Goal: Information Seeking & Learning: Compare options

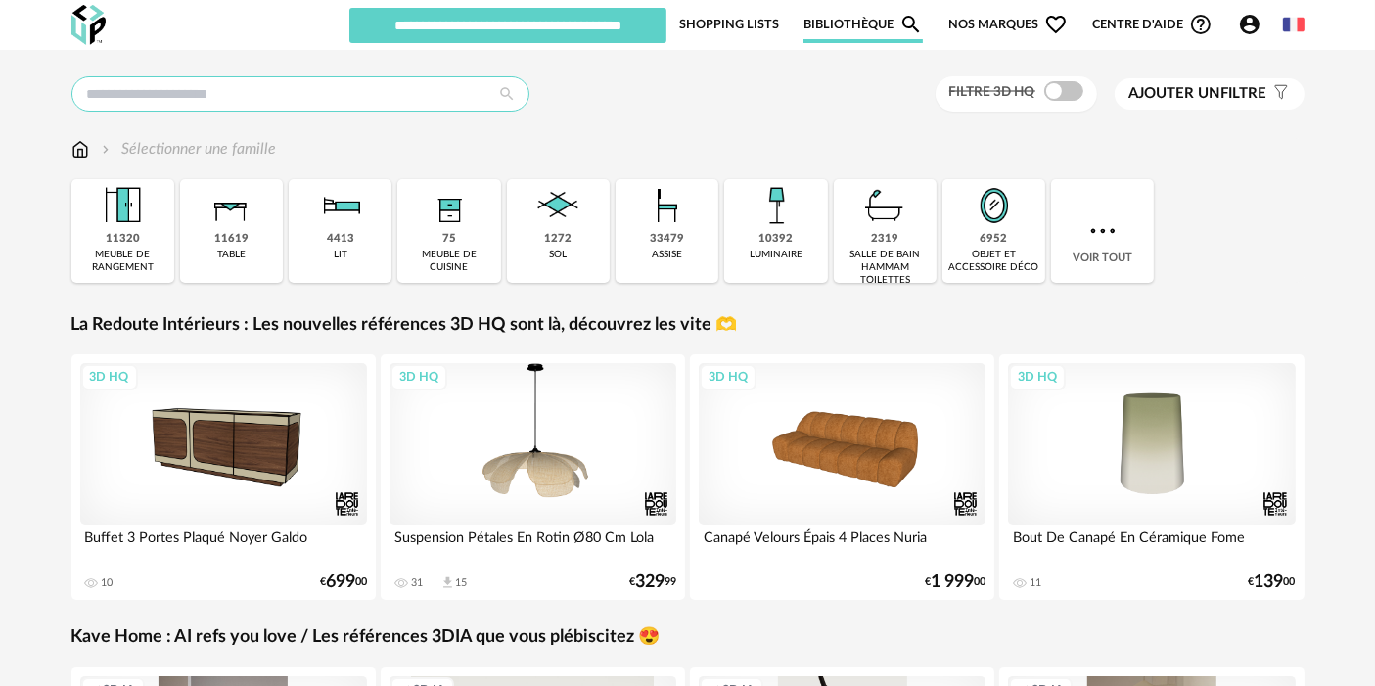
click at [362, 91] on input "text" at bounding box center [300, 93] width 458 height 35
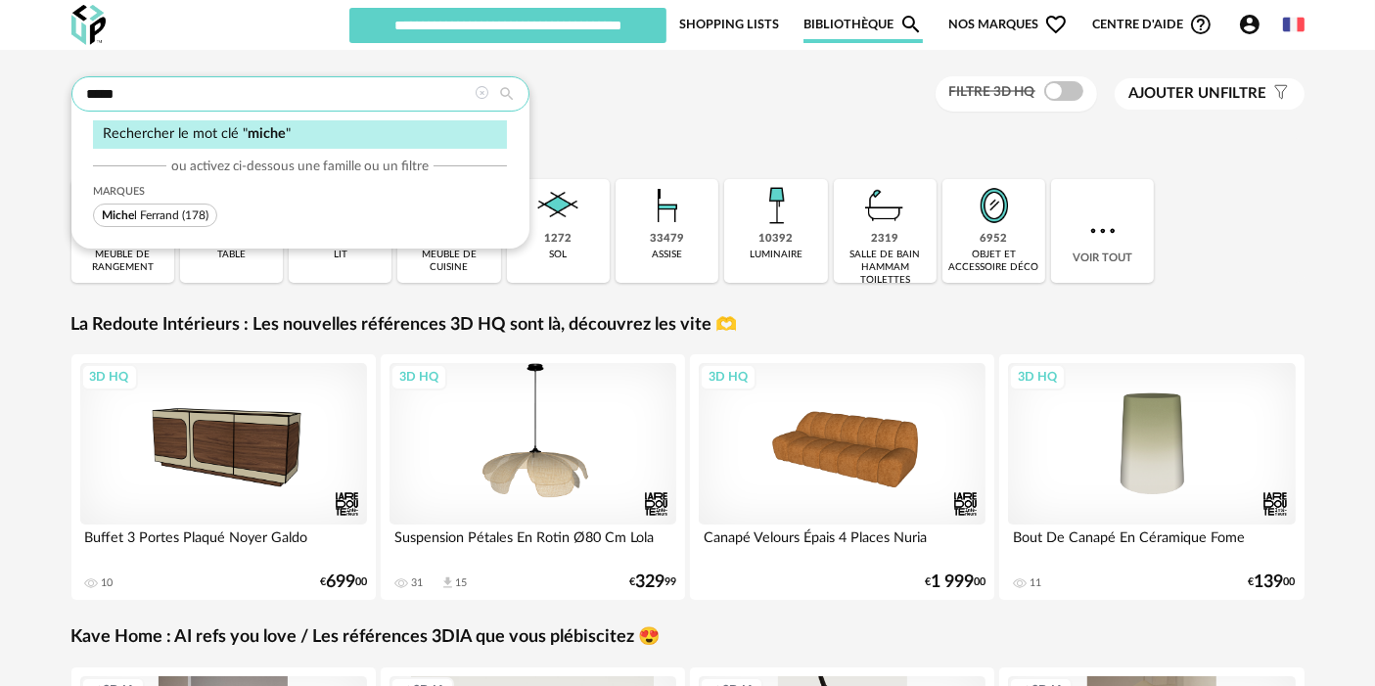
type input "*****"
click at [193, 219] on span "(178)" at bounding box center [195, 215] width 26 height 12
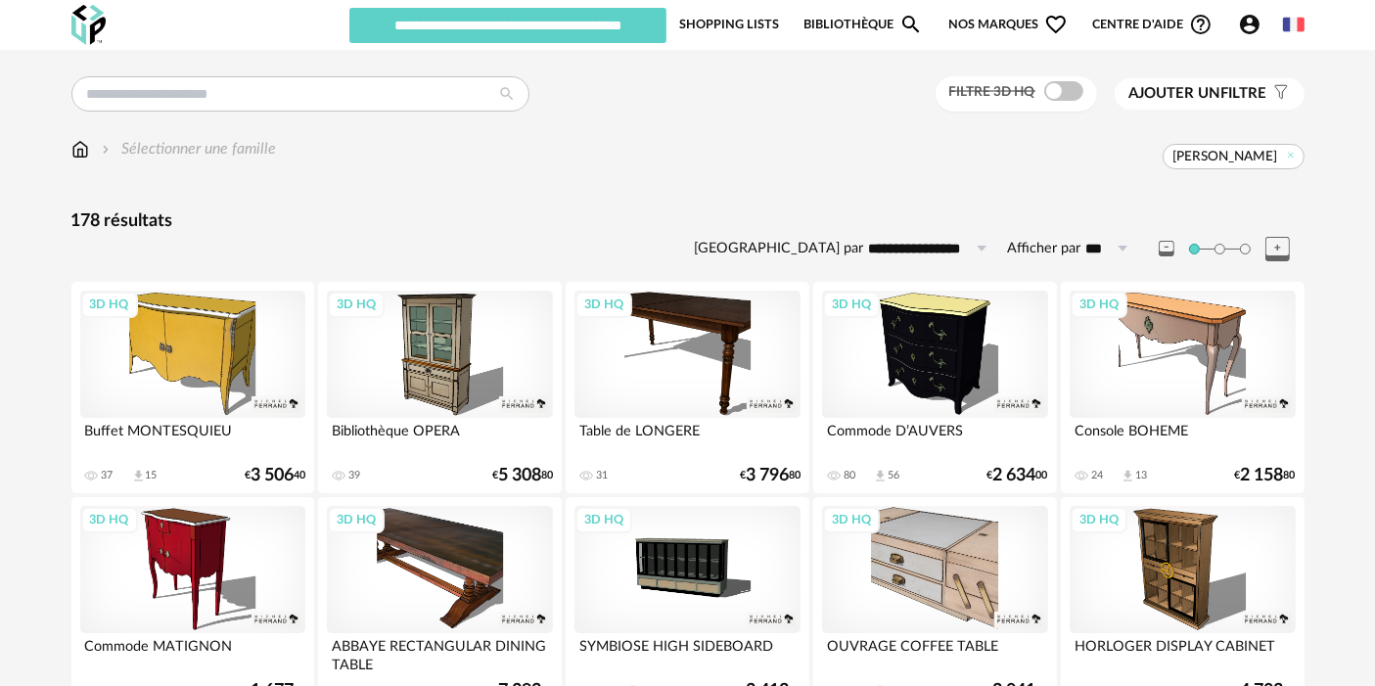
click at [887, 171] on div "Sélectionner une famille Michel Ferrand" at bounding box center [687, 158] width 1233 height 41
click at [864, 365] on div "3D HQ" at bounding box center [934, 354] width 225 height 127
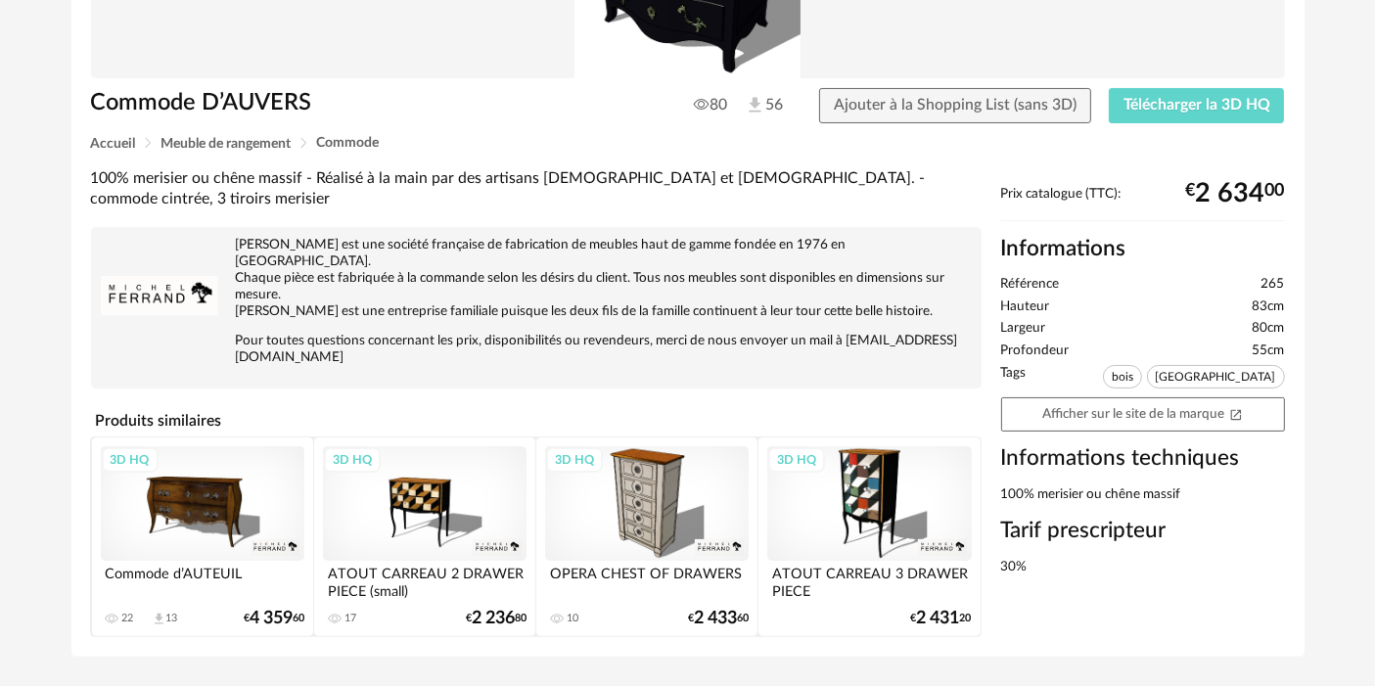
scroll to position [307, 0]
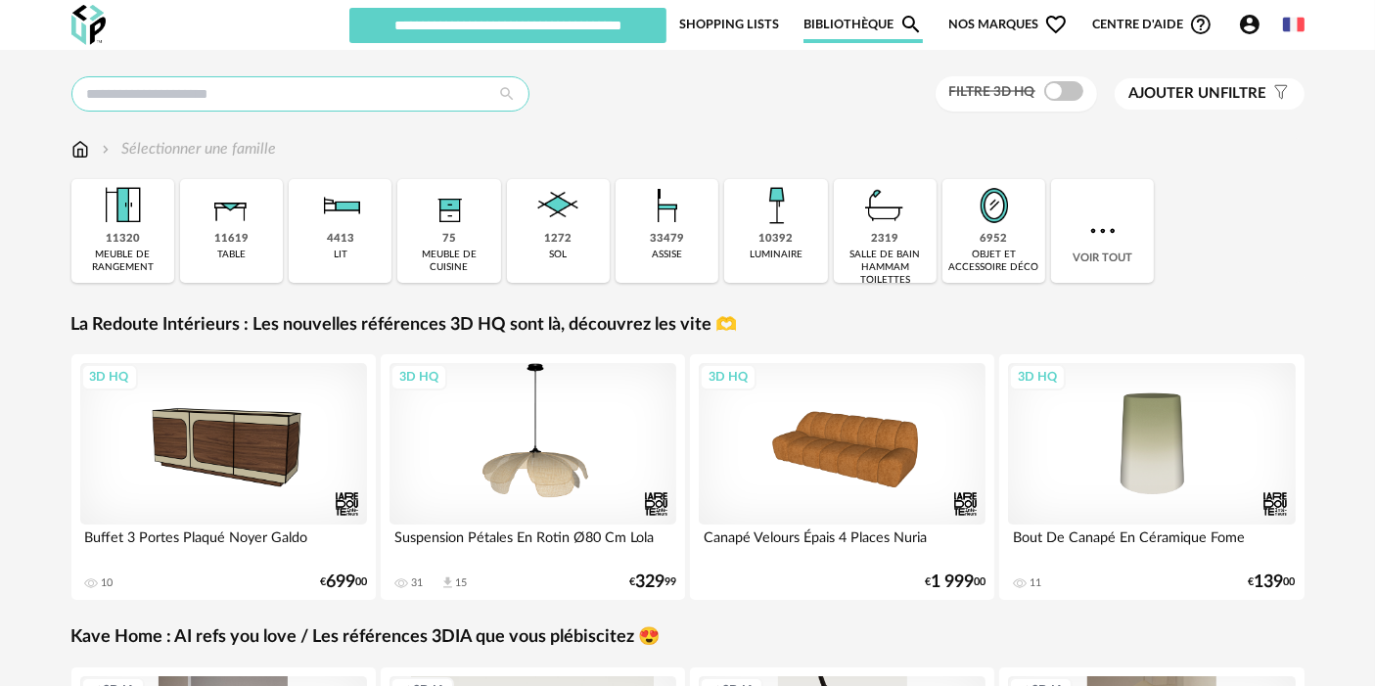
click at [251, 90] on input "text" at bounding box center [300, 93] width 458 height 35
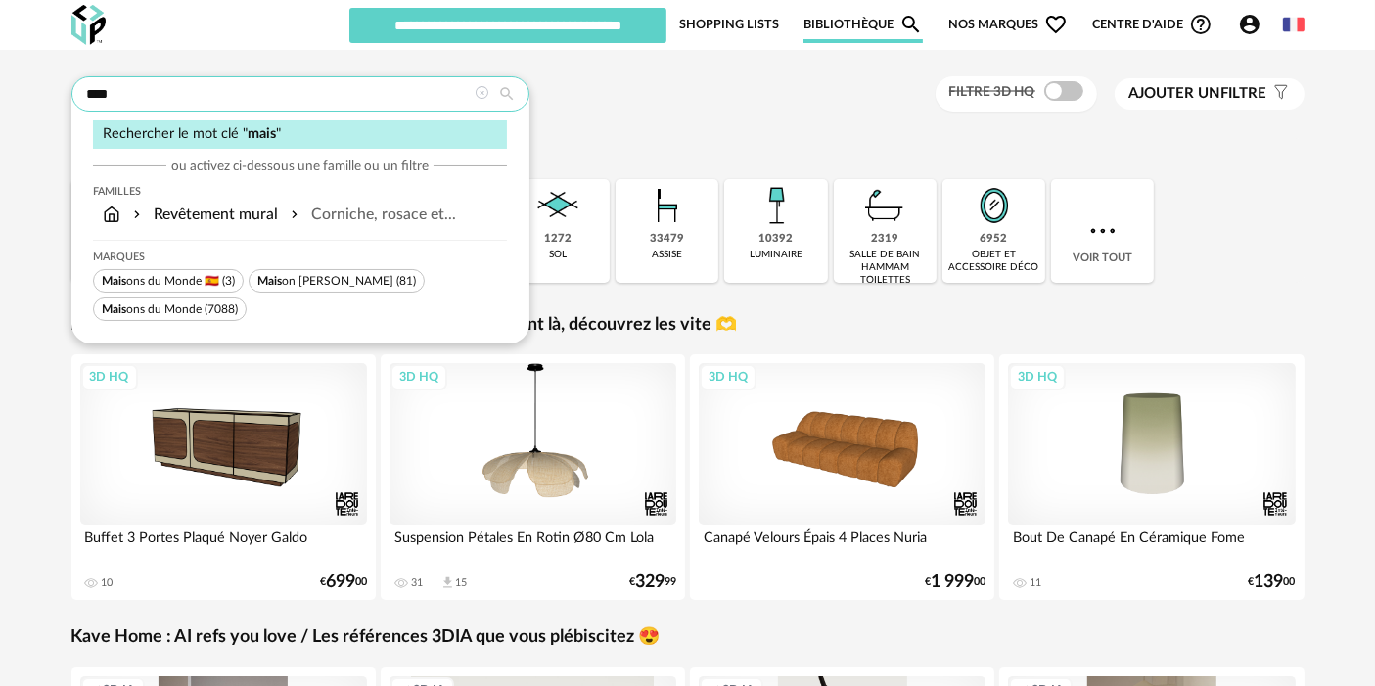
type input "****"
click at [151, 275] on span "Mais ons du Monde 🇪🇸" at bounding box center [160, 281] width 117 height 12
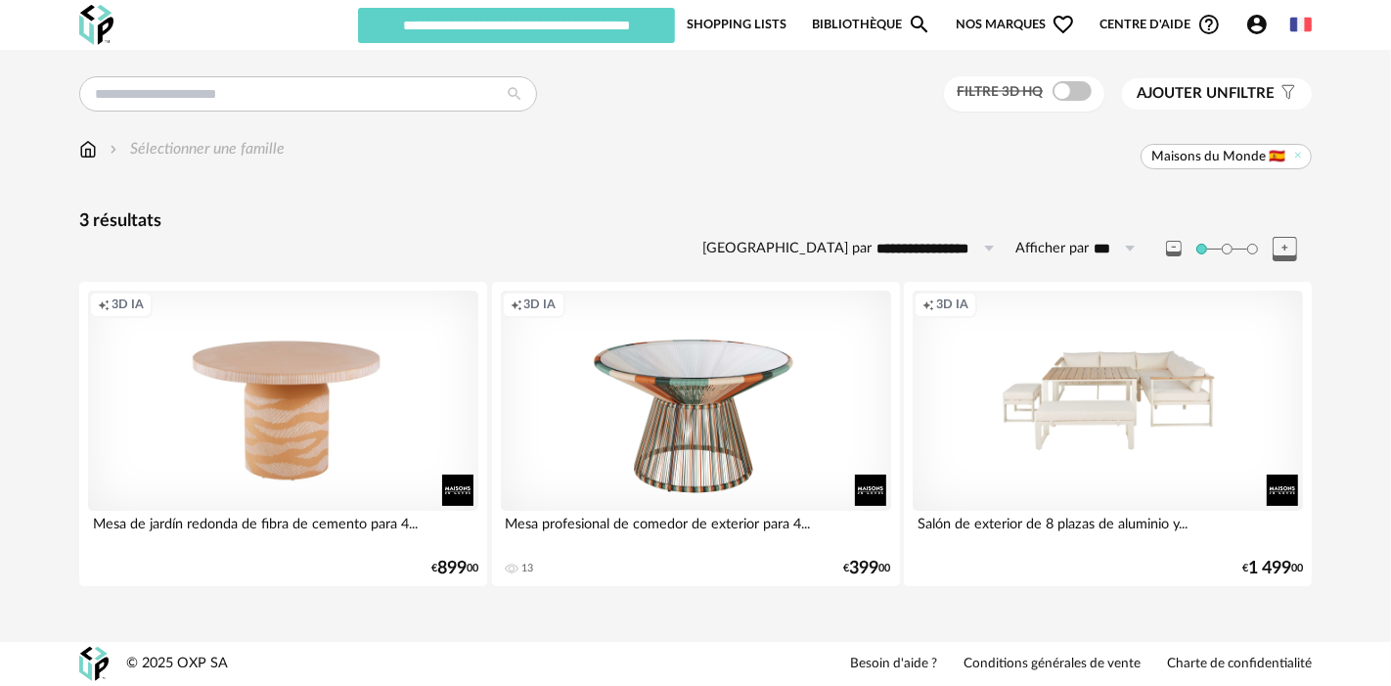
click at [1295, 166] on span "Maisons du Monde 🇪🇸" at bounding box center [1226, 156] width 171 height 25
click at [1294, 158] on icon at bounding box center [1299, 155] width 13 height 13
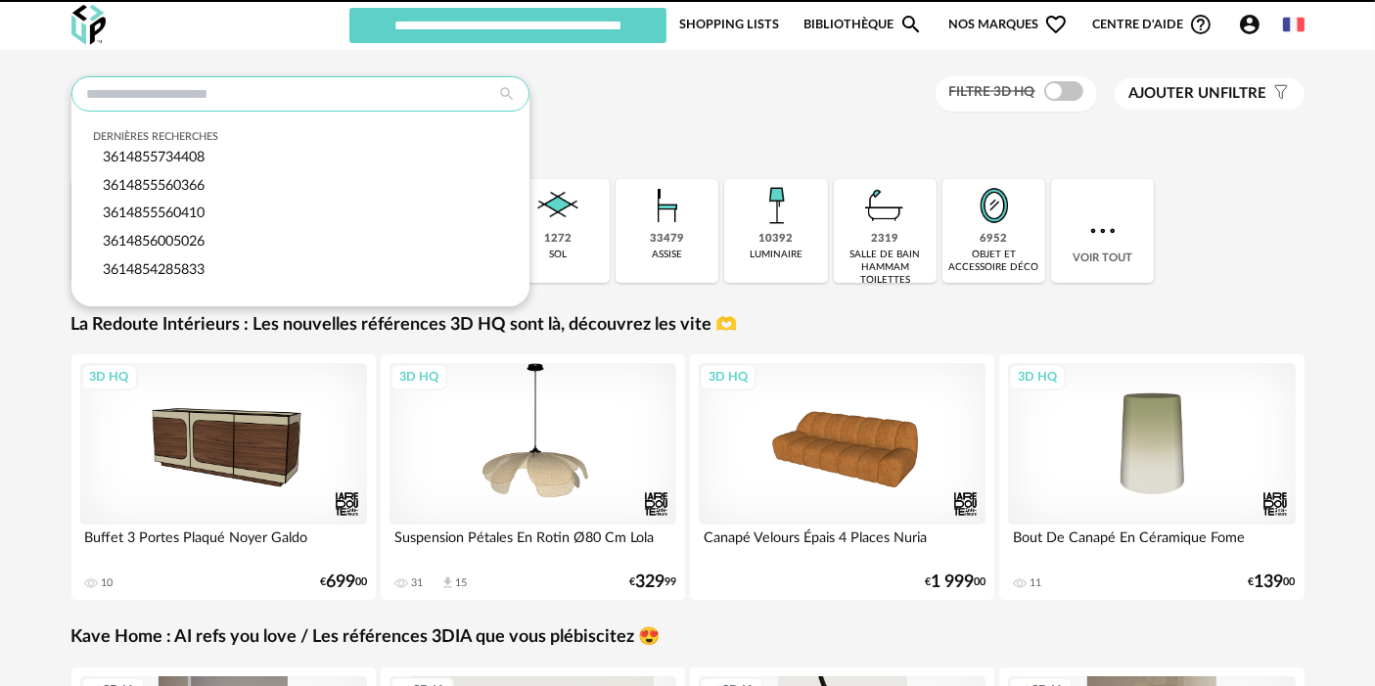
click at [346, 81] on input "text" at bounding box center [300, 93] width 458 height 35
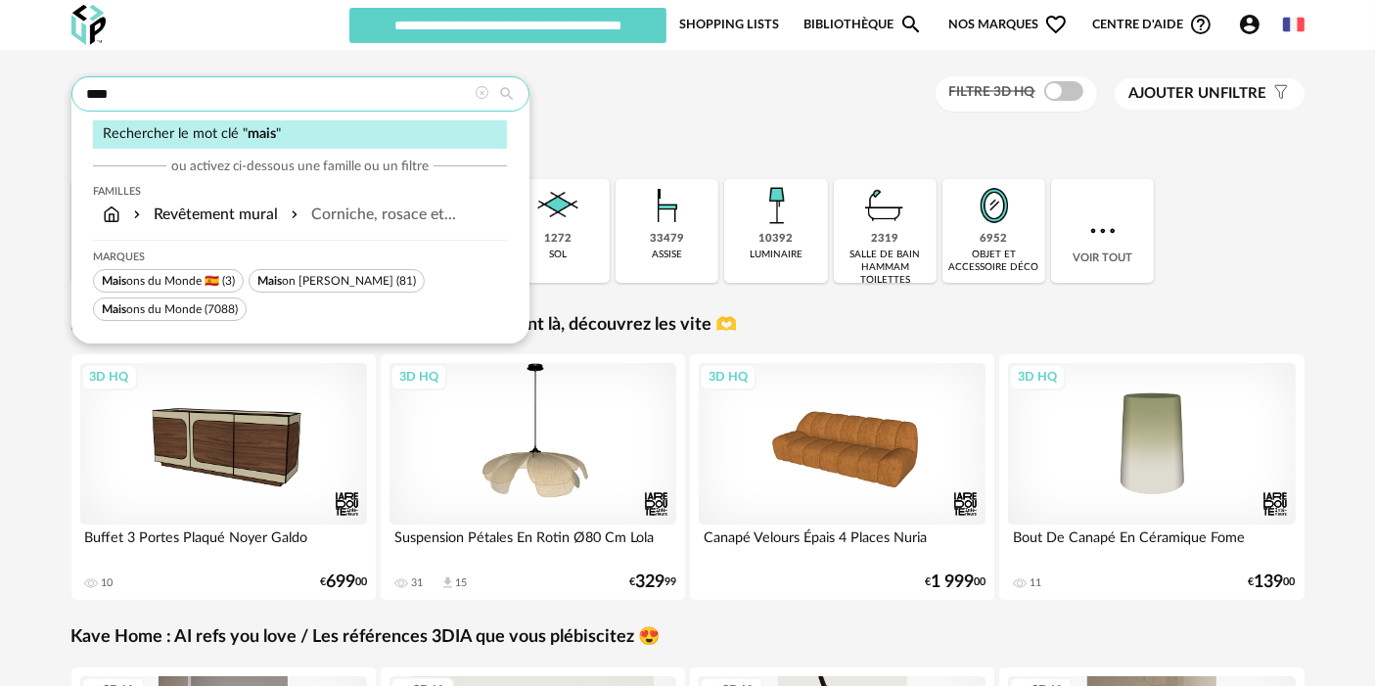
type input "****"
click at [188, 307] on span "Mais ons du Monde" at bounding box center [152, 309] width 100 height 12
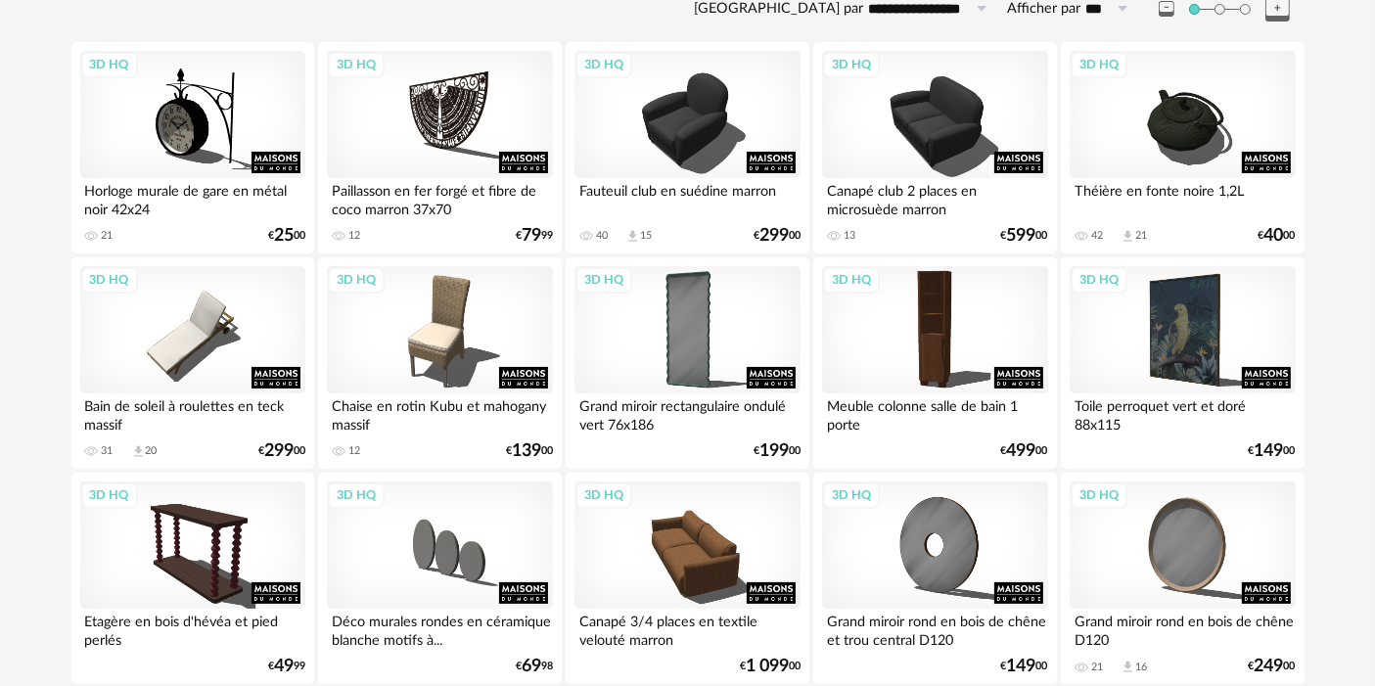
scroll to position [246, 0]
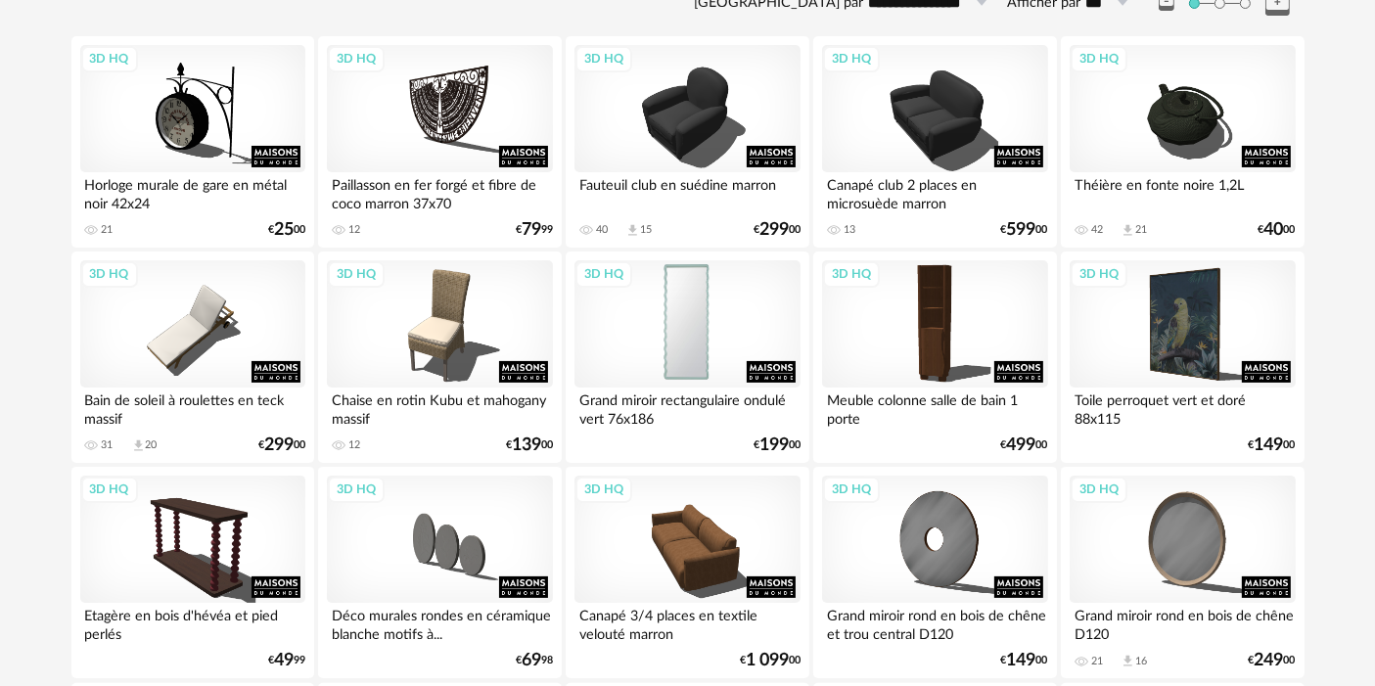
click at [673, 314] on div "3D HQ" at bounding box center [686, 323] width 225 height 127
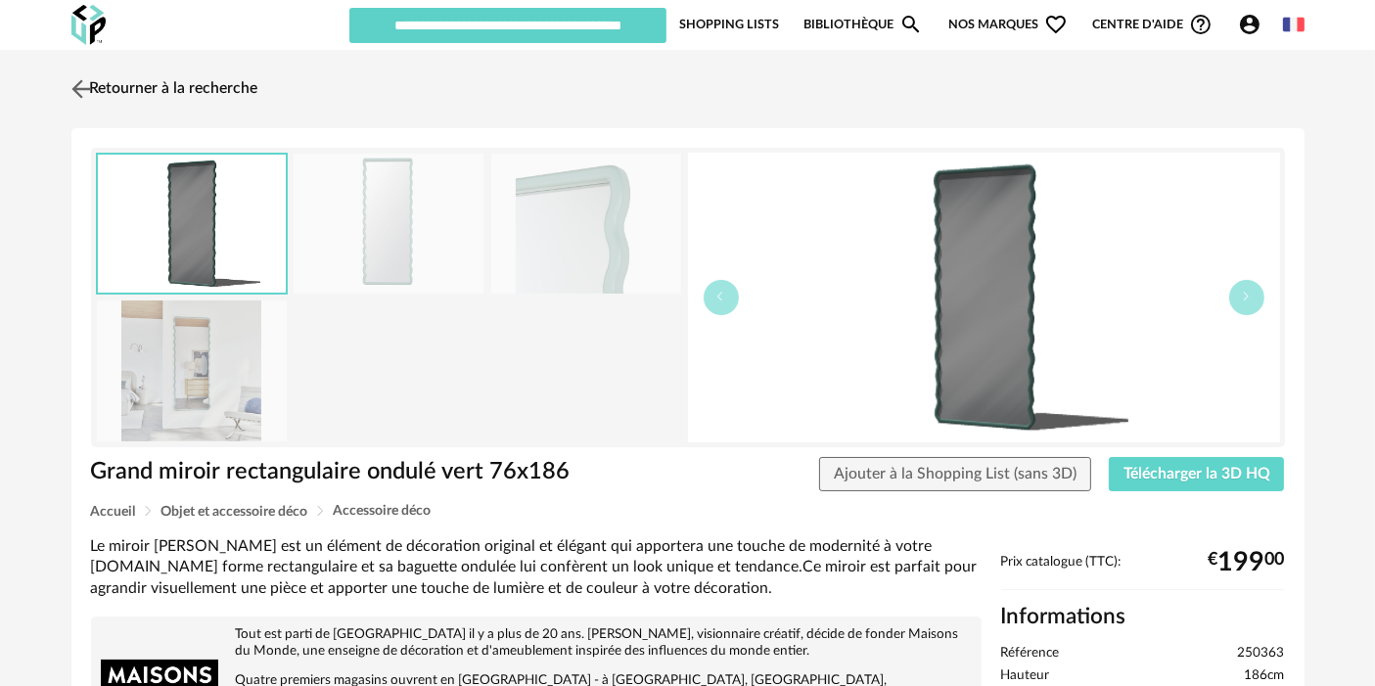
click at [230, 104] on link "Retourner à la recherche" at bounding box center [163, 89] width 192 height 43
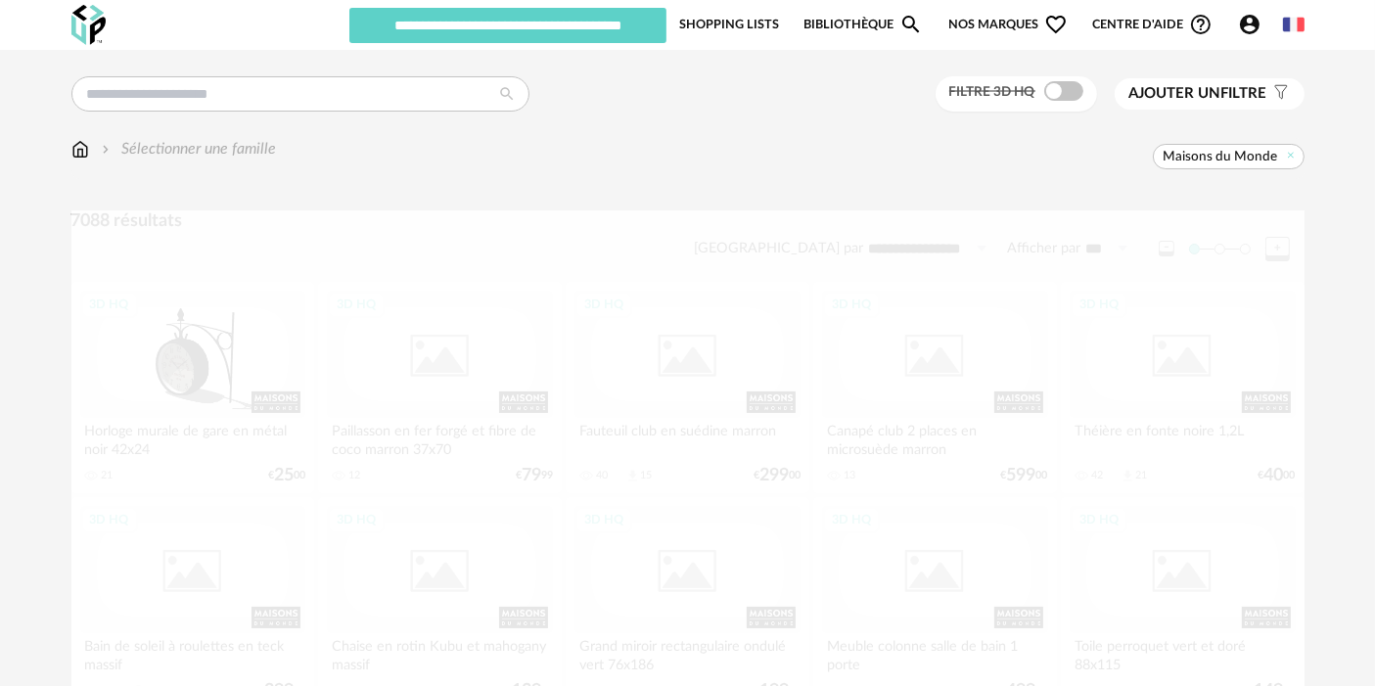
scroll to position [246, 0]
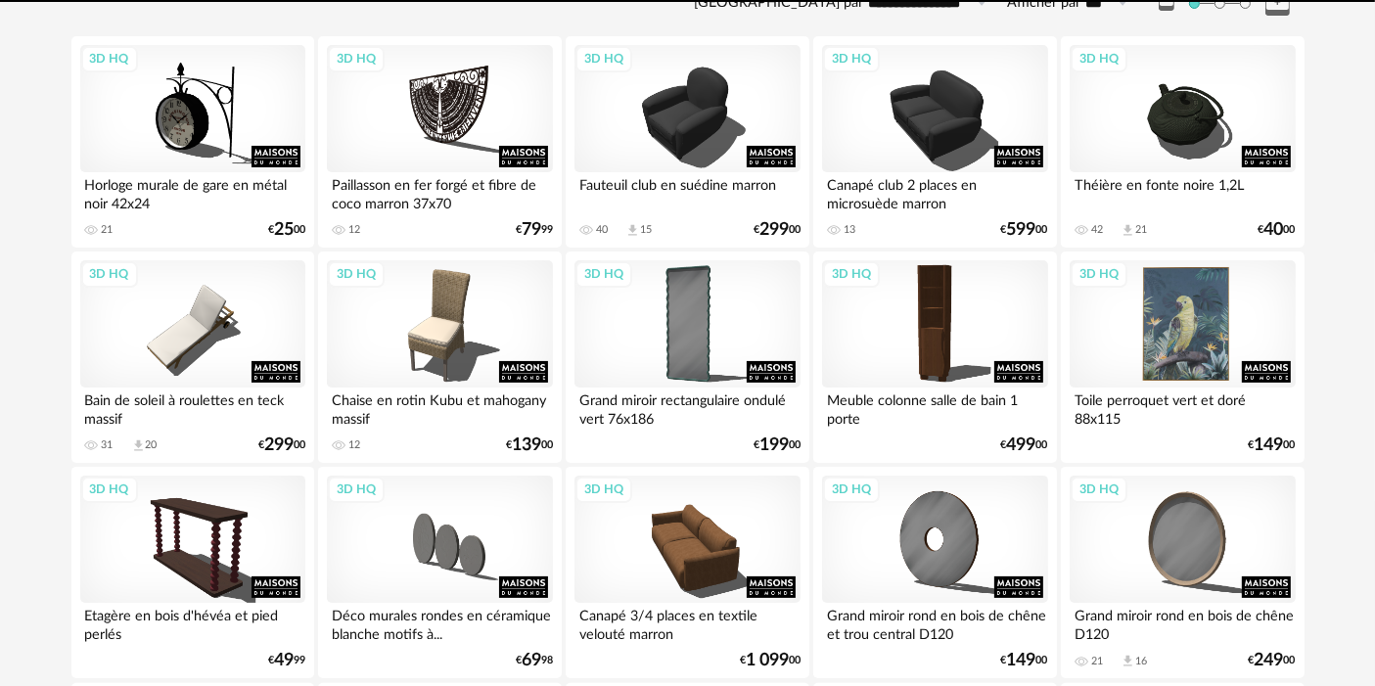
click at [1204, 314] on div "3D HQ" at bounding box center [1181, 323] width 225 height 127
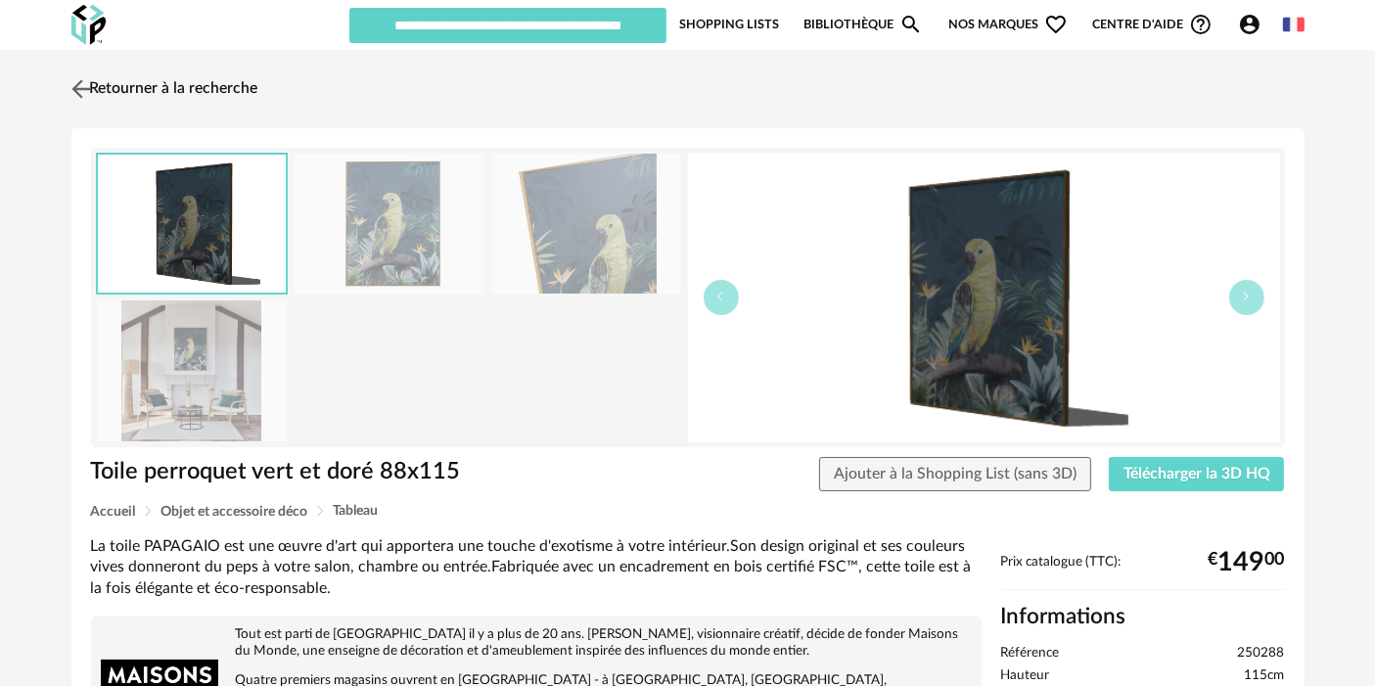
click at [225, 97] on link "Retourner à la recherche" at bounding box center [163, 89] width 192 height 43
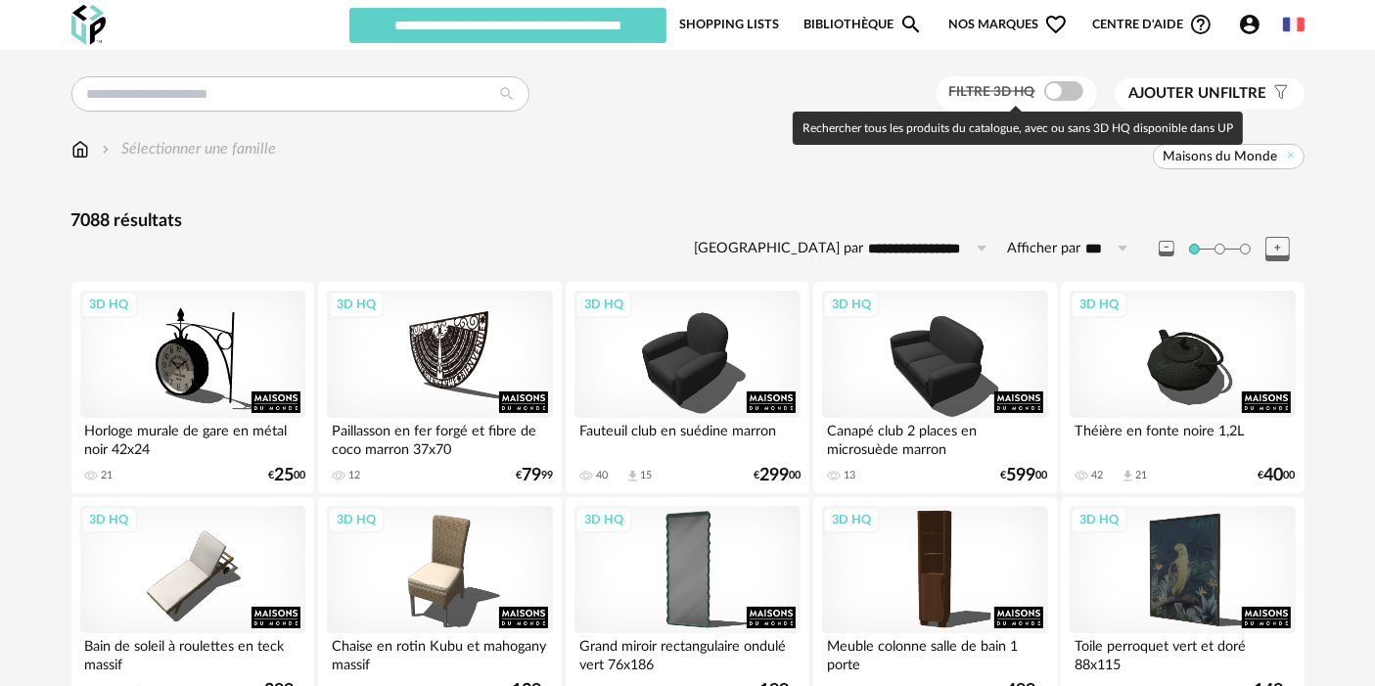
click at [1068, 90] on span at bounding box center [1063, 91] width 39 height 20
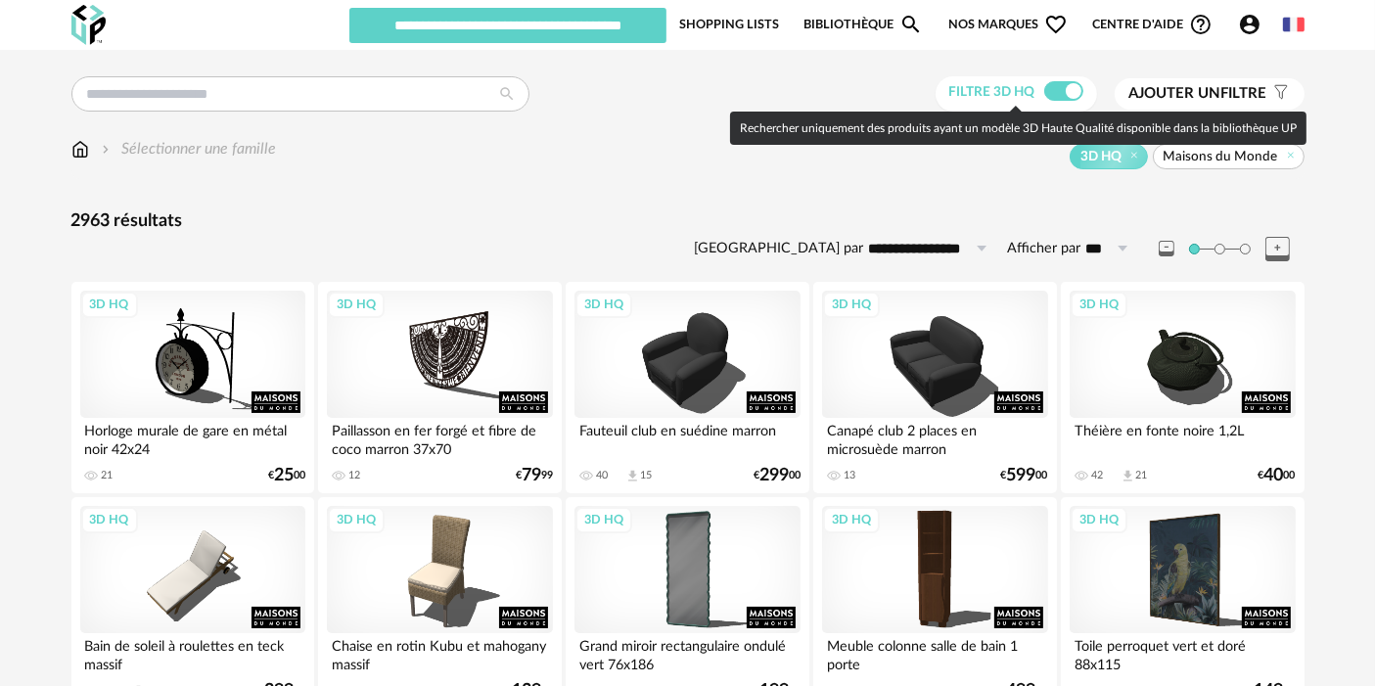
click at [1063, 90] on span at bounding box center [1063, 91] width 39 height 20
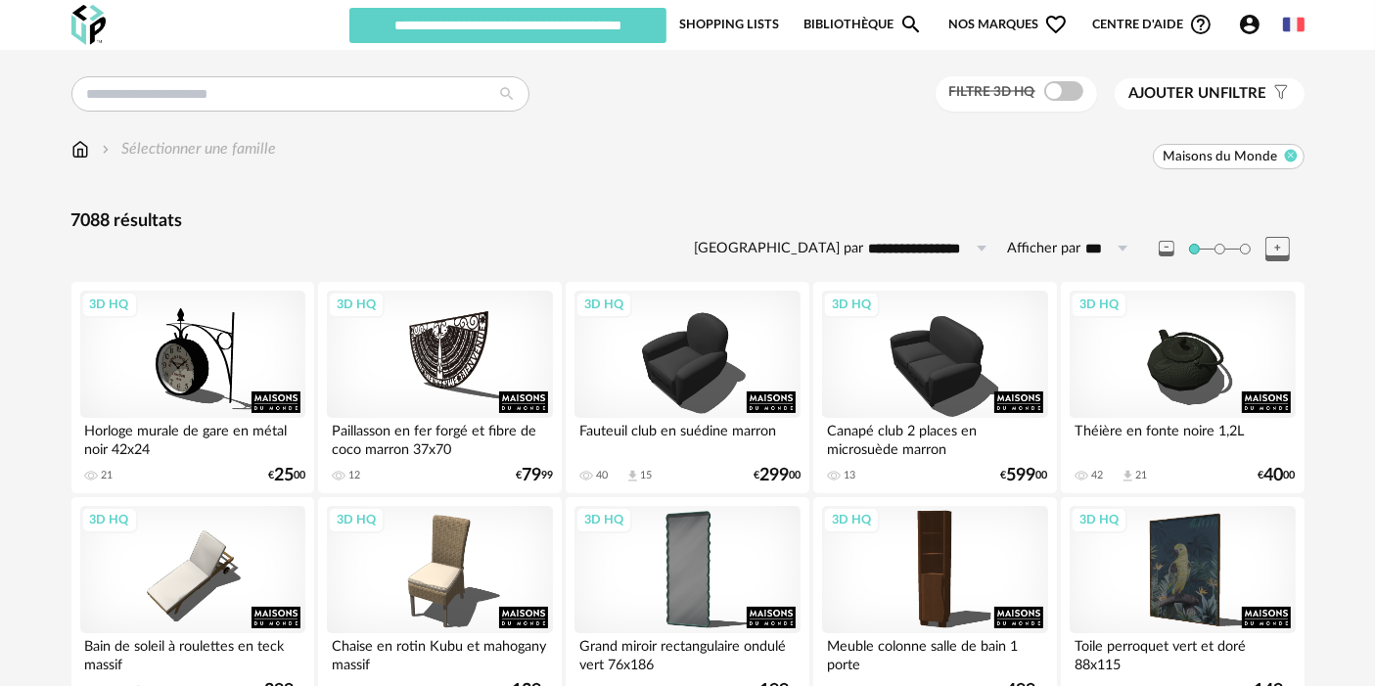
click at [1293, 158] on icon at bounding box center [1290, 155] width 13 height 13
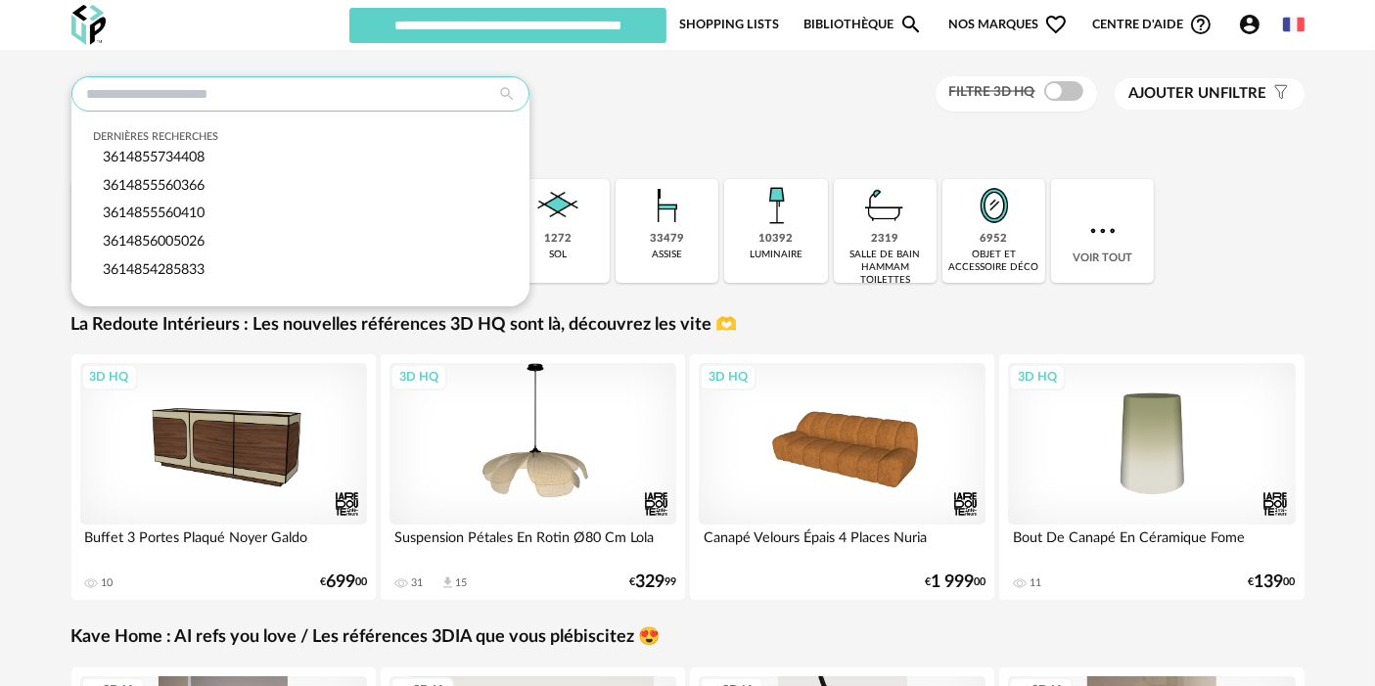
click at [388, 97] on input "text" at bounding box center [300, 93] width 458 height 35
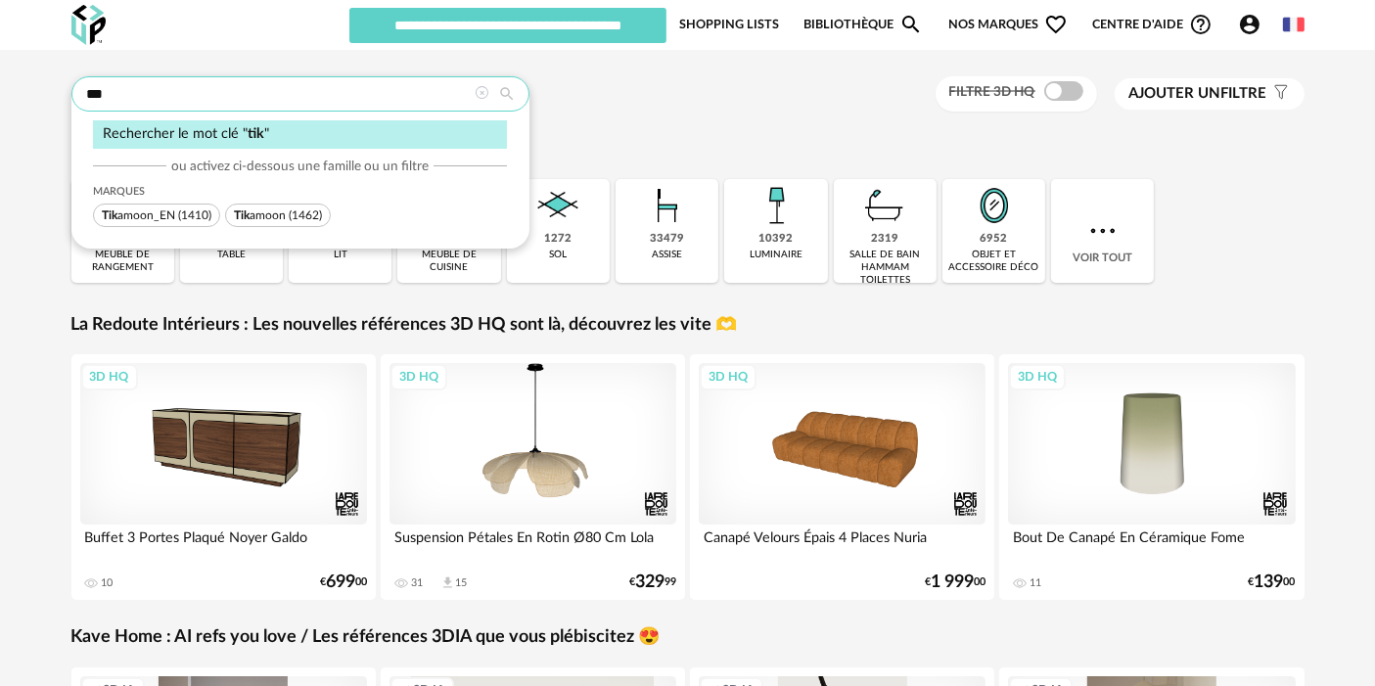
type input "***"
click at [268, 206] on span "Tik amoon (1462)" at bounding box center [278, 215] width 106 height 23
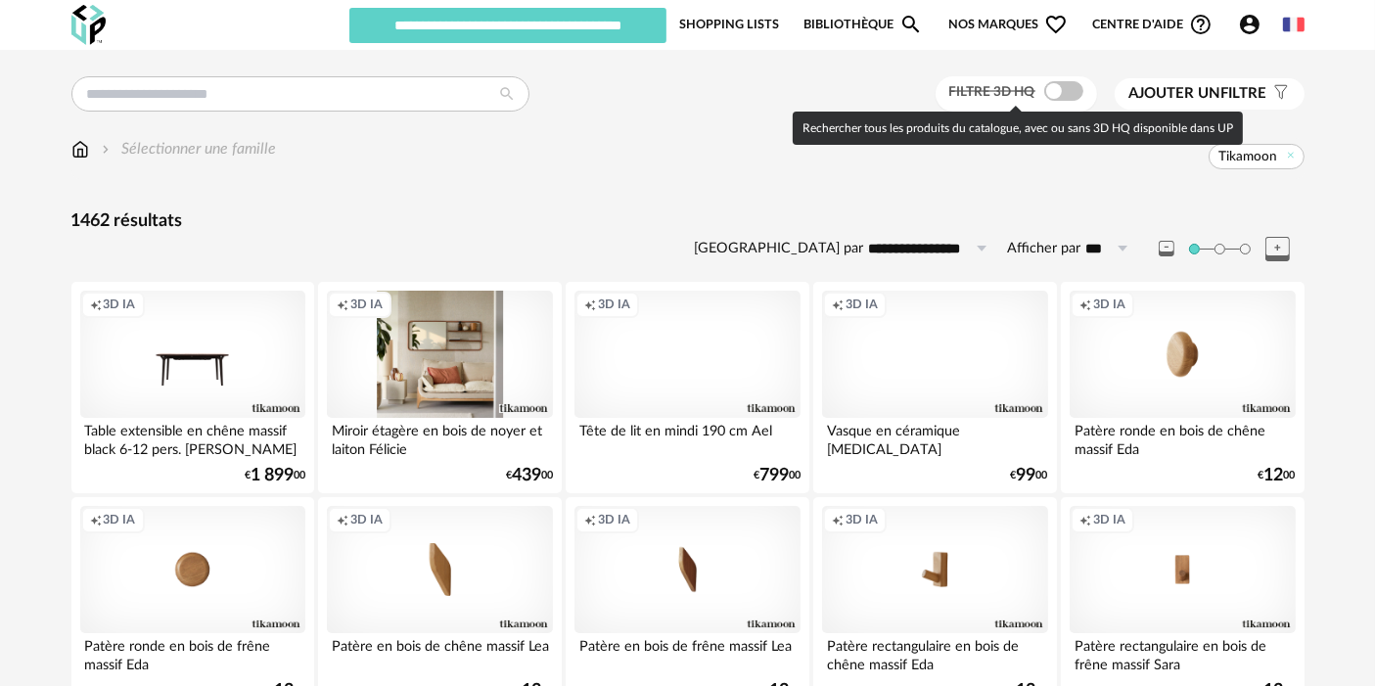
click at [1050, 90] on span at bounding box center [1063, 91] width 39 height 20
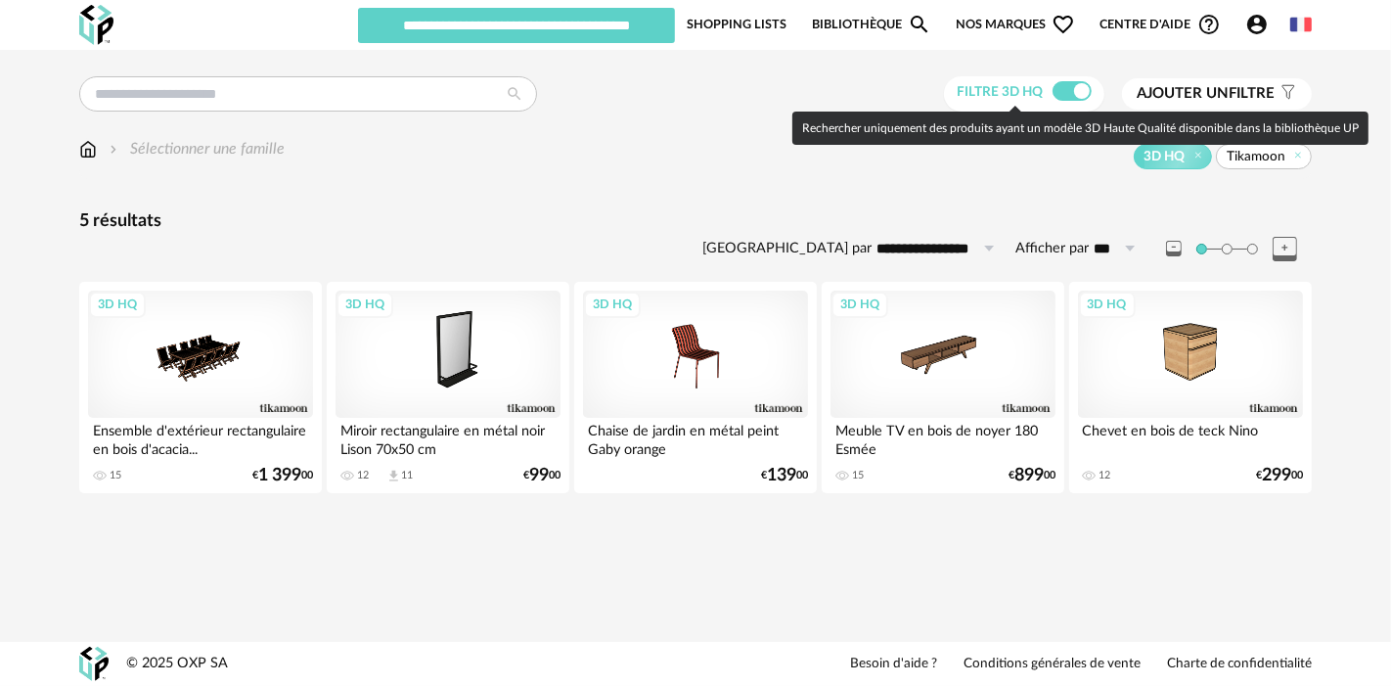
click at [1053, 90] on span at bounding box center [1072, 91] width 39 height 20
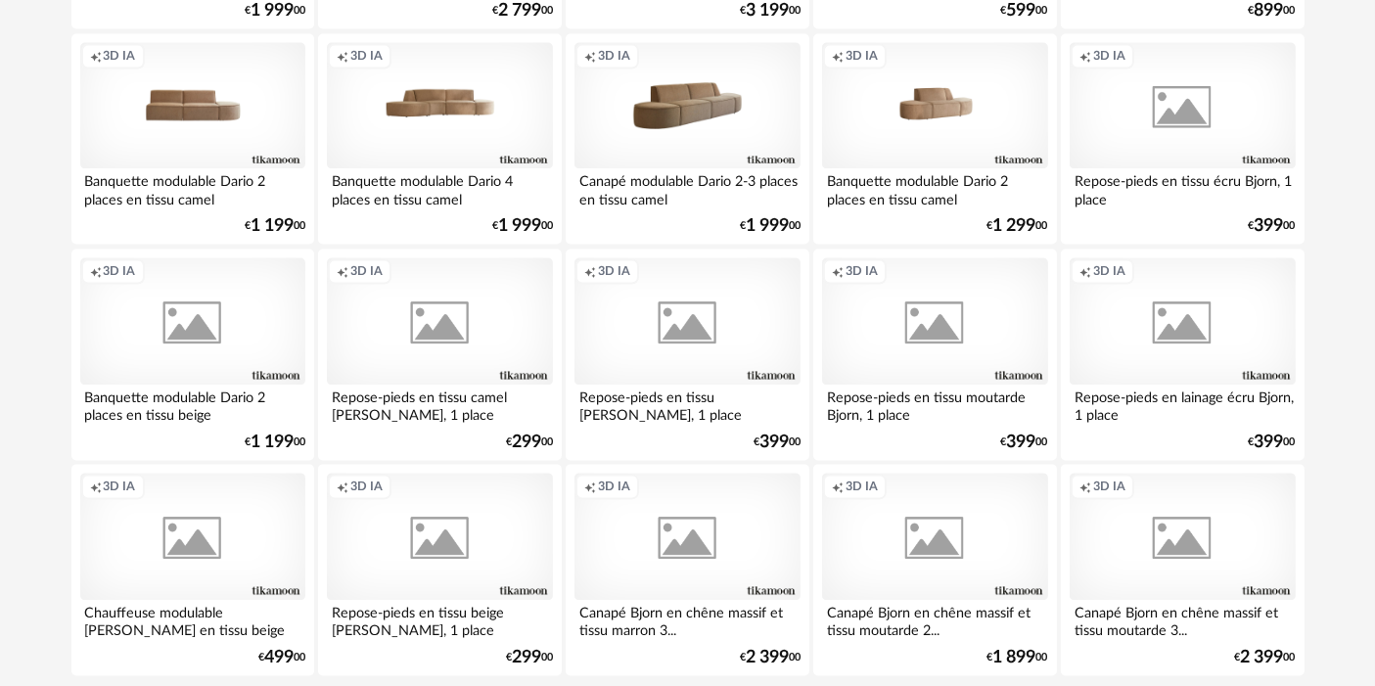
scroll to position [3994, 0]
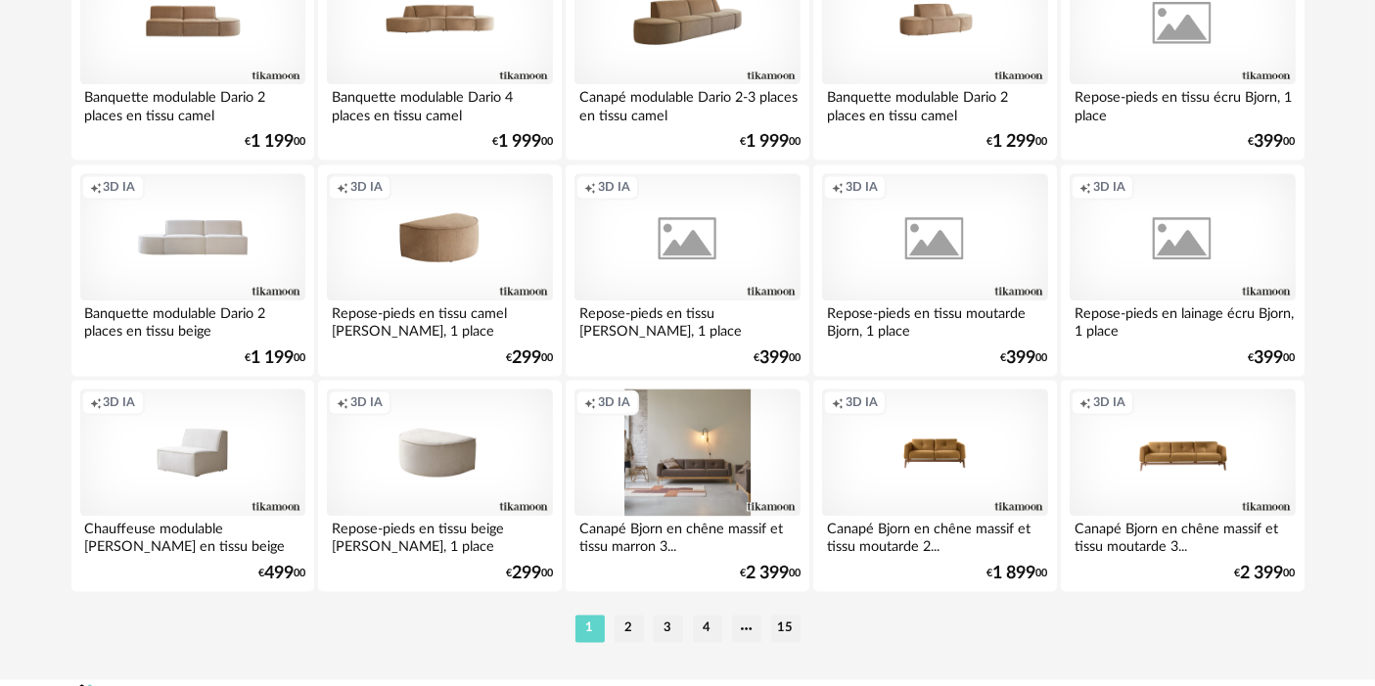
click at [706, 432] on div "Creation icon 3D IA" at bounding box center [686, 451] width 225 height 127
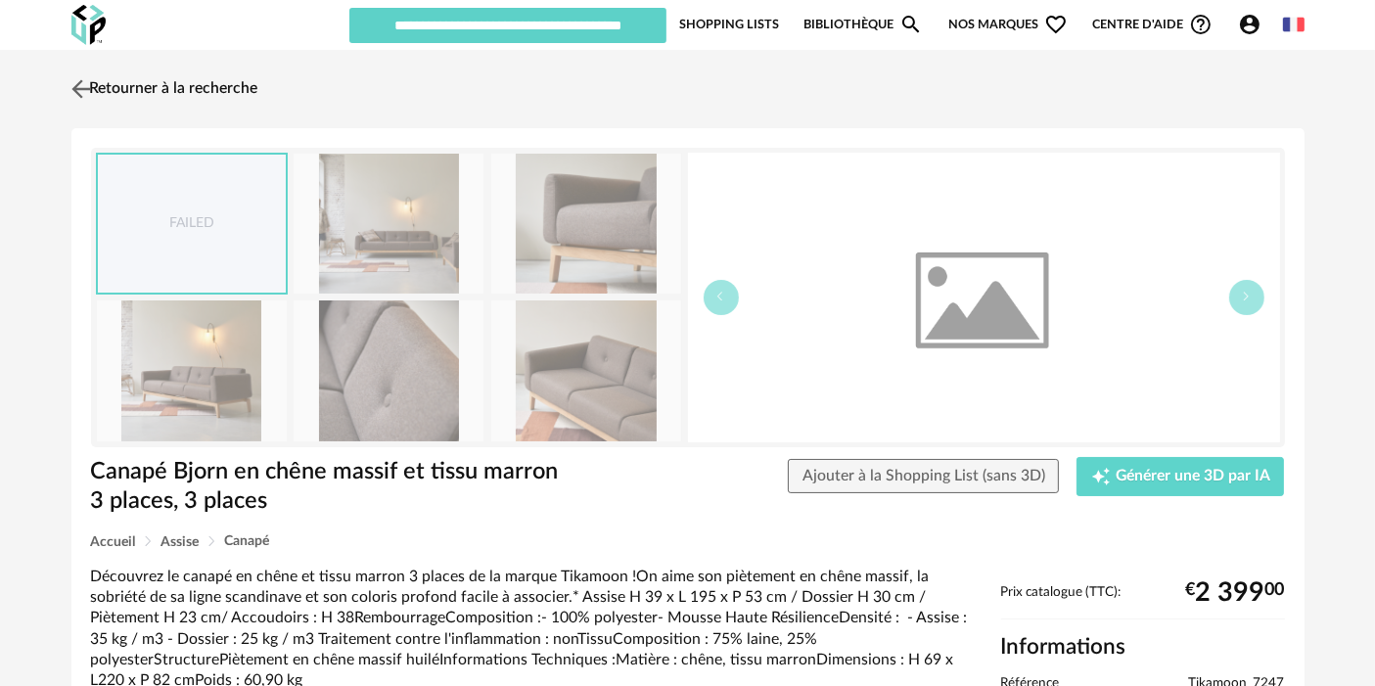
click at [241, 78] on link "Retourner à la recherche" at bounding box center [163, 89] width 192 height 43
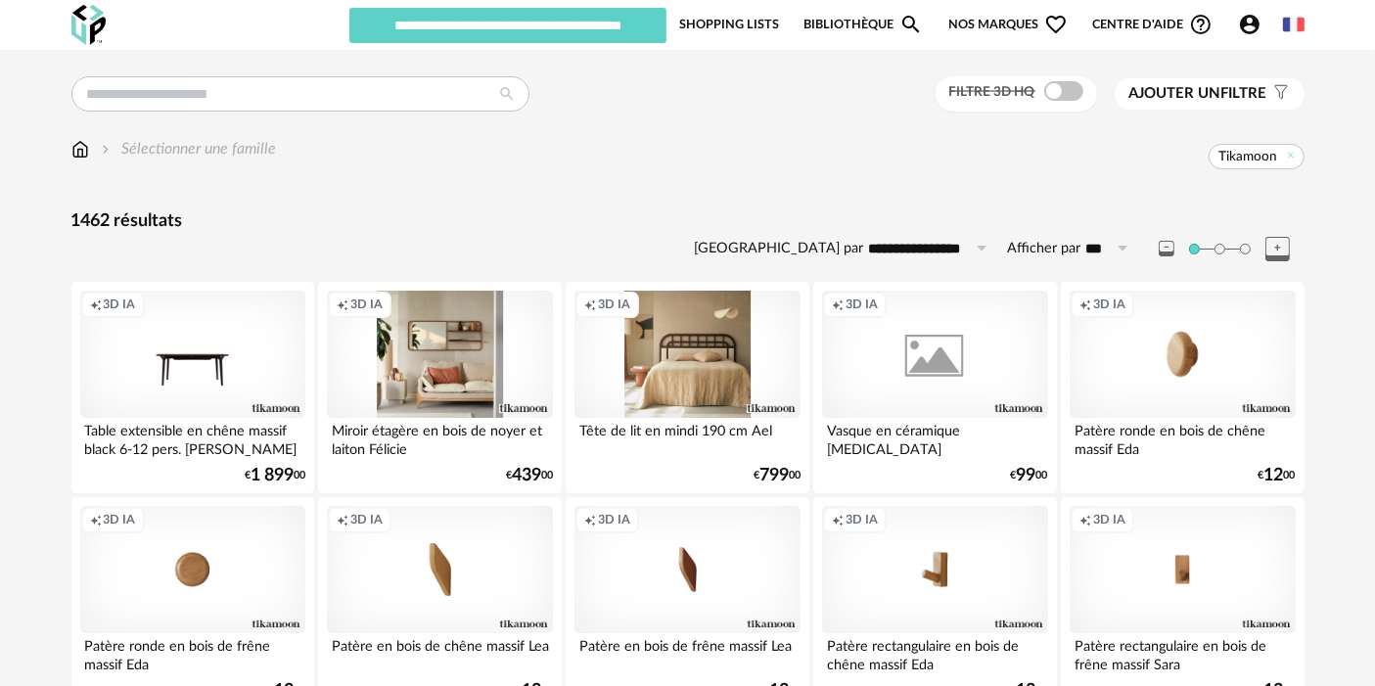
click at [706, 395] on div "Creation icon 3D IA" at bounding box center [686, 354] width 225 height 127
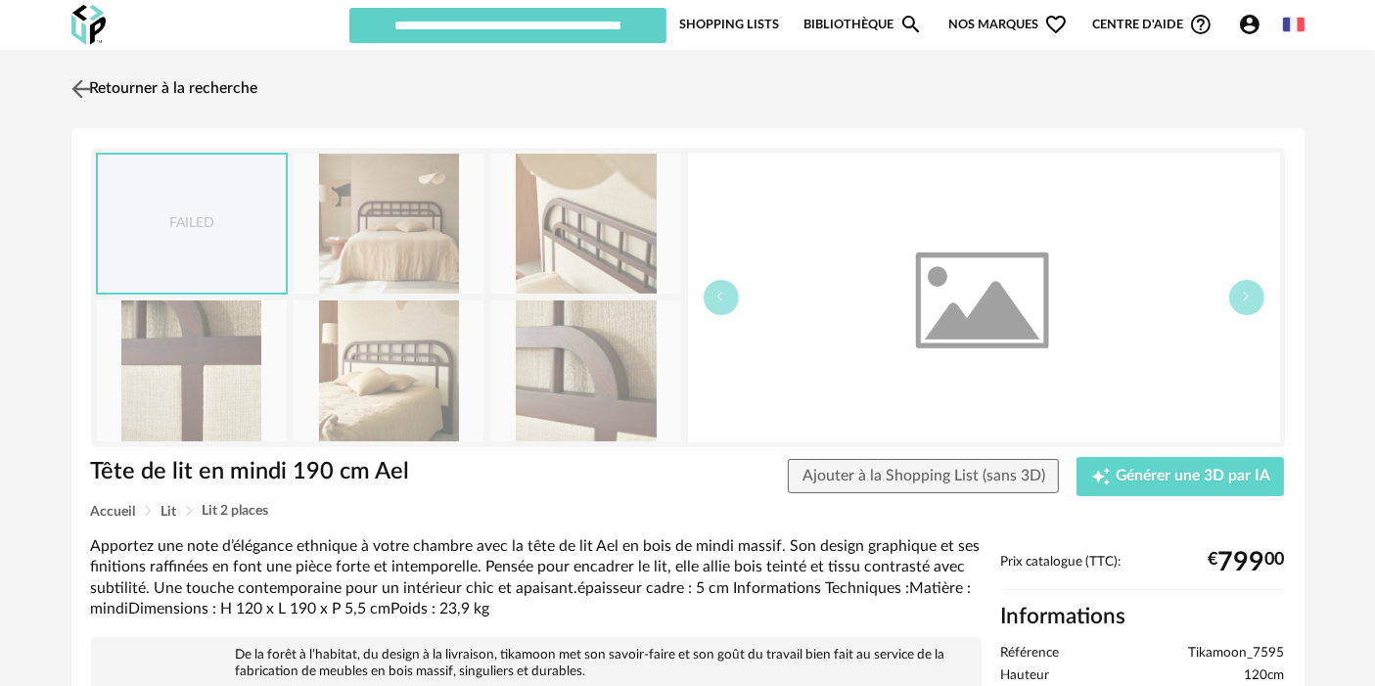
click at [249, 78] on link "Retourner à la recherche" at bounding box center [163, 89] width 192 height 43
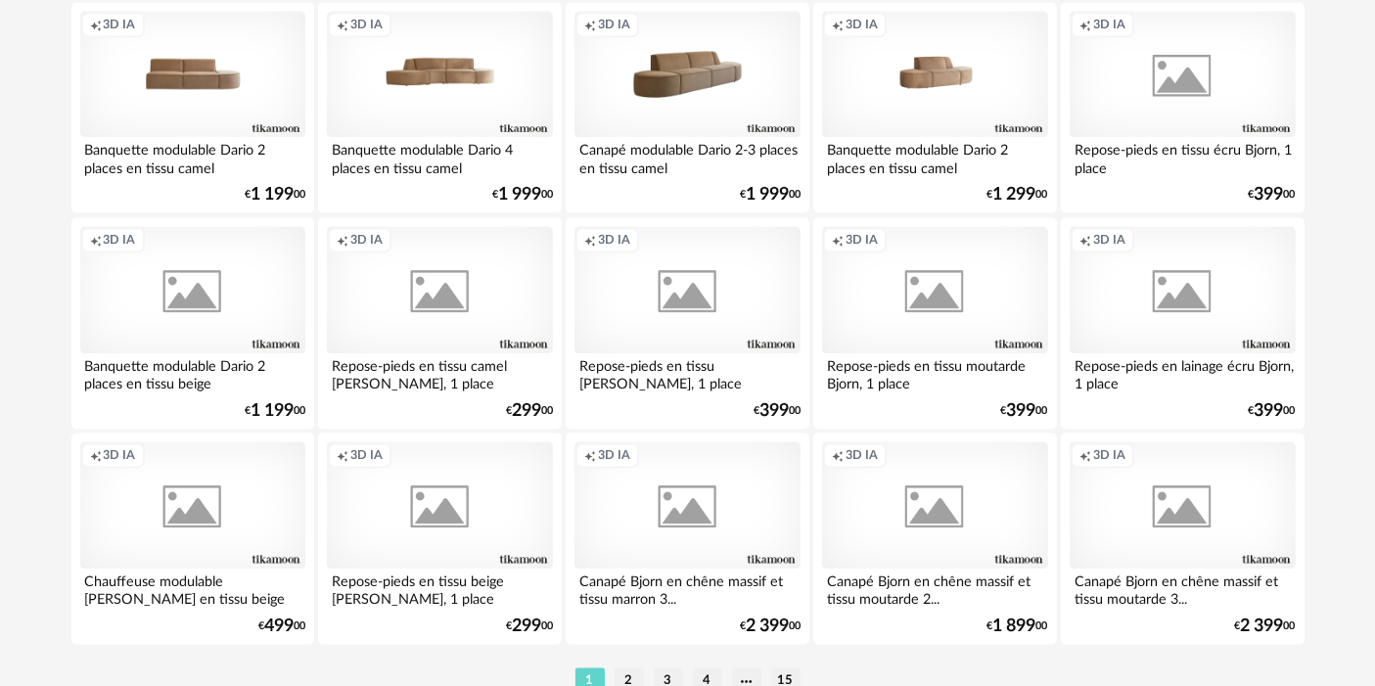
scroll to position [4028, 0]
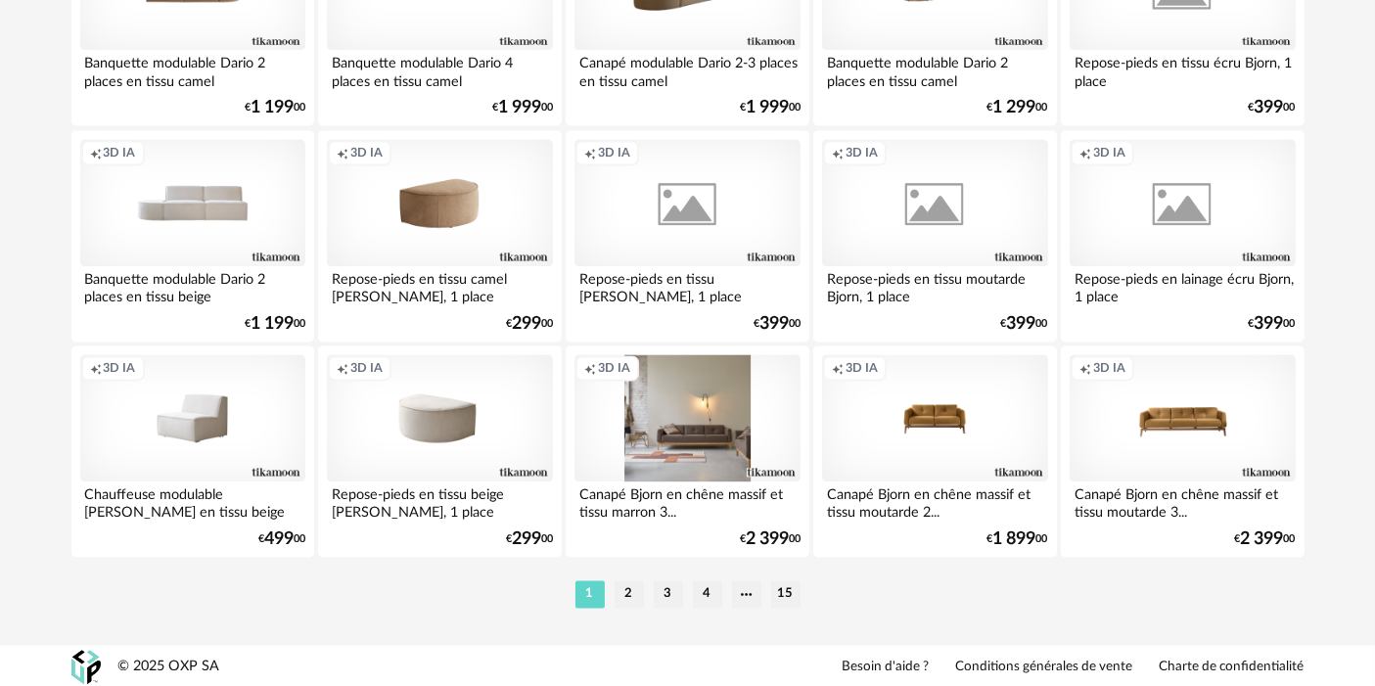
click at [724, 390] on div "Creation icon 3D IA" at bounding box center [686, 417] width 225 height 127
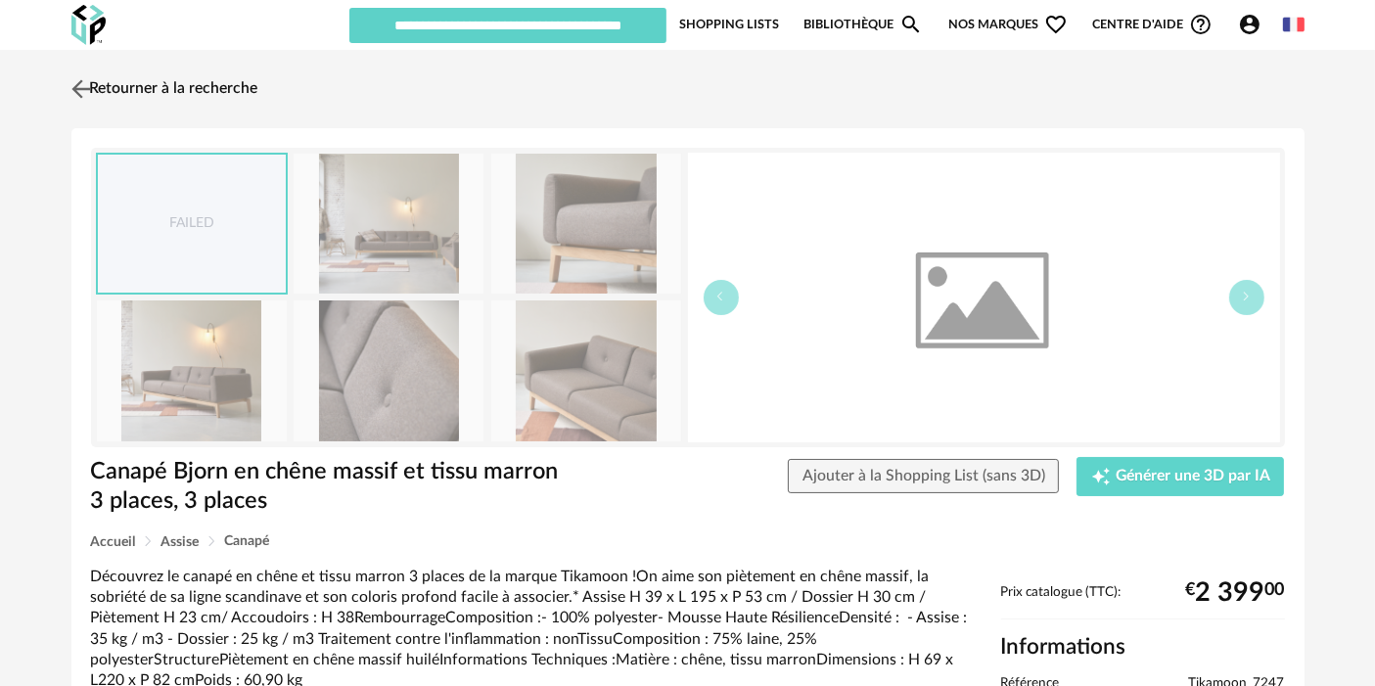
click at [178, 85] on link "Retourner à la recherche" at bounding box center [163, 89] width 192 height 43
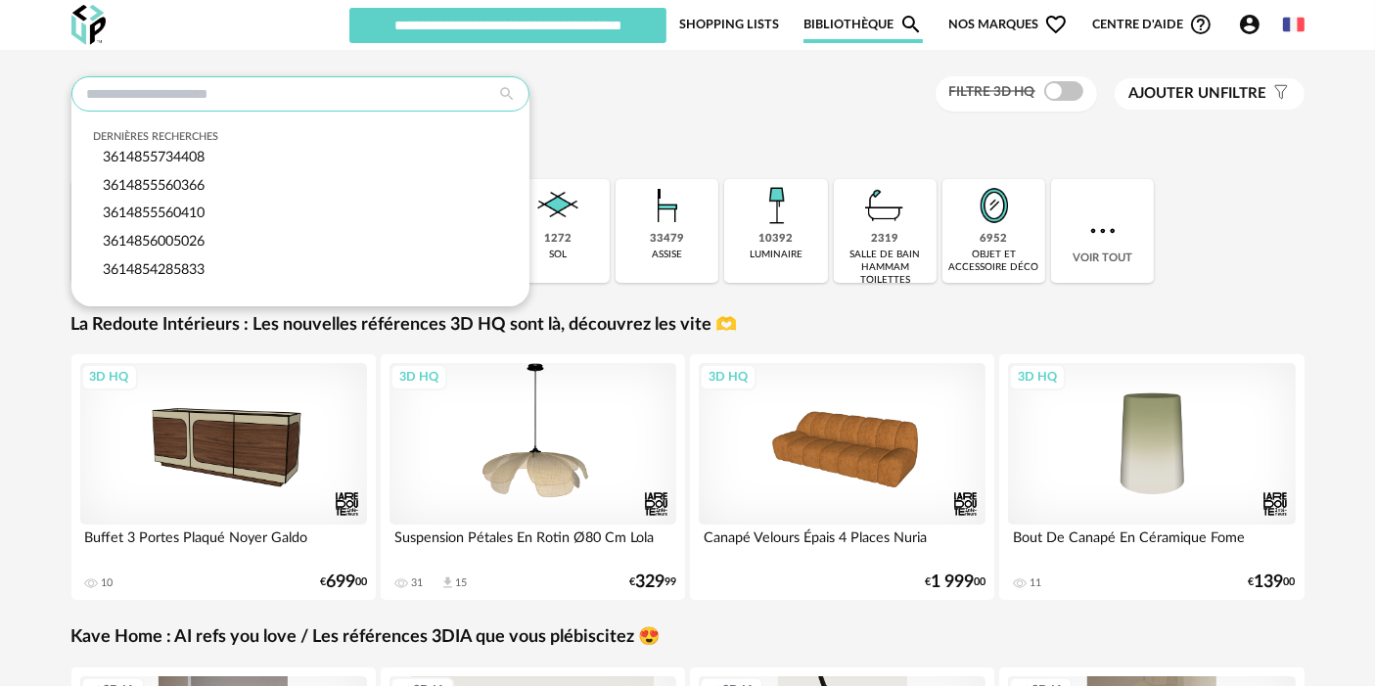
click at [326, 82] on input "text" at bounding box center [300, 93] width 458 height 35
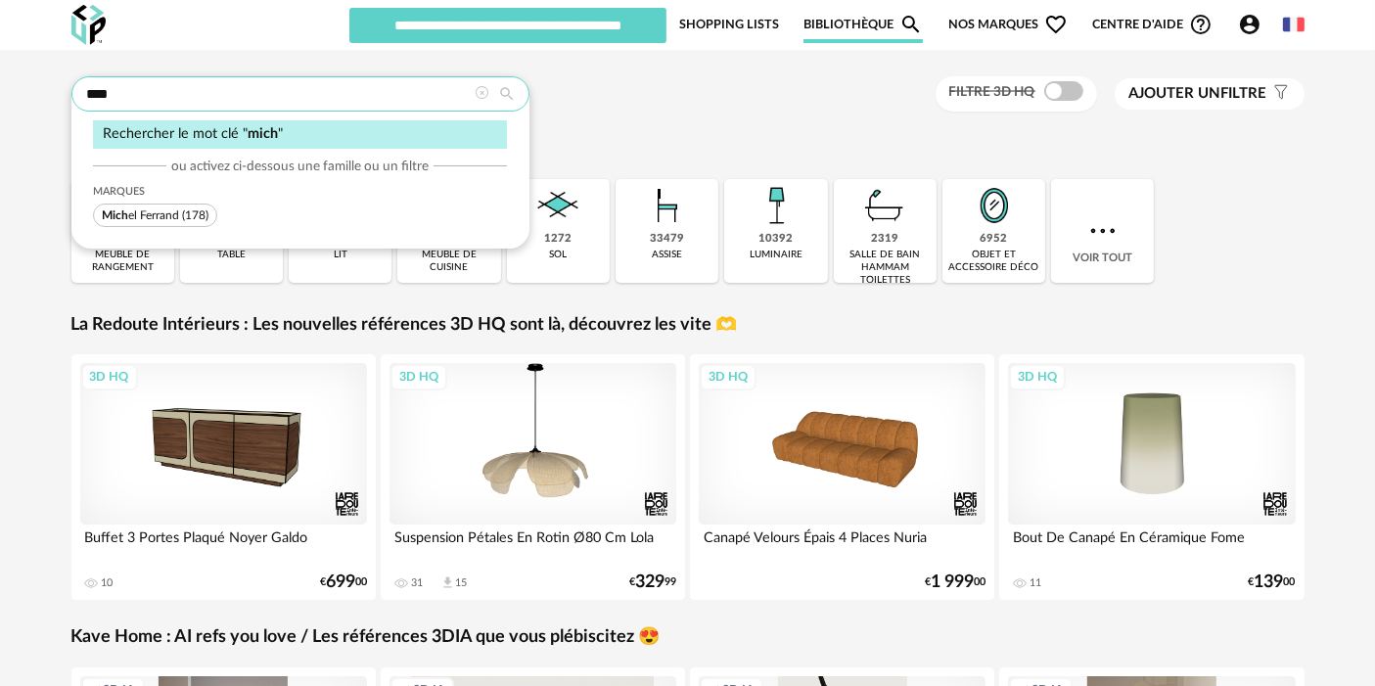
type input "****"
click at [178, 218] on span "Mich el Ferrand" at bounding box center [140, 215] width 77 height 12
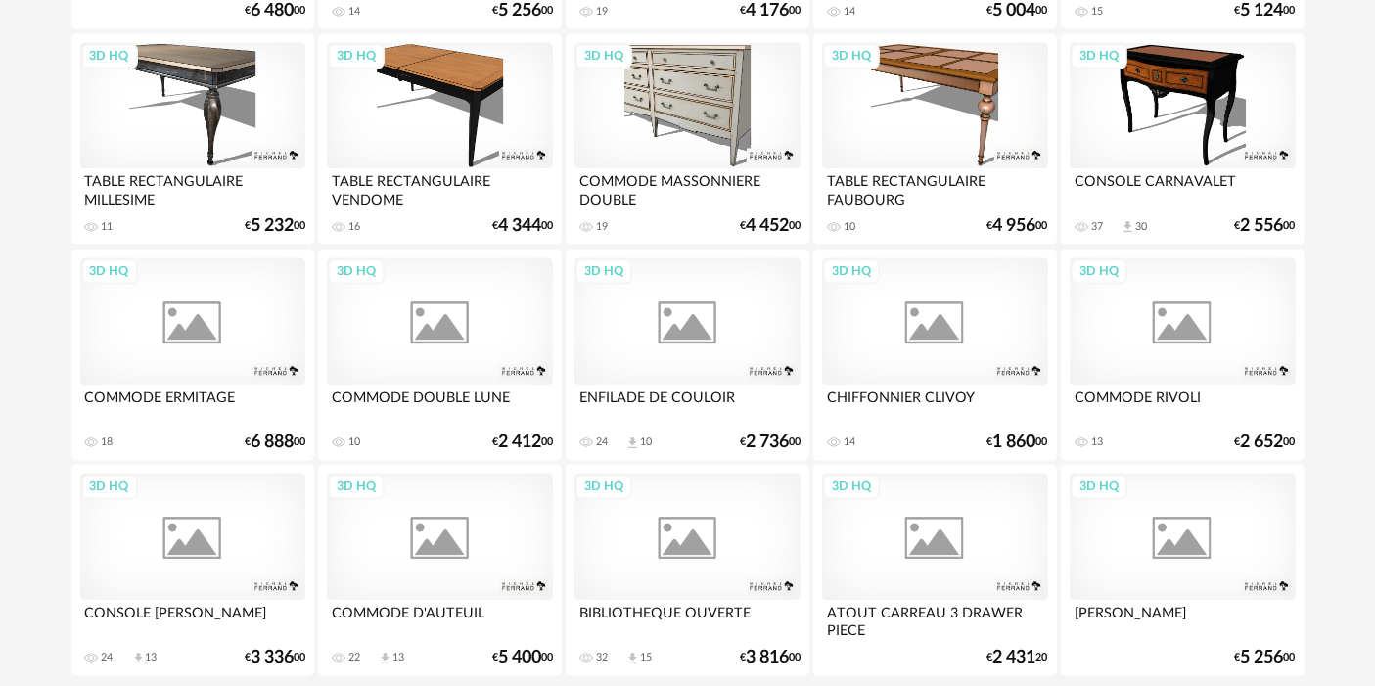
scroll to position [4028, 0]
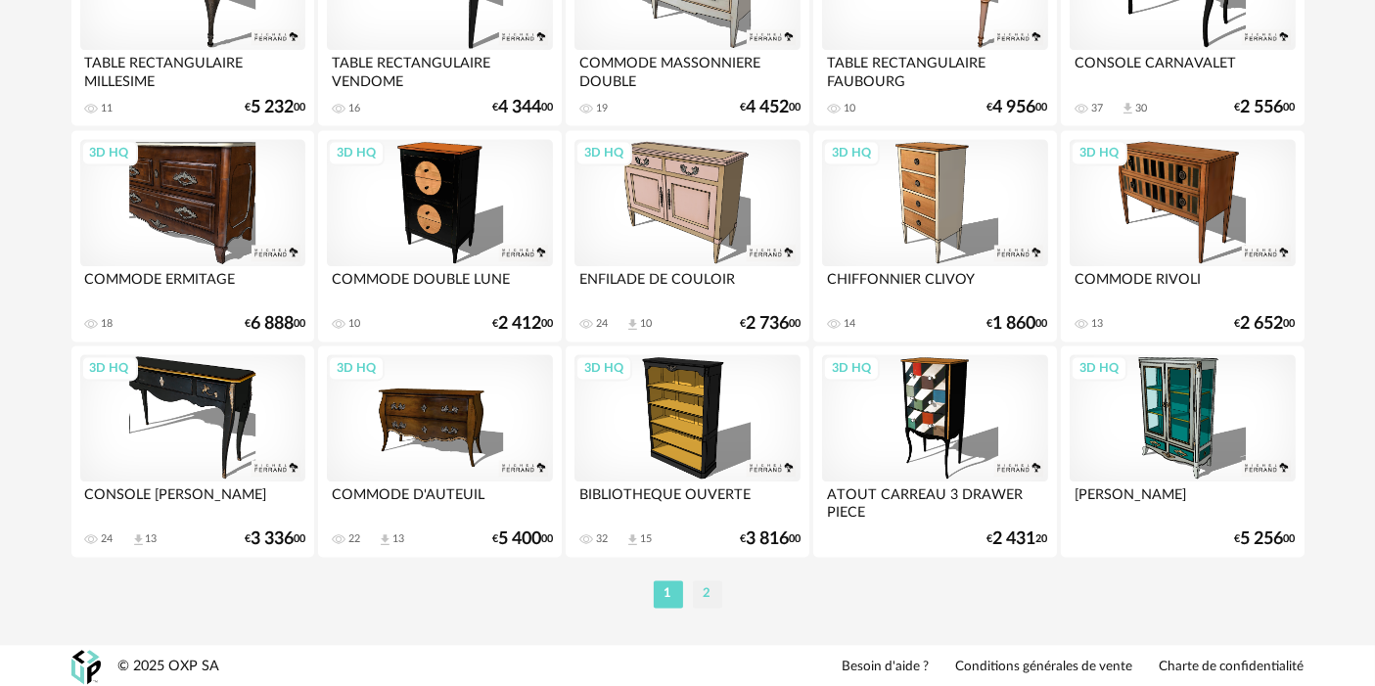
click at [716, 595] on li "2" at bounding box center [707, 593] width 29 height 27
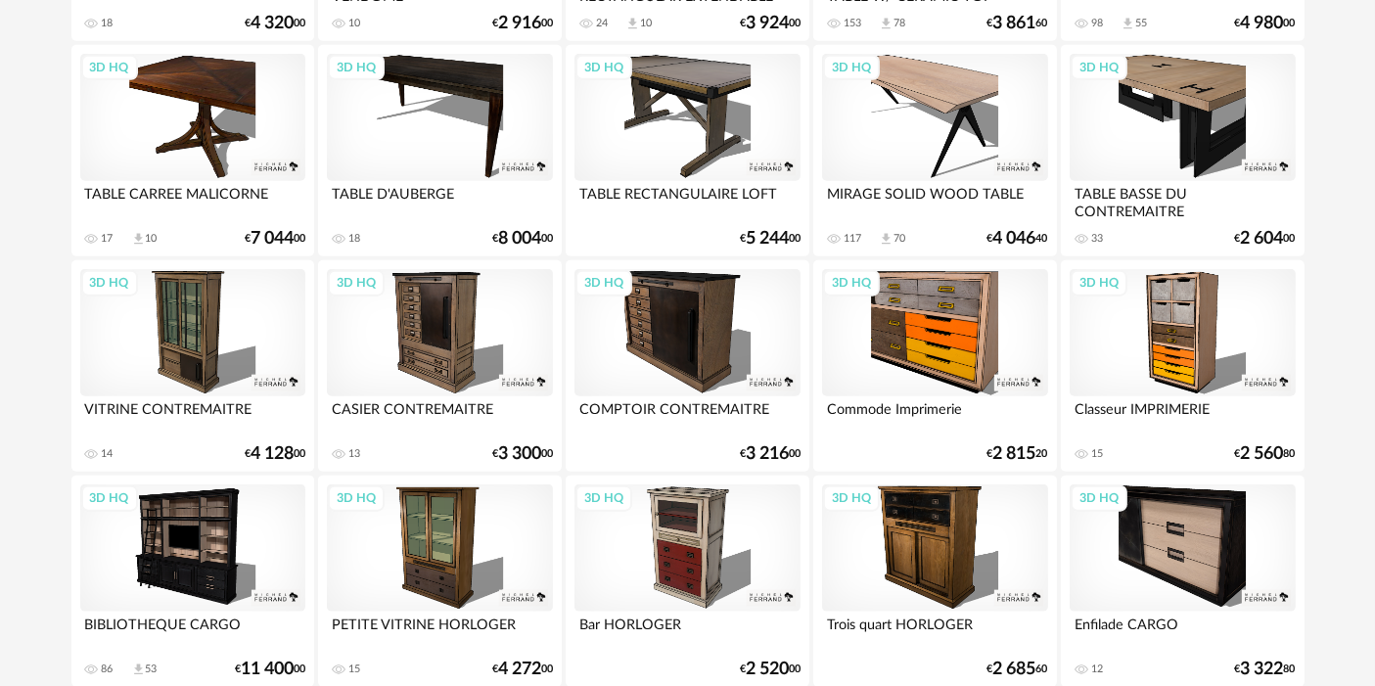
scroll to position [3260, 0]
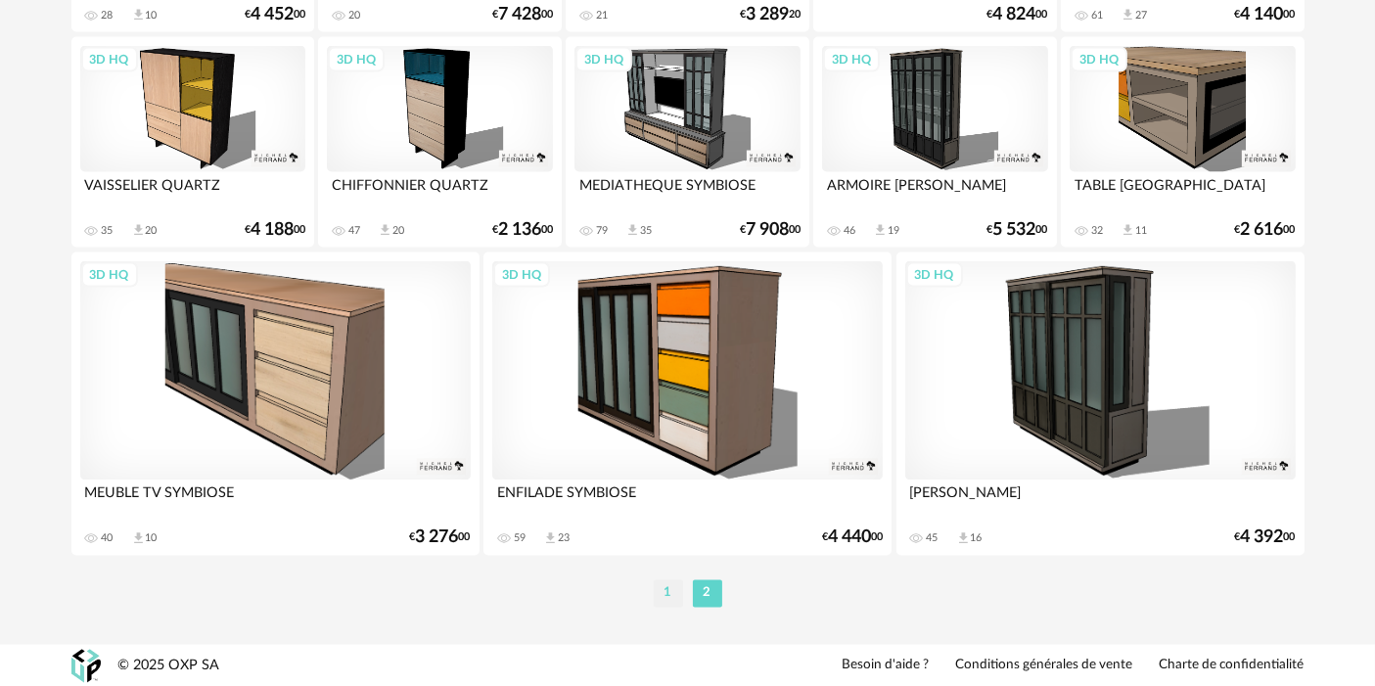
click at [667, 592] on li "1" at bounding box center [668, 593] width 29 height 27
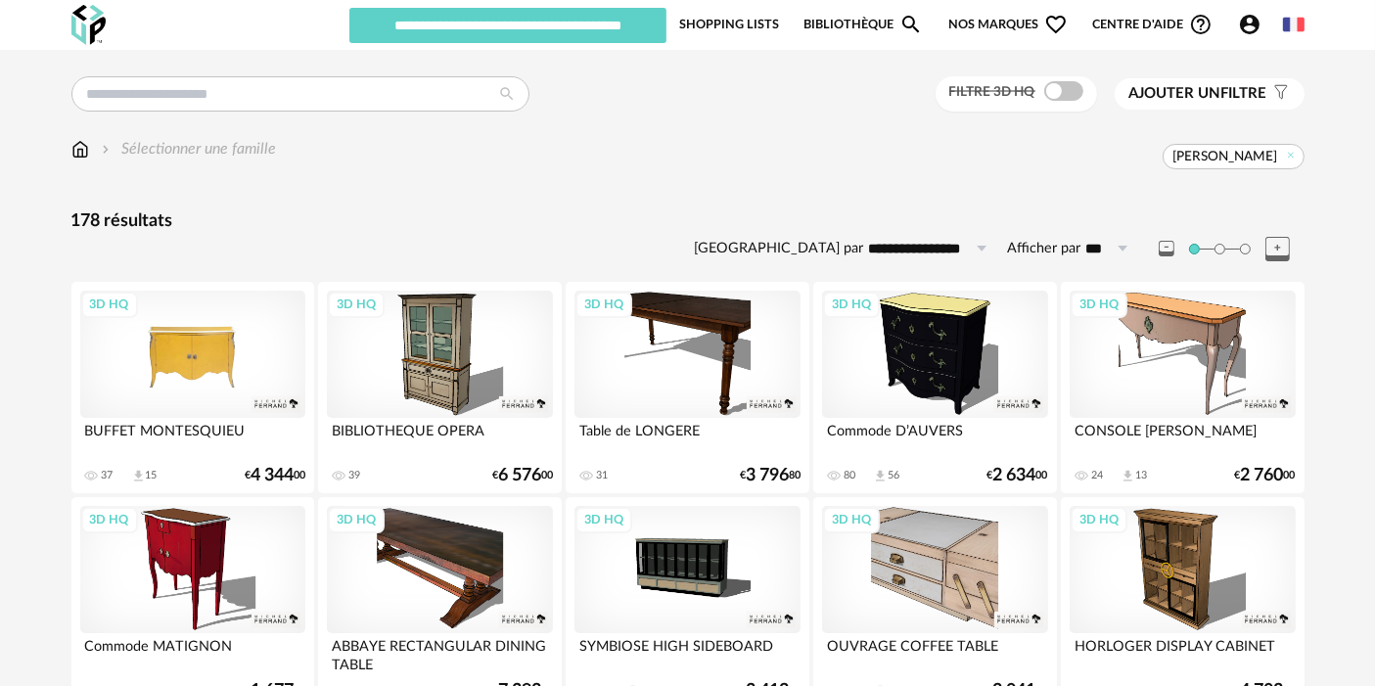
click at [184, 334] on div "3D HQ" at bounding box center [192, 354] width 225 height 127
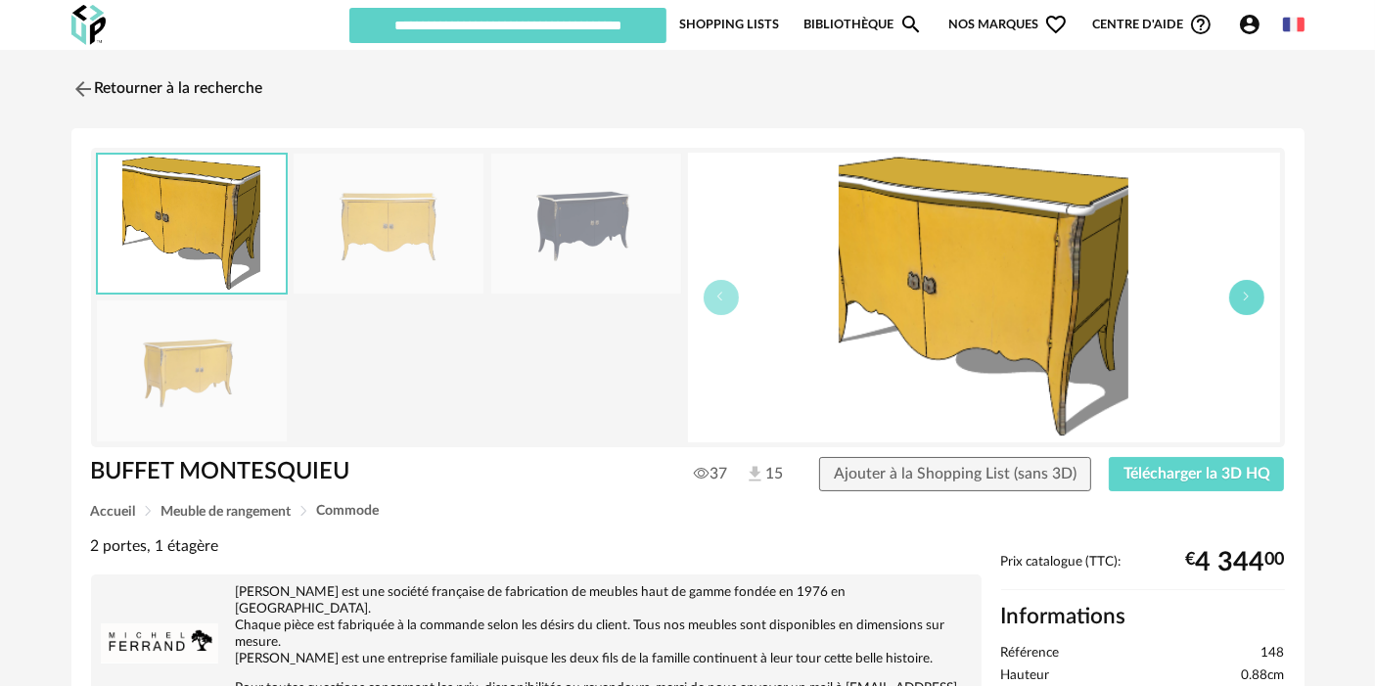
click at [1239, 301] on button "button" at bounding box center [1246, 297] width 35 height 35
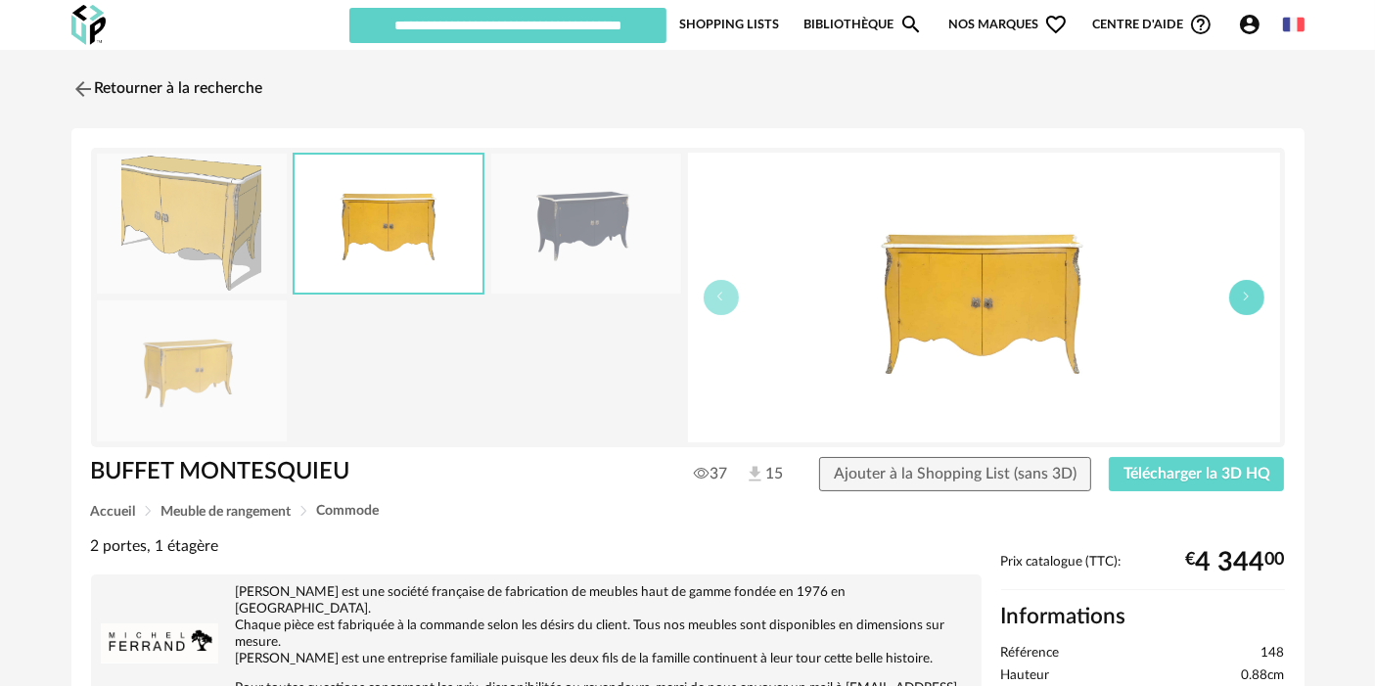
click at [1239, 301] on button "button" at bounding box center [1246, 297] width 35 height 35
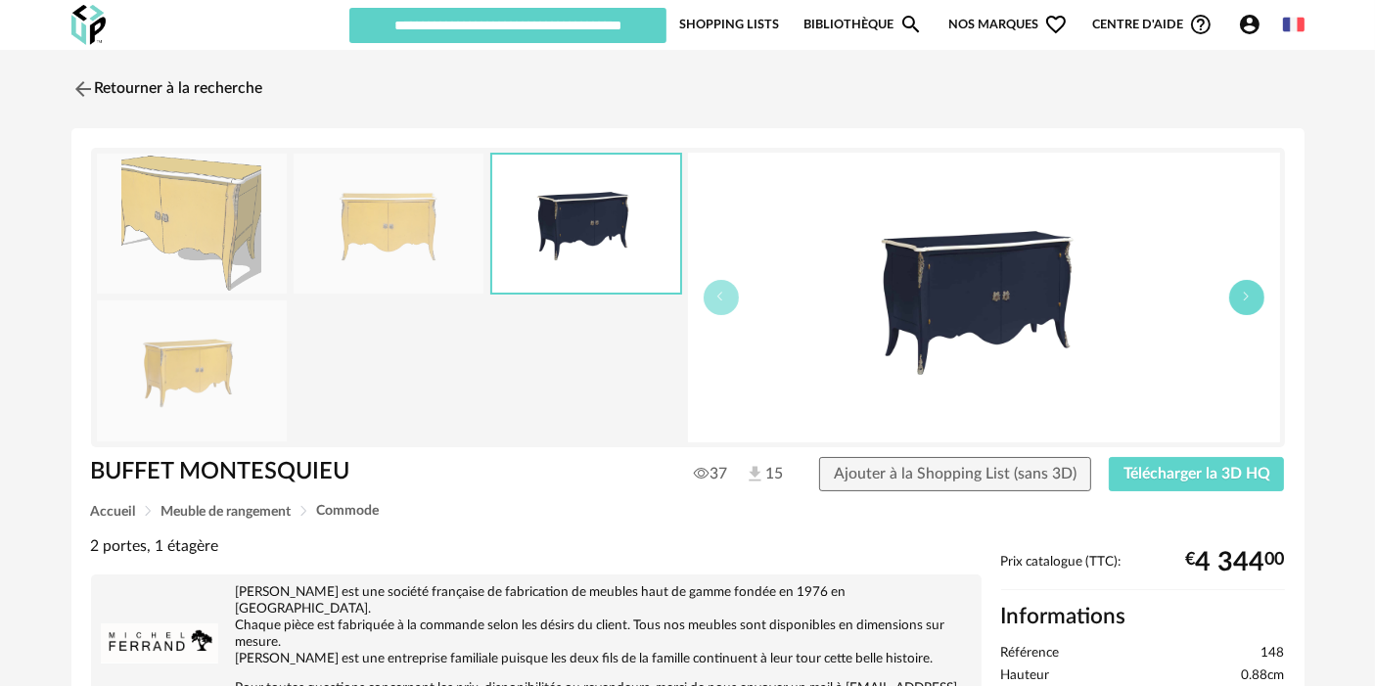
click at [1239, 301] on button "button" at bounding box center [1246, 297] width 35 height 35
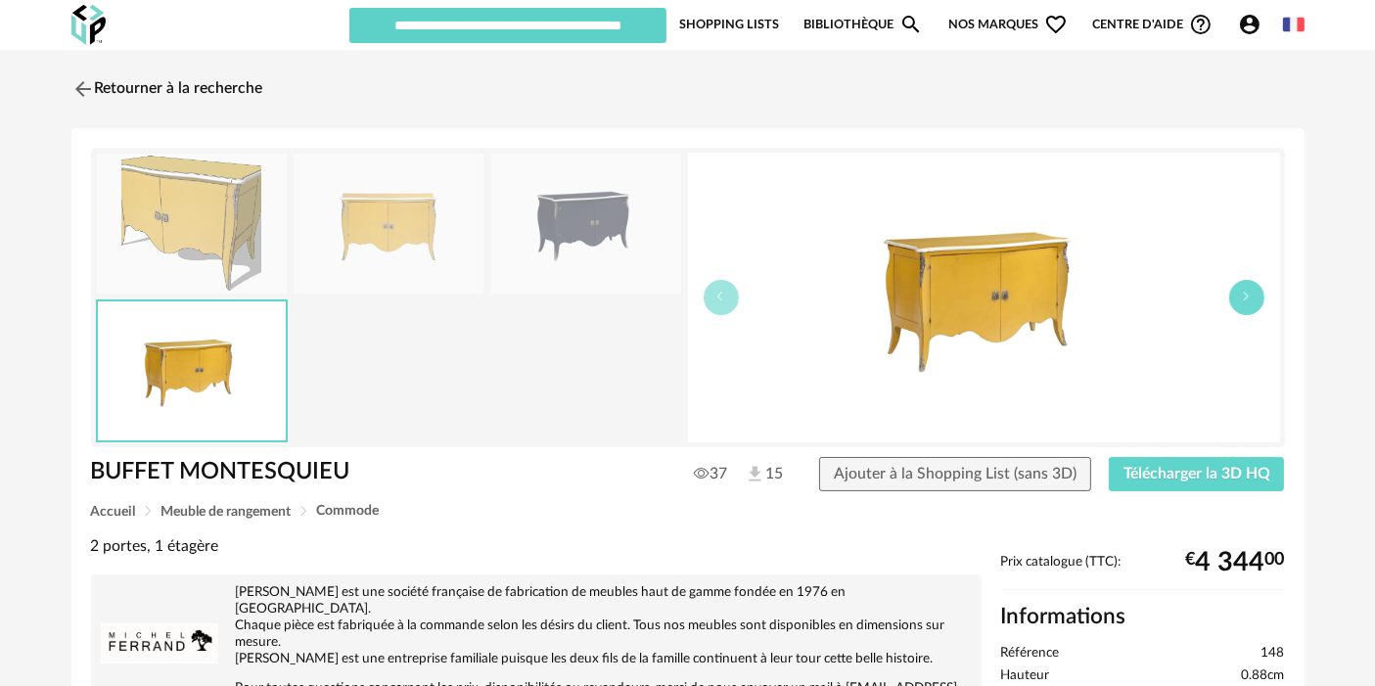
click at [1239, 301] on button "button" at bounding box center [1246, 297] width 35 height 35
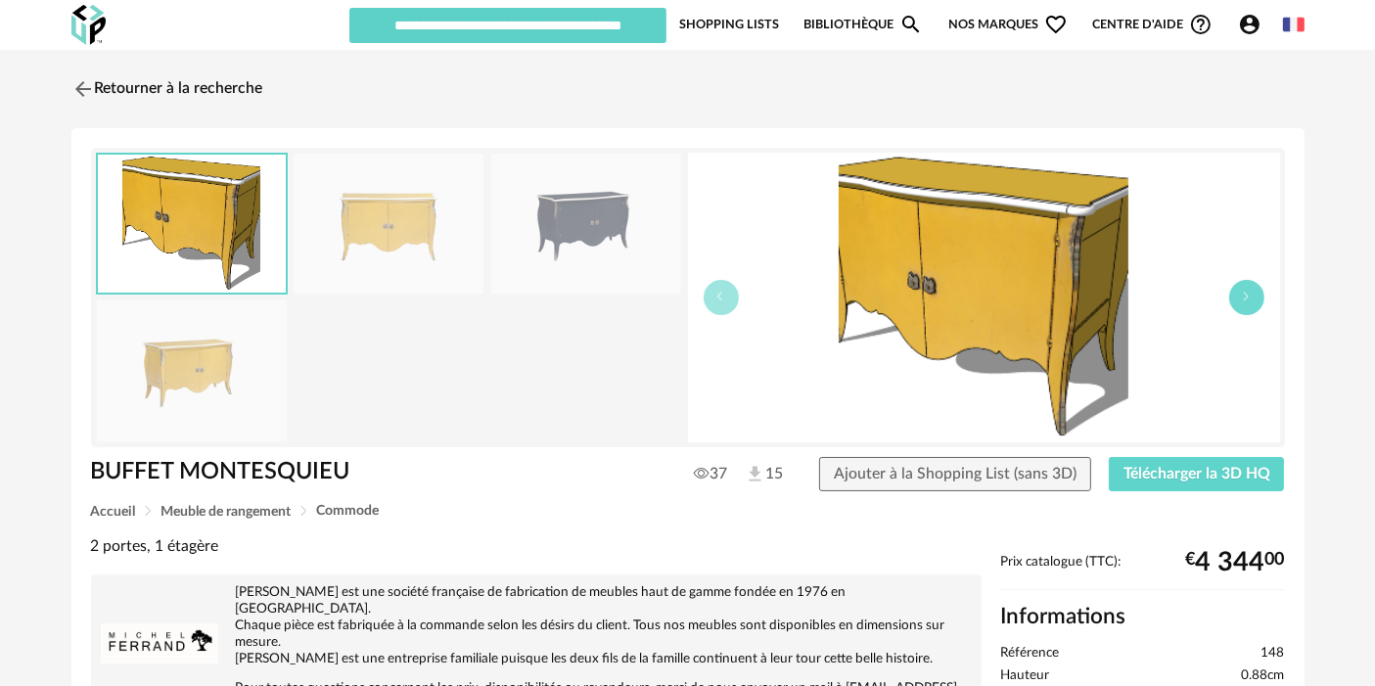
click at [1239, 301] on button "button" at bounding box center [1246, 297] width 35 height 35
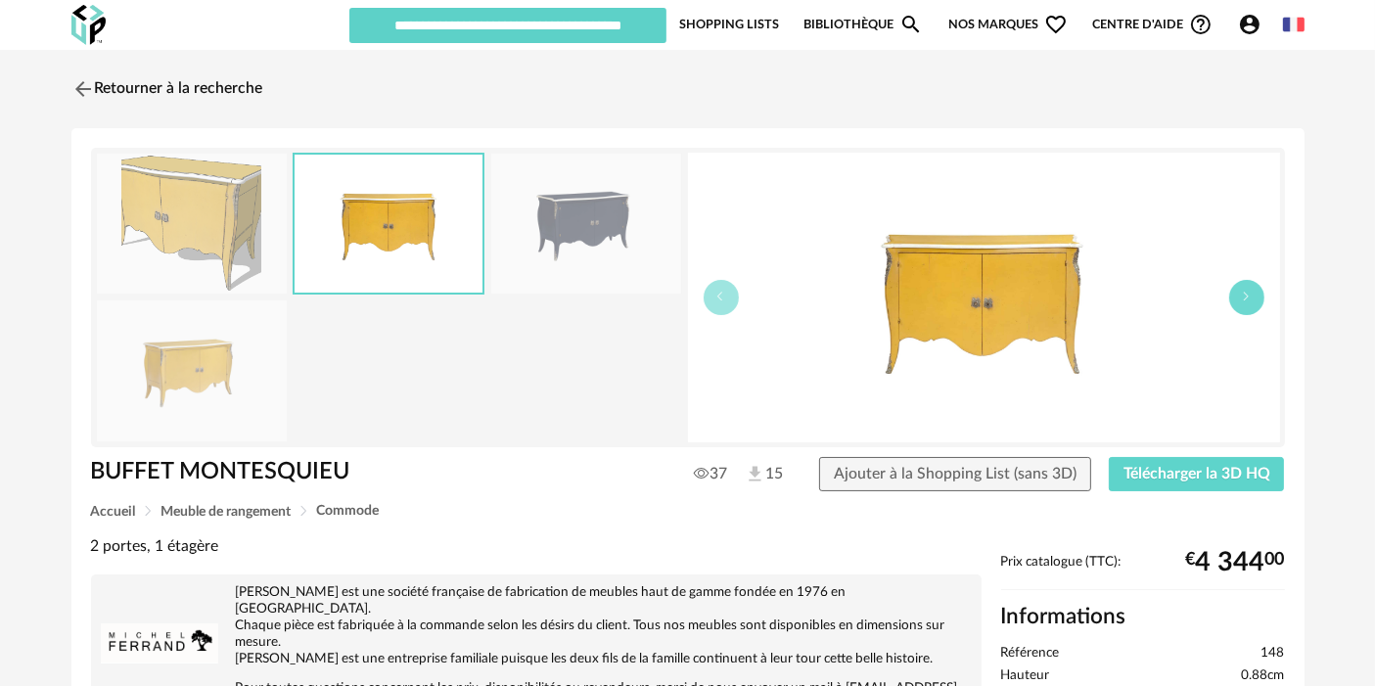
click at [1239, 301] on button "button" at bounding box center [1246, 297] width 35 height 35
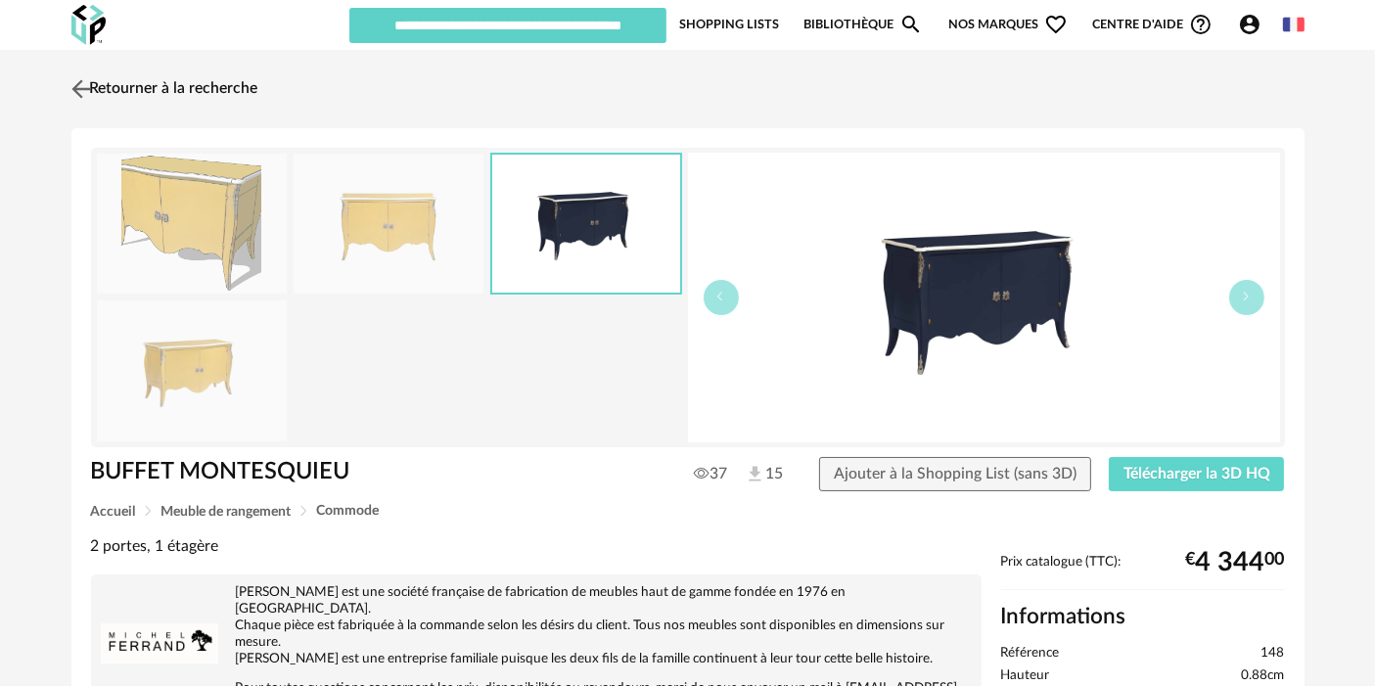
click at [186, 79] on link "Retourner à la recherche" at bounding box center [163, 89] width 192 height 43
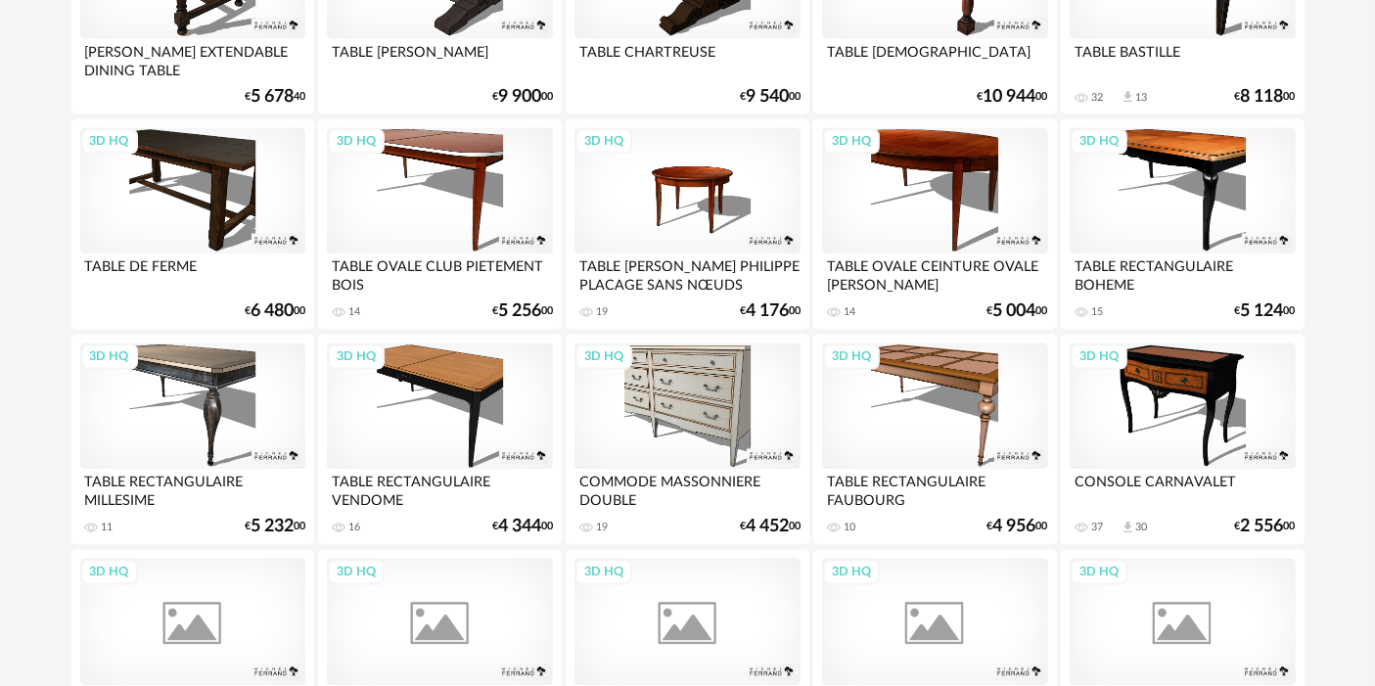
scroll to position [3630, 0]
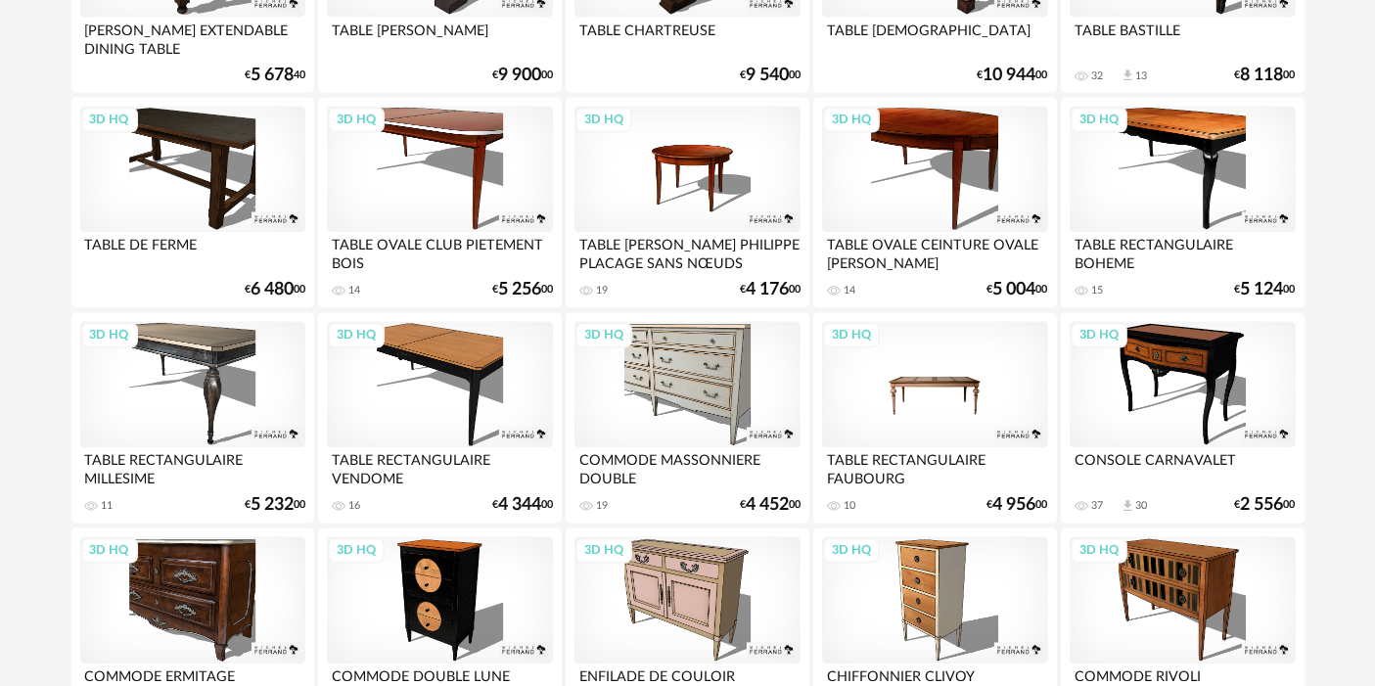
click at [905, 347] on div "3D HQ" at bounding box center [934, 385] width 225 height 127
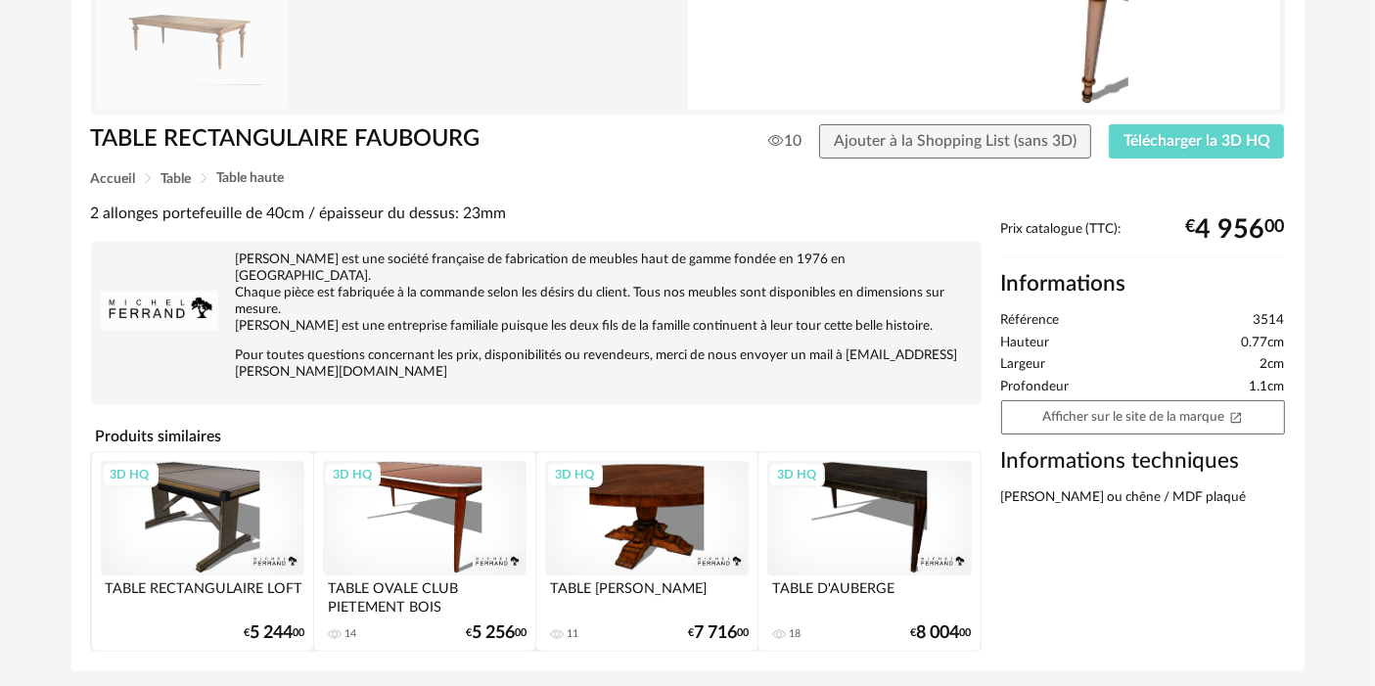
scroll to position [366, 0]
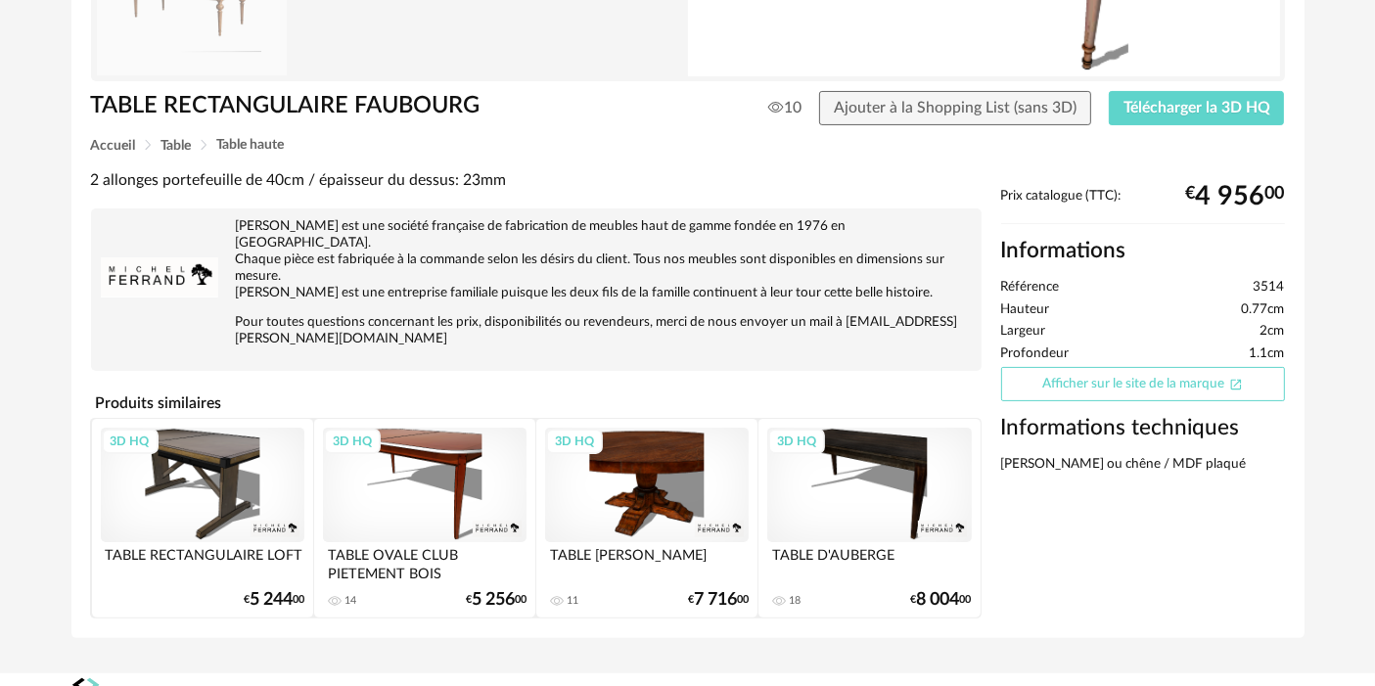
click at [1174, 382] on link "Afficher sur le site de la marque Open In New icon" at bounding box center [1143, 384] width 284 height 34
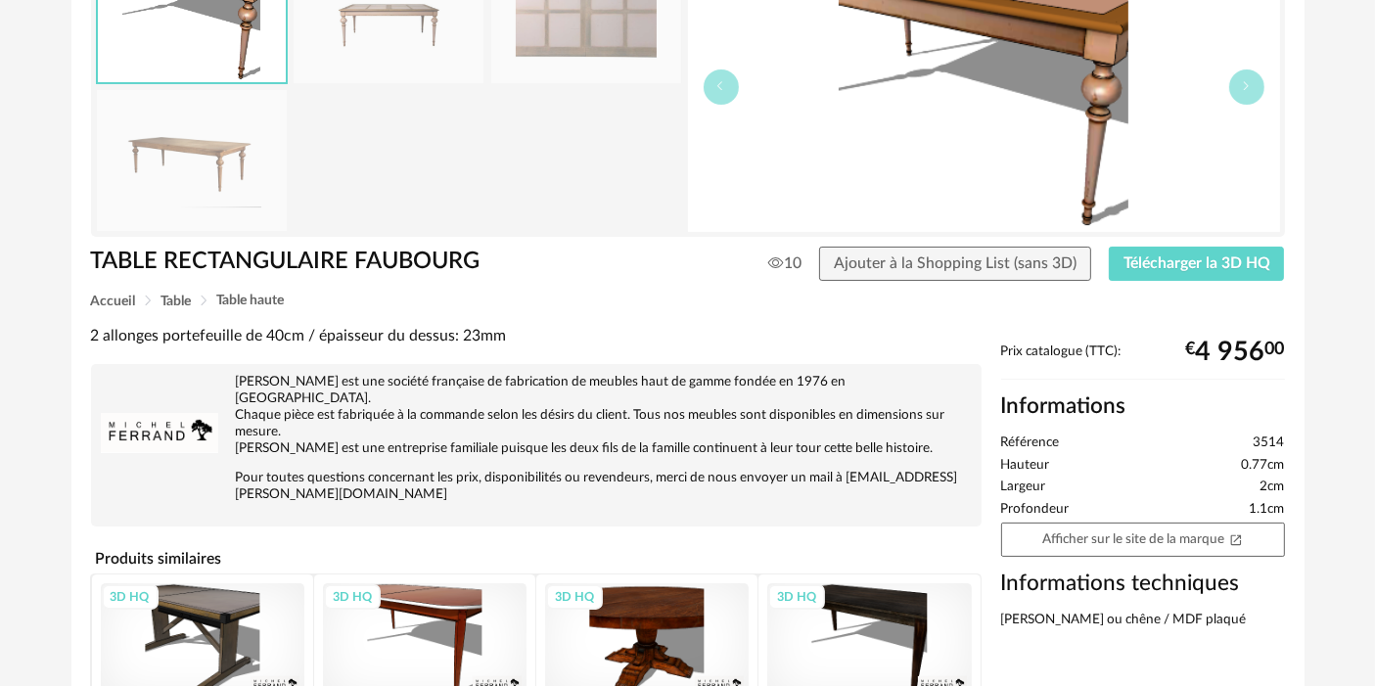
scroll to position [211, 0]
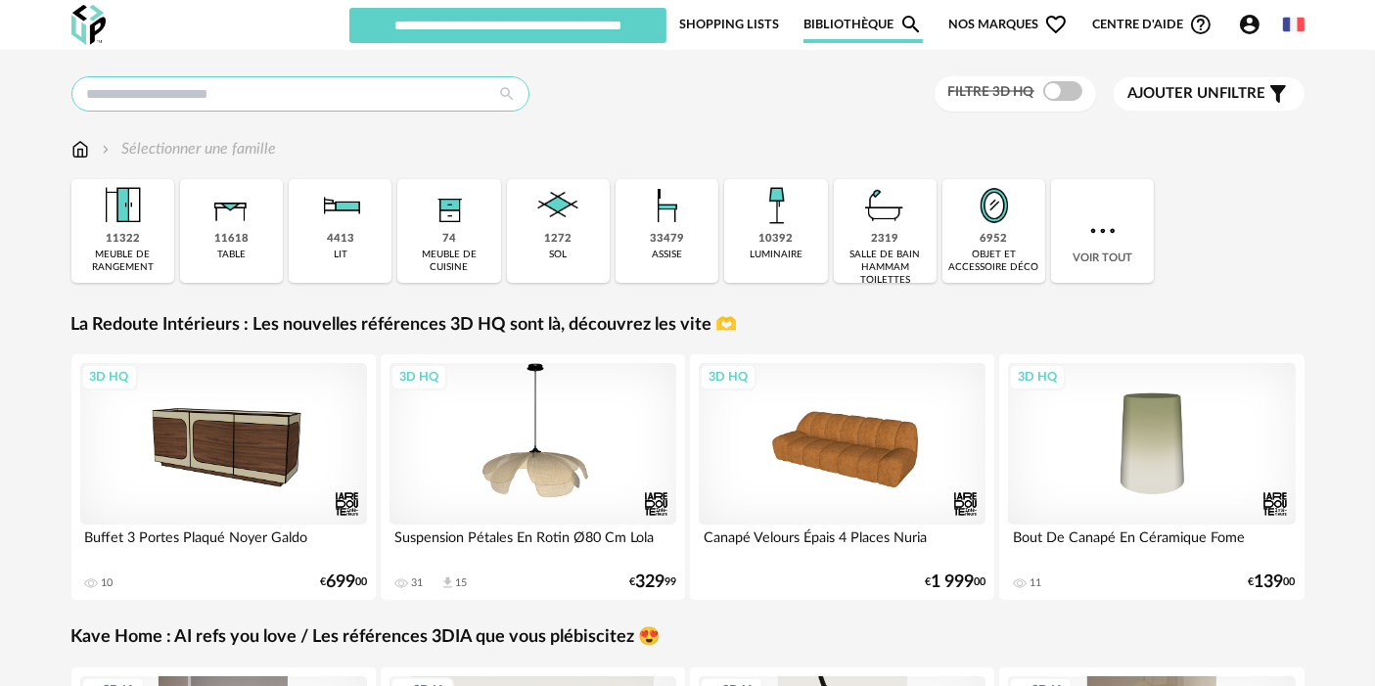
click at [289, 103] on input "text" at bounding box center [300, 93] width 458 height 35
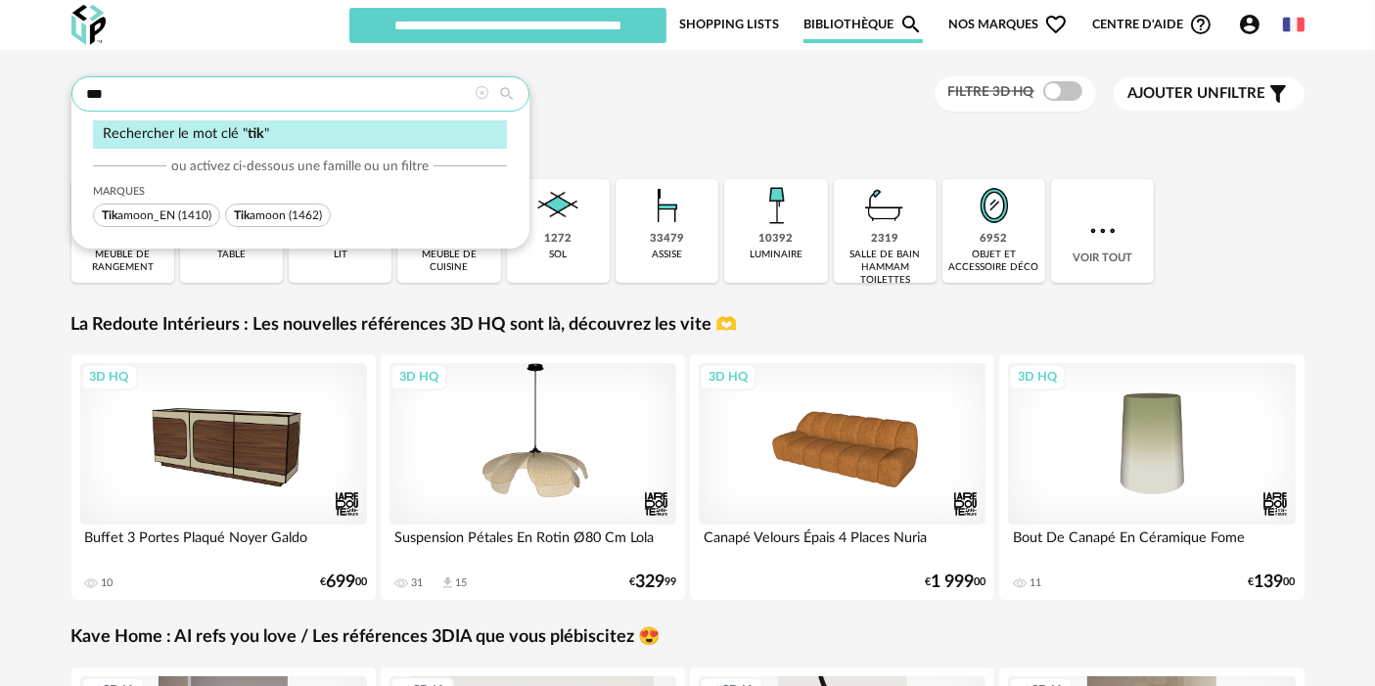
type input "***"
click at [278, 210] on span "Tik amoon" at bounding box center [260, 215] width 52 height 12
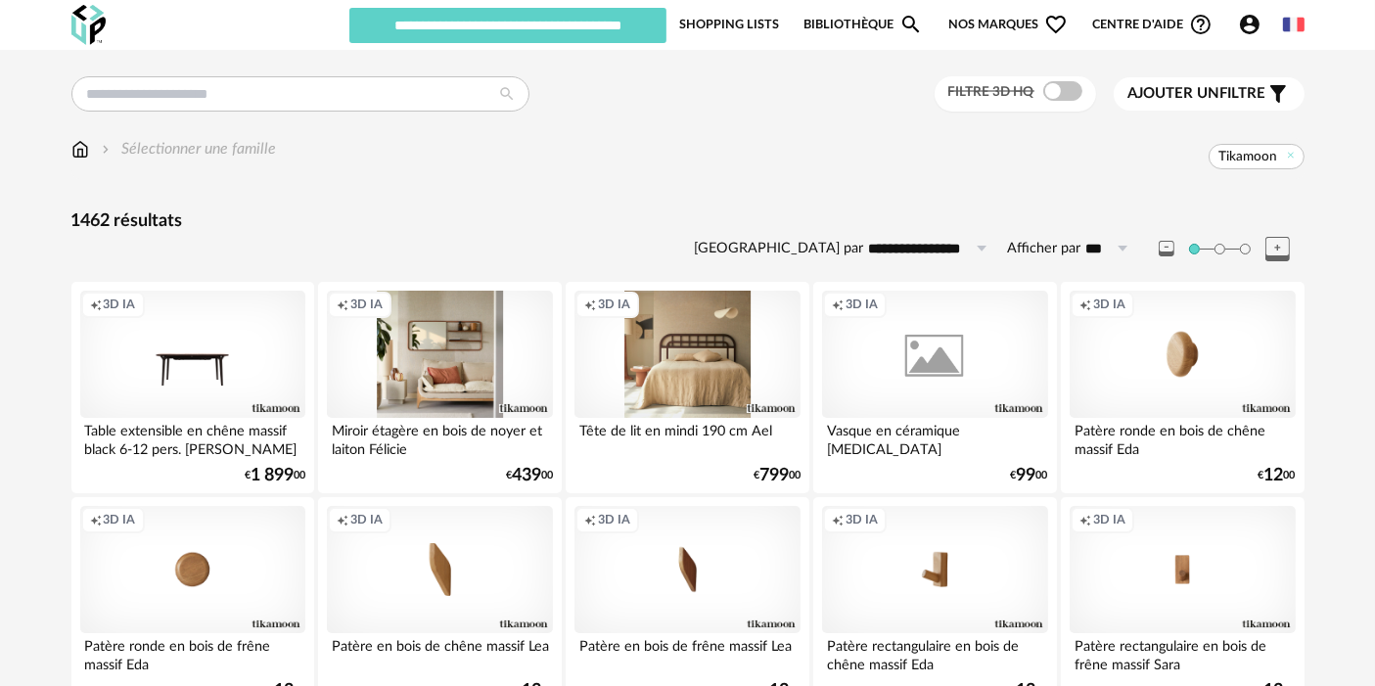
click at [702, 342] on div "Creation icon 3D IA" at bounding box center [686, 354] width 225 height 127
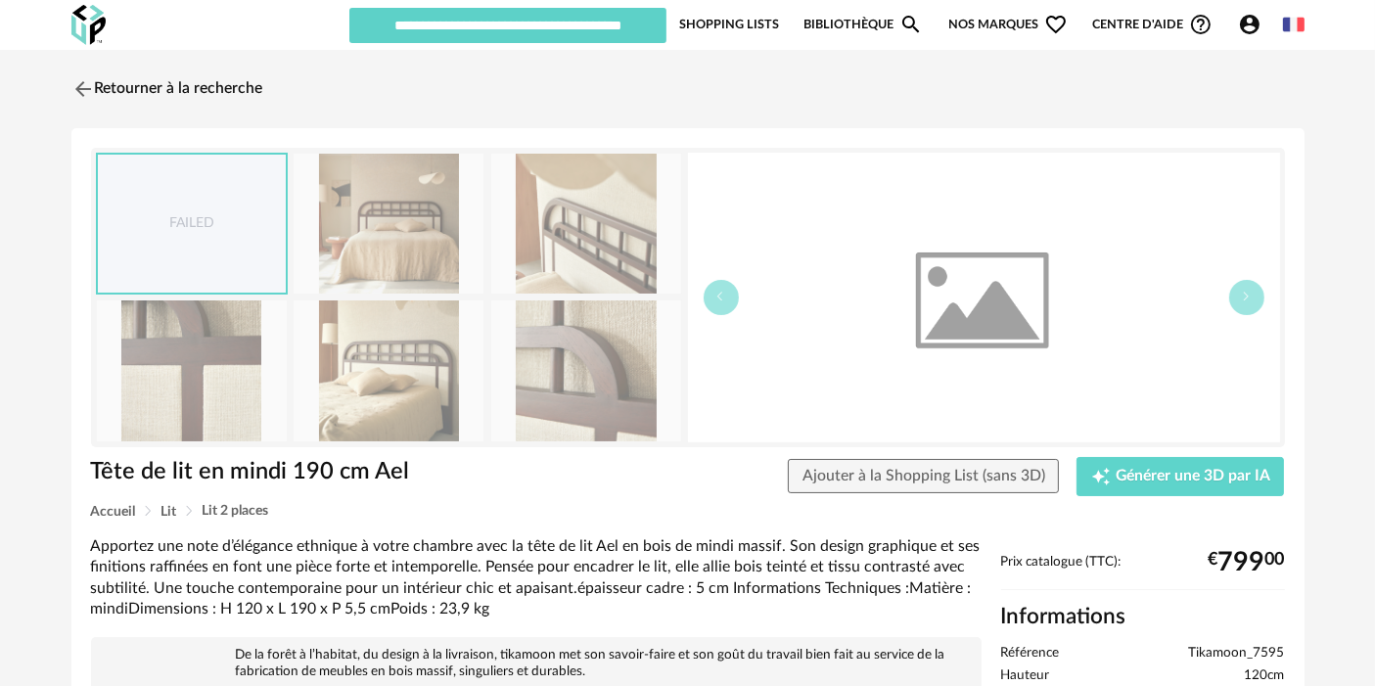
click at [204, 204] on div "FAILED" at bounding box center [192, 224] width 188 height 138
click at [209, 86] on link "Retourner à la recherche" at bounding box center [163, 89] width 192 height 43
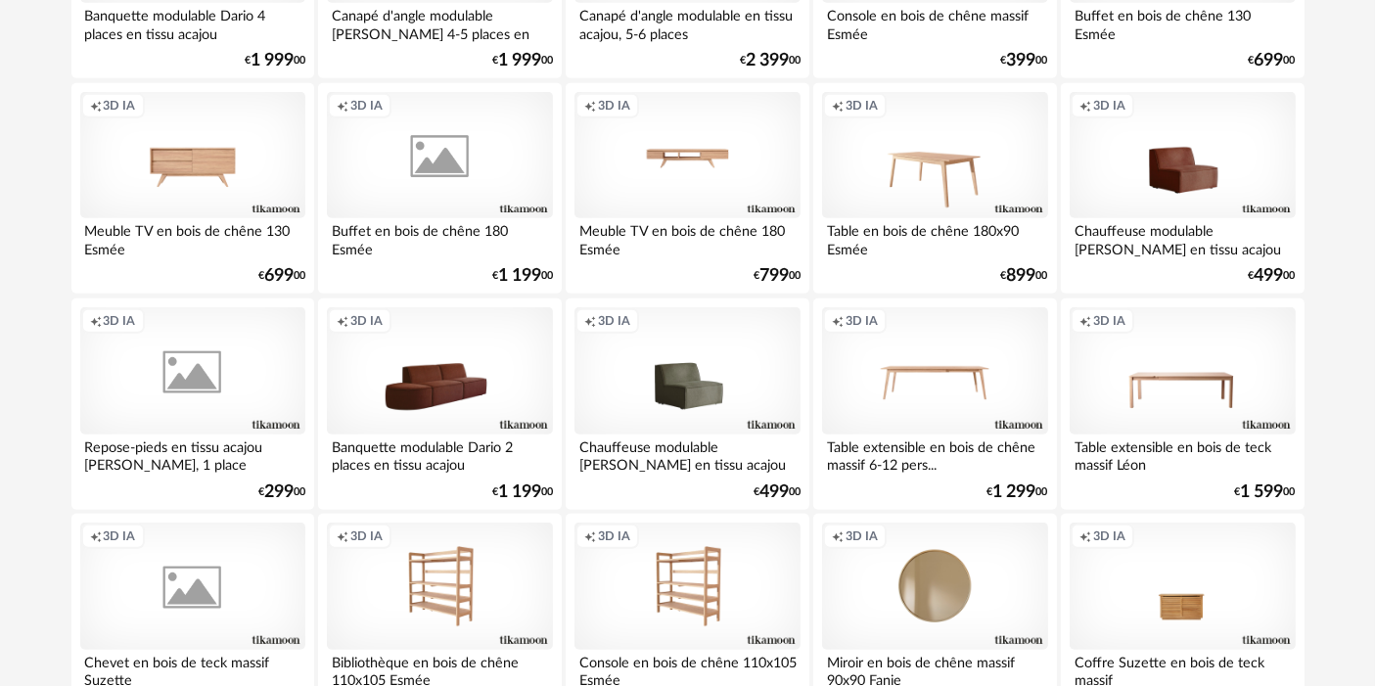
scroll to position [1523, 0]
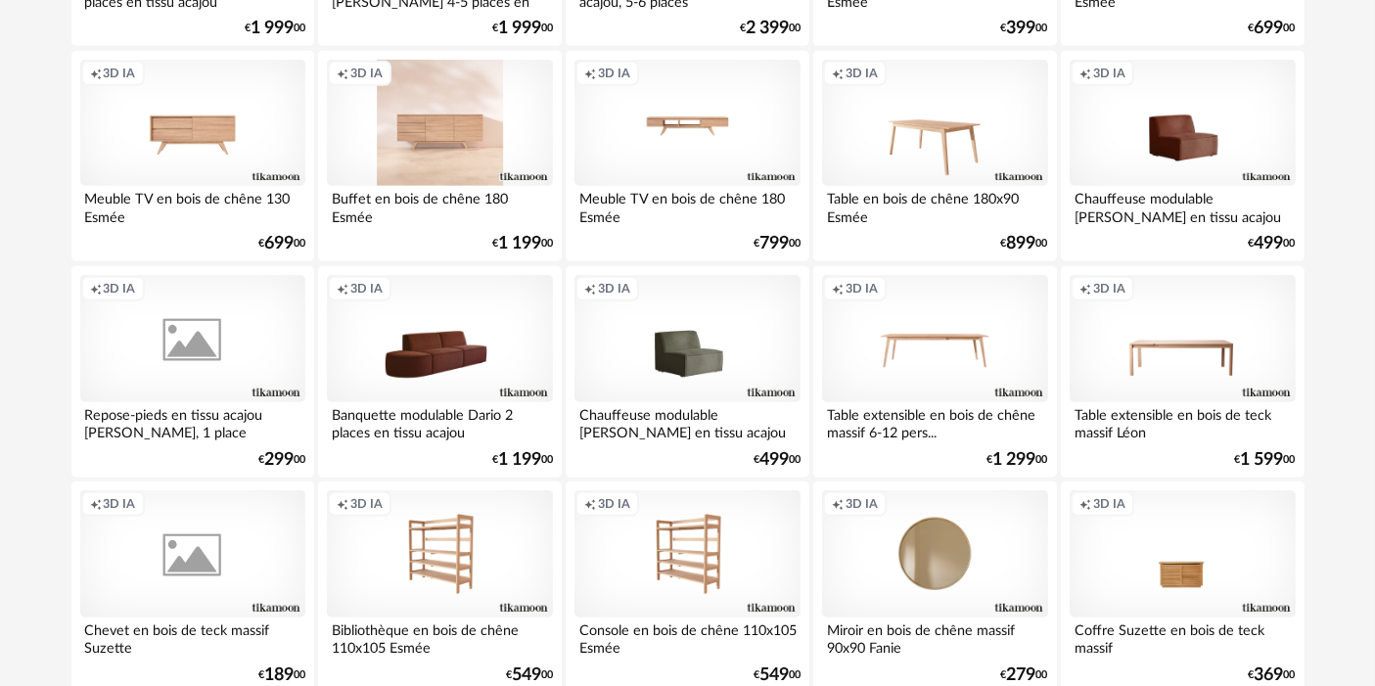
click at [427, 116] on div "Creation icon 3D IA" at bounding box center [439, 123] width 225 height 127
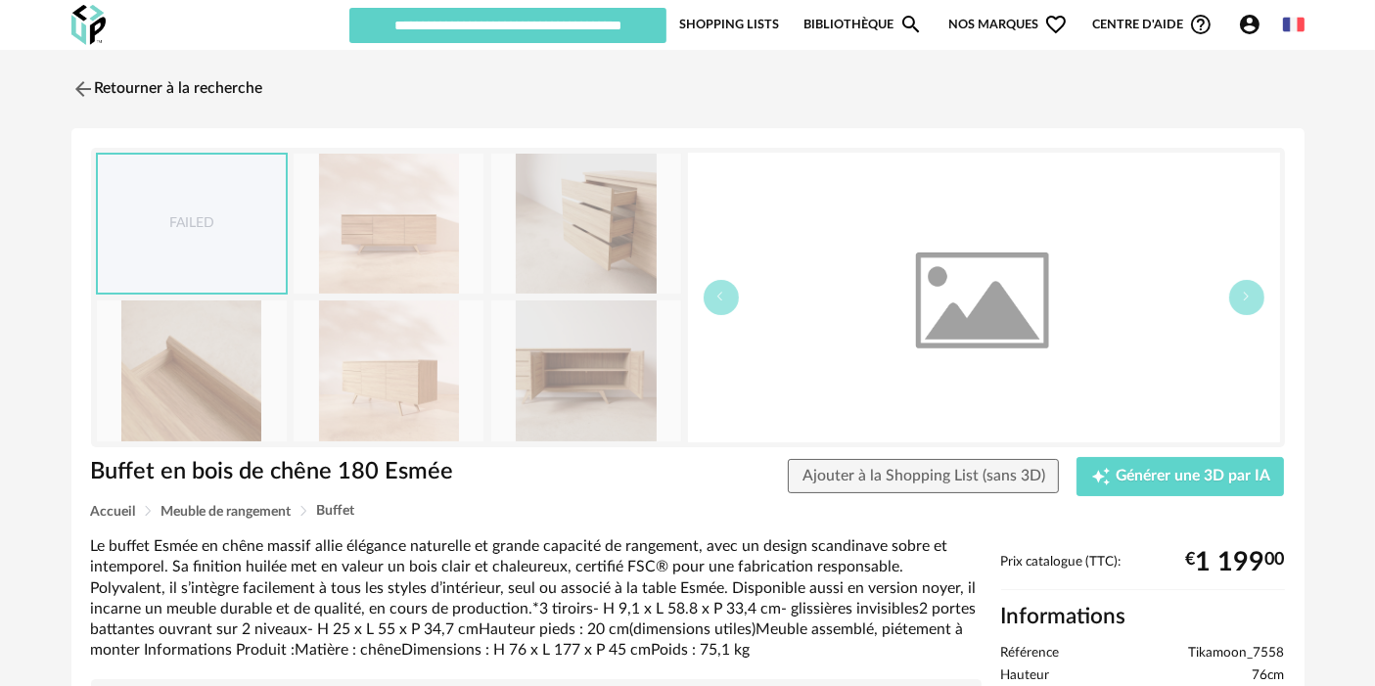
copy ul "Tikamoon_7558"
click at [173, 77] on link "Retourner à la recherche" at bounding box center [163, 89] width 192 height 43
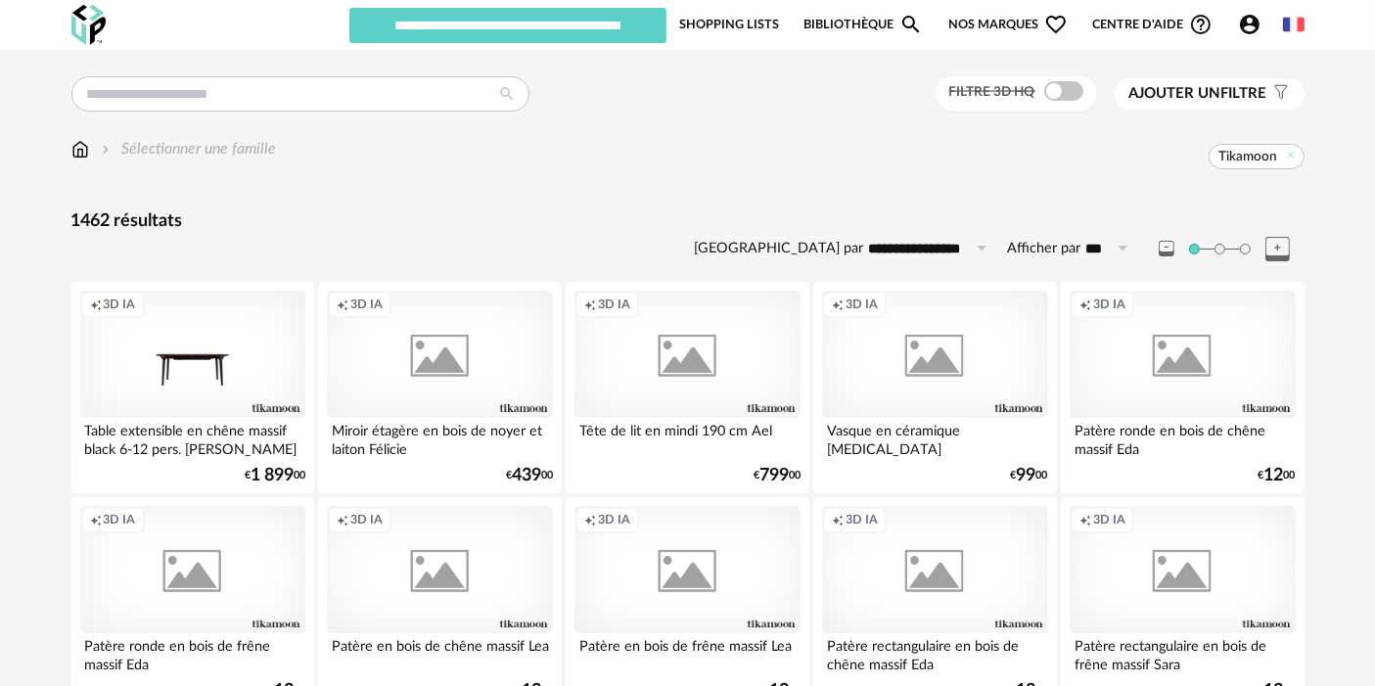
scroll to position [1523, 0]
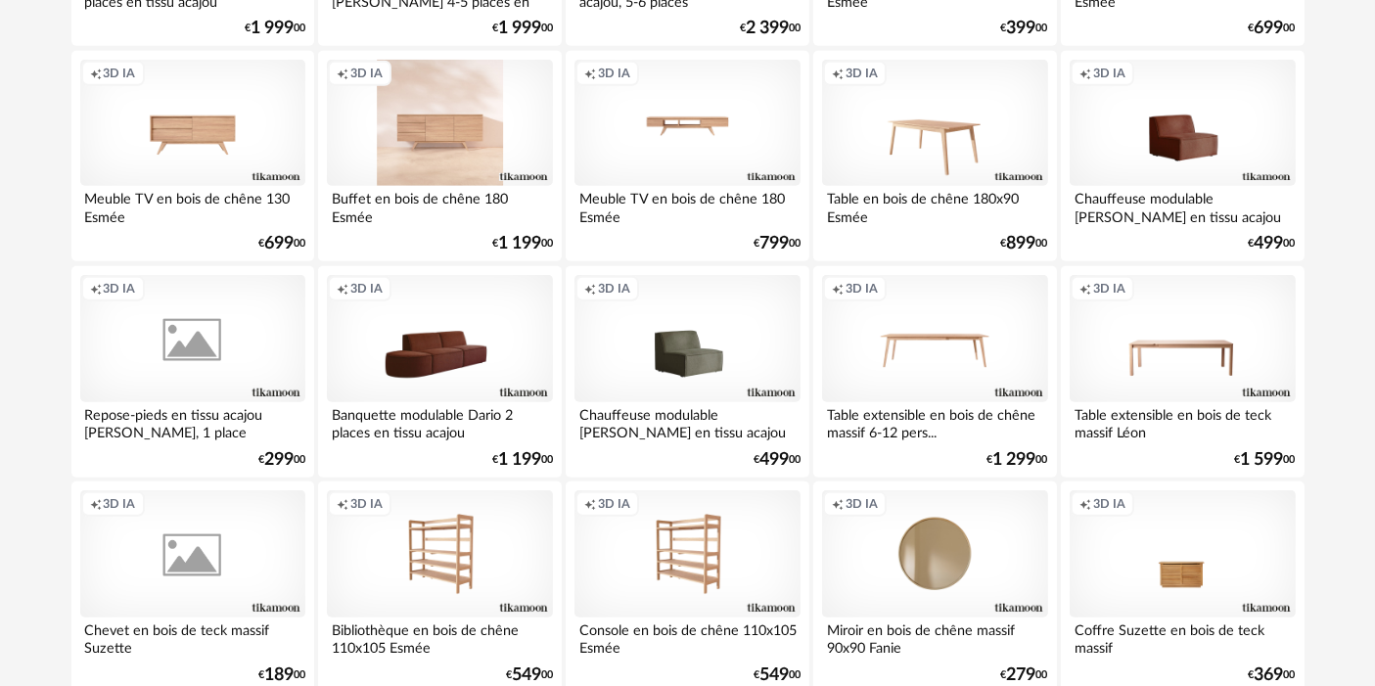
click at [477, 119] on div "Creation icon 3D IA" at bounding box center [439, 123] width 225 height 127
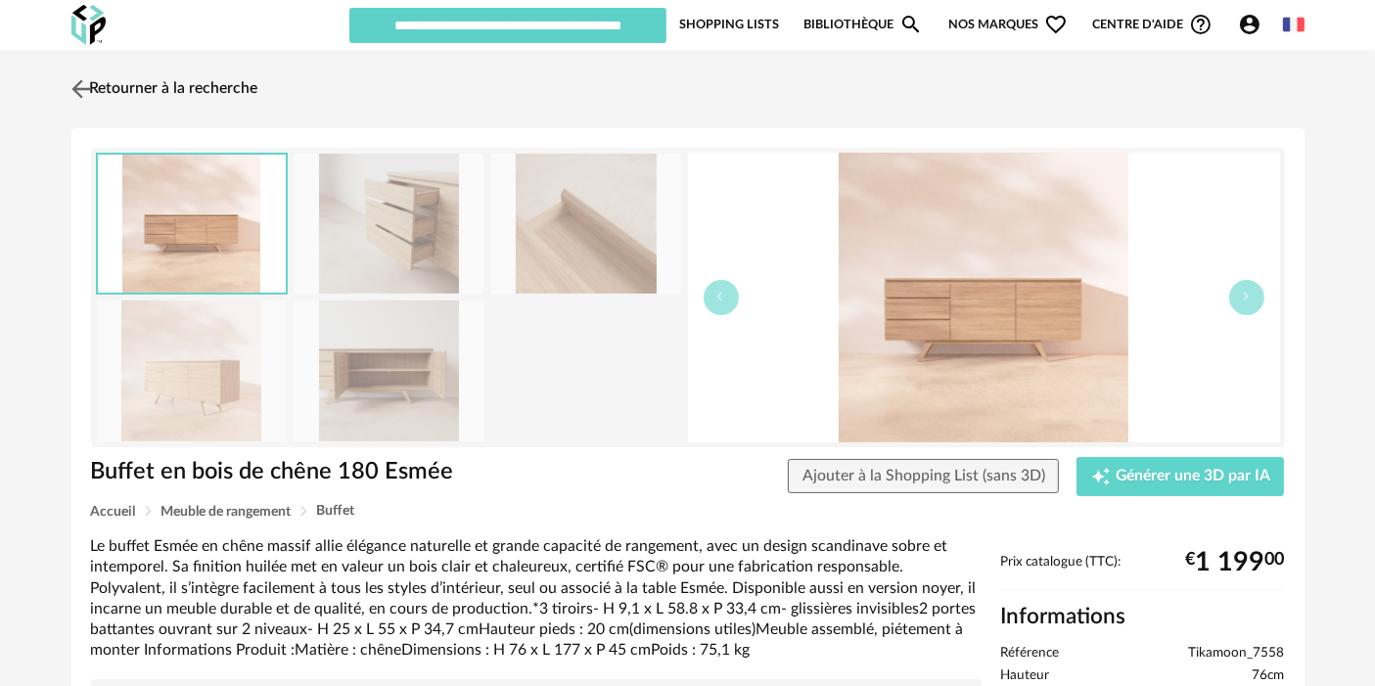
click at [126, 86] on link "Retourner à la recherche" at bounding box center [163, 89] width 192 height 43
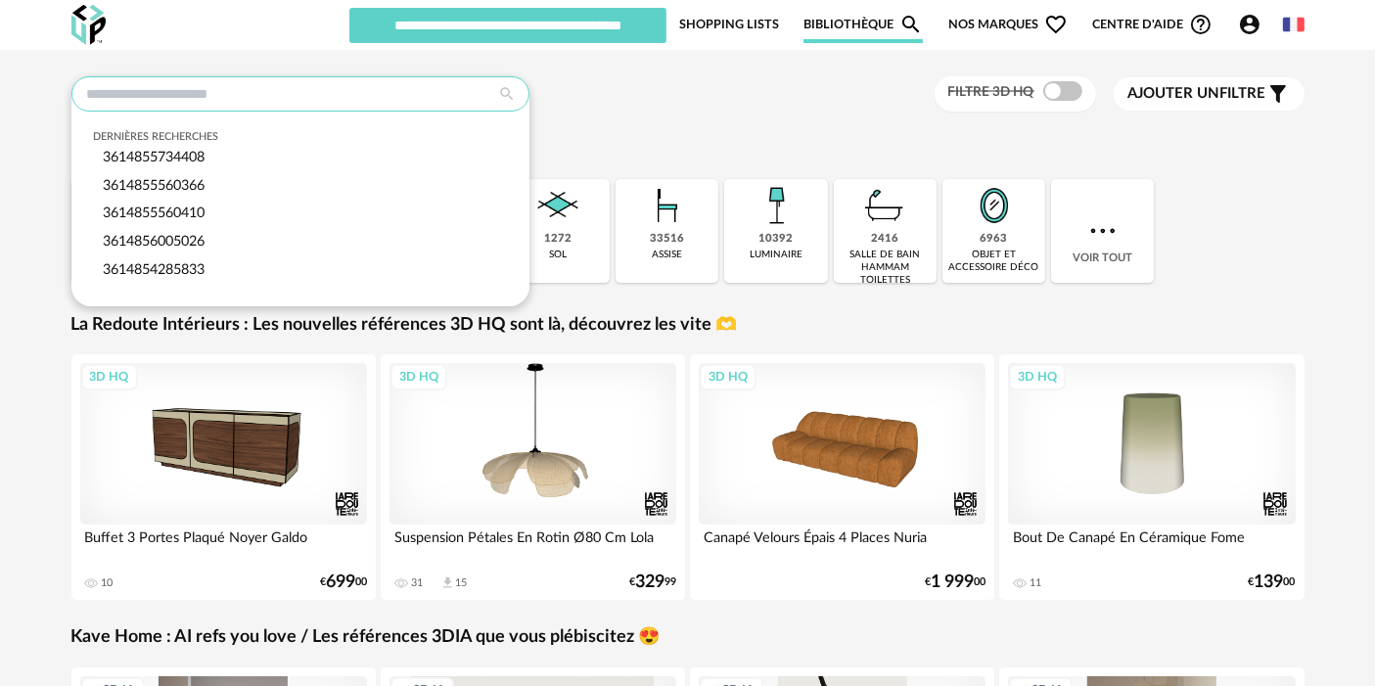
click at [335, 82] on input "text" at bounding box center [300, 93] width 458 height 35
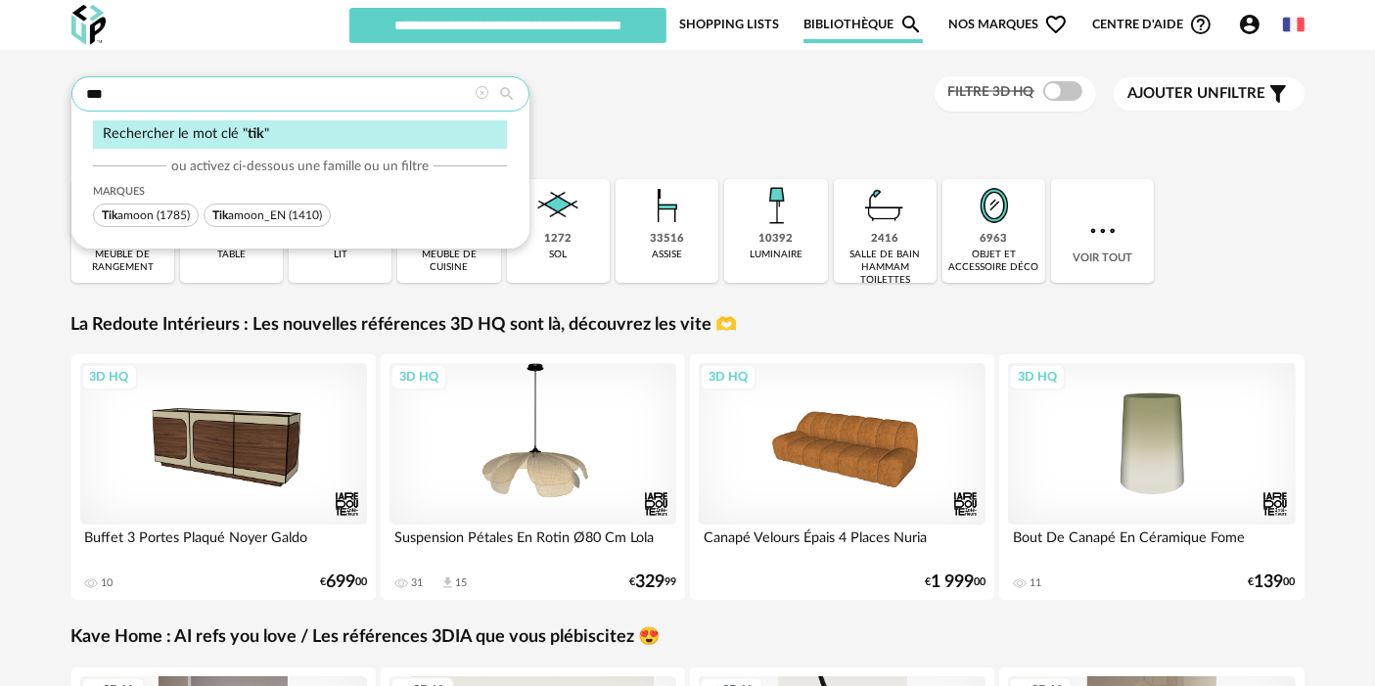
type input "***"
click at [131, 205] on span "Tik amoon (1785)" at bounding box center [146, 215] width 106 height 23
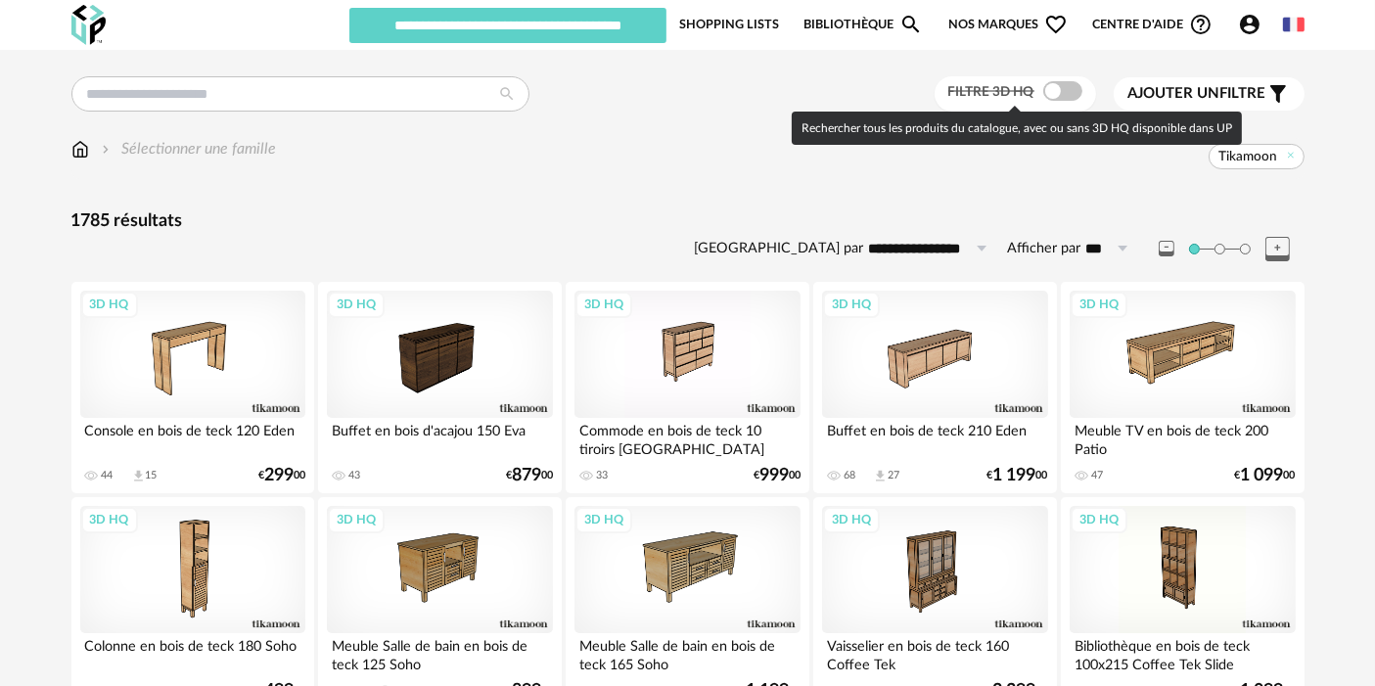
click at [1073, 87] on span at bounding box center [1062, 91] width 39 height 20
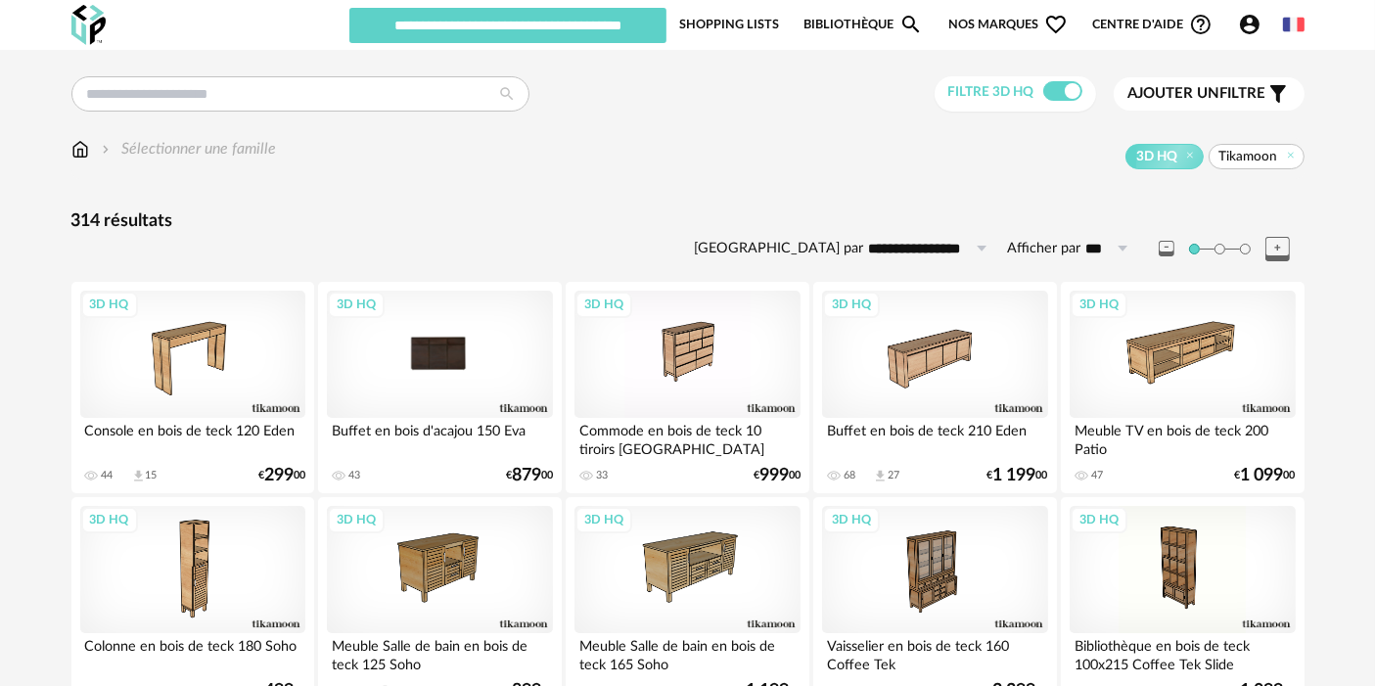
click at [477, 356] on div "3D HQ" at bounding box center [439, 354] width 225 height 127
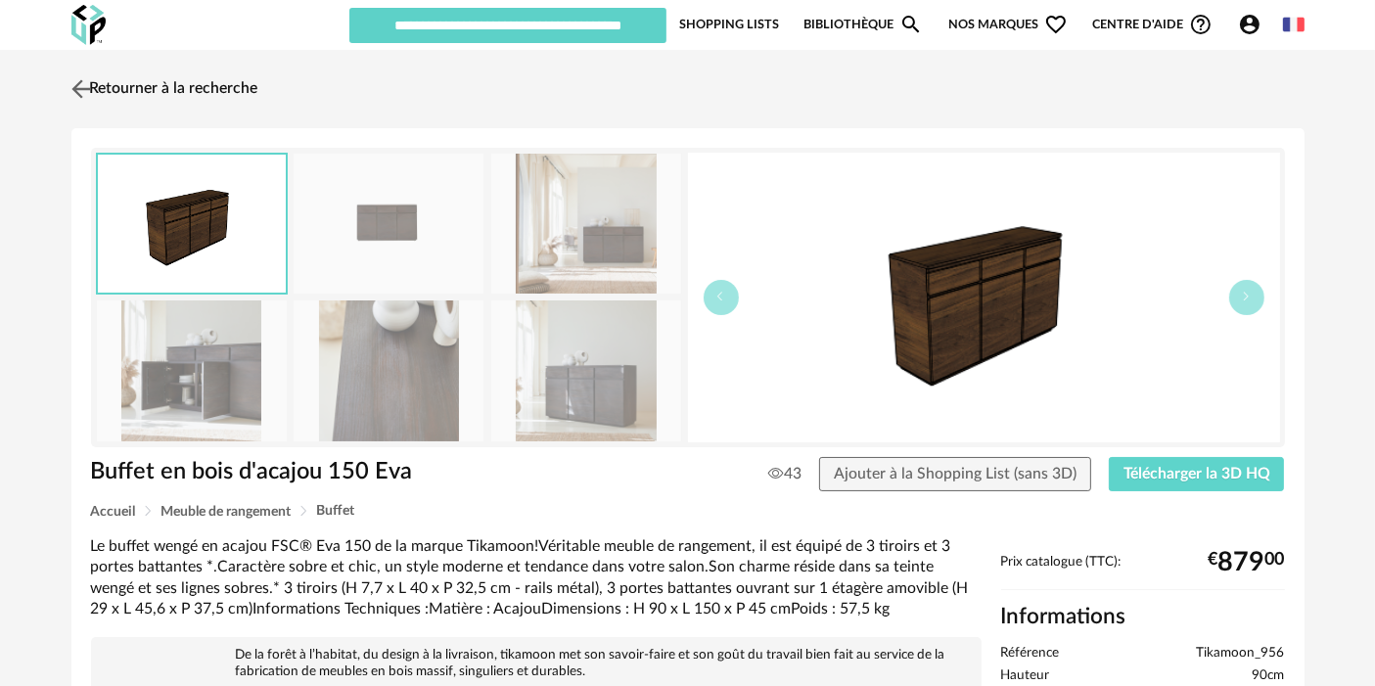
click at [206, 86] on link "Retourner à la recherche" at bounding box center [163, 89] width 192 height 43
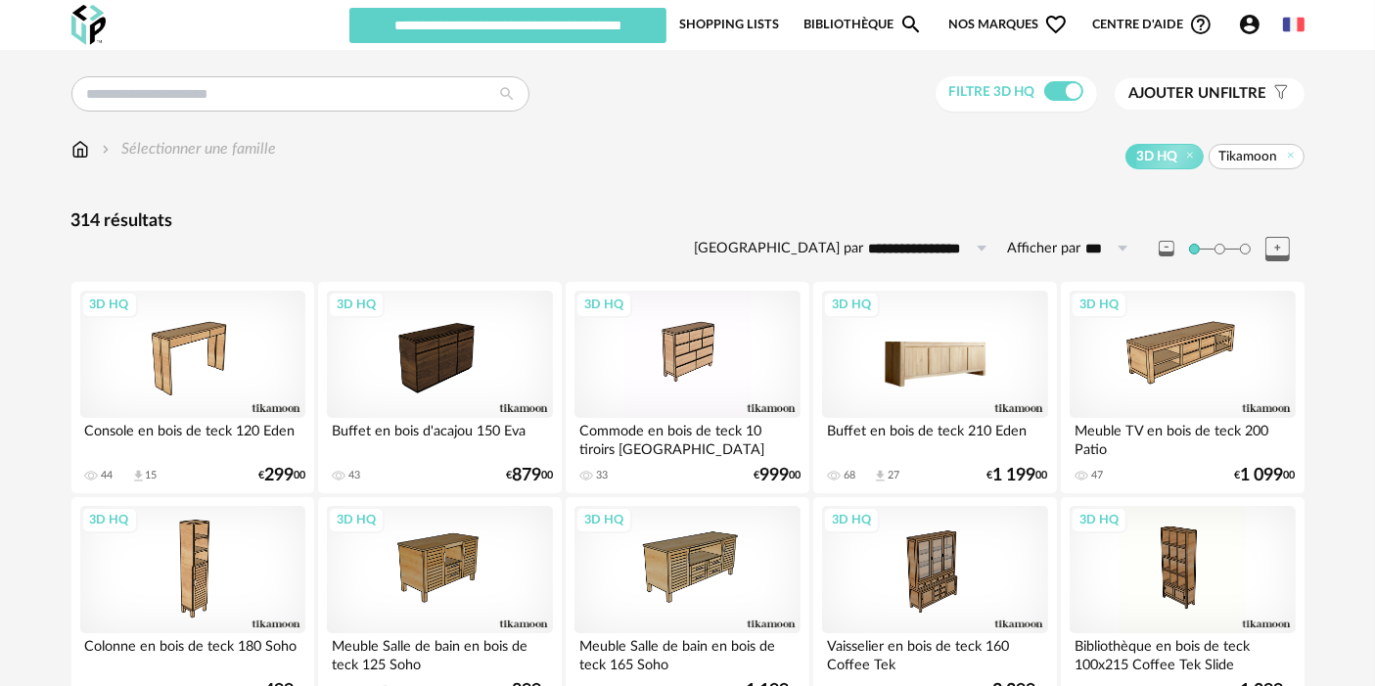
click at [886, 345] on div "3D HQ" at bounding box center [934, 354] width 225 height 127
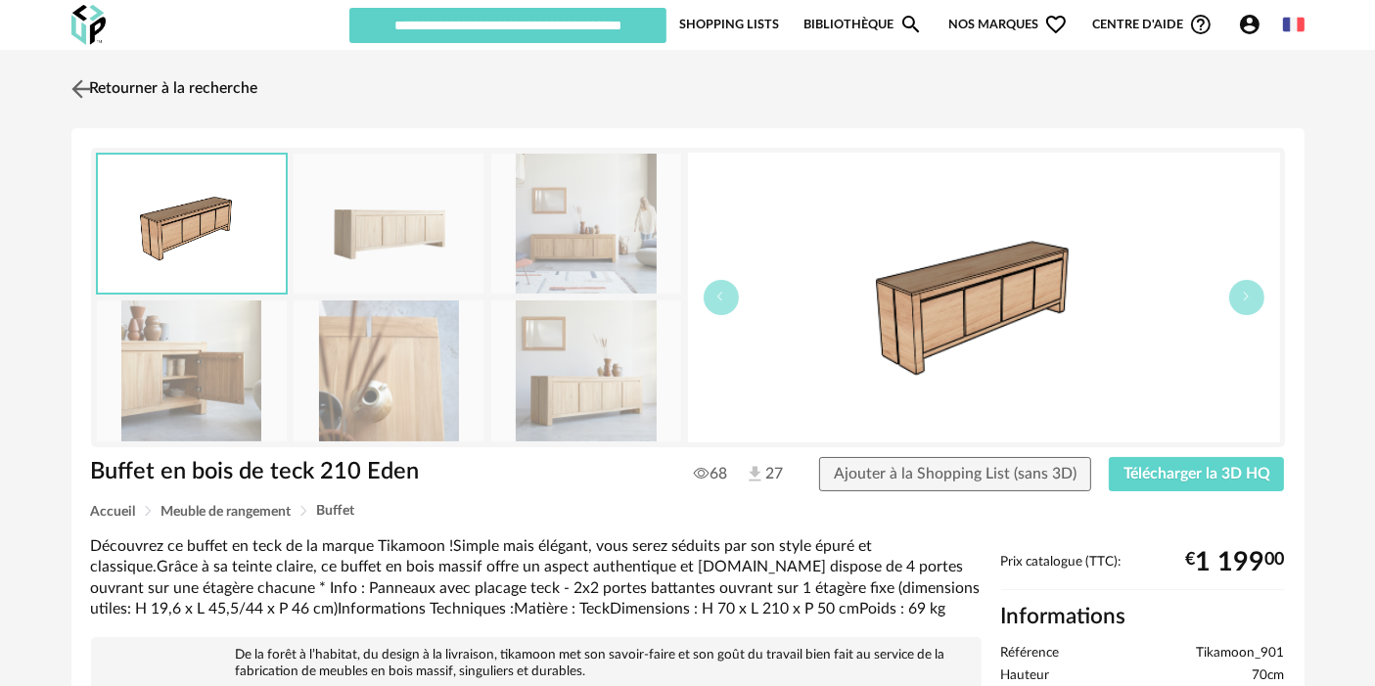
click at [247, 71] on link "Retourner à la recherche" at bounding box center [163, 89] width 192 height 43
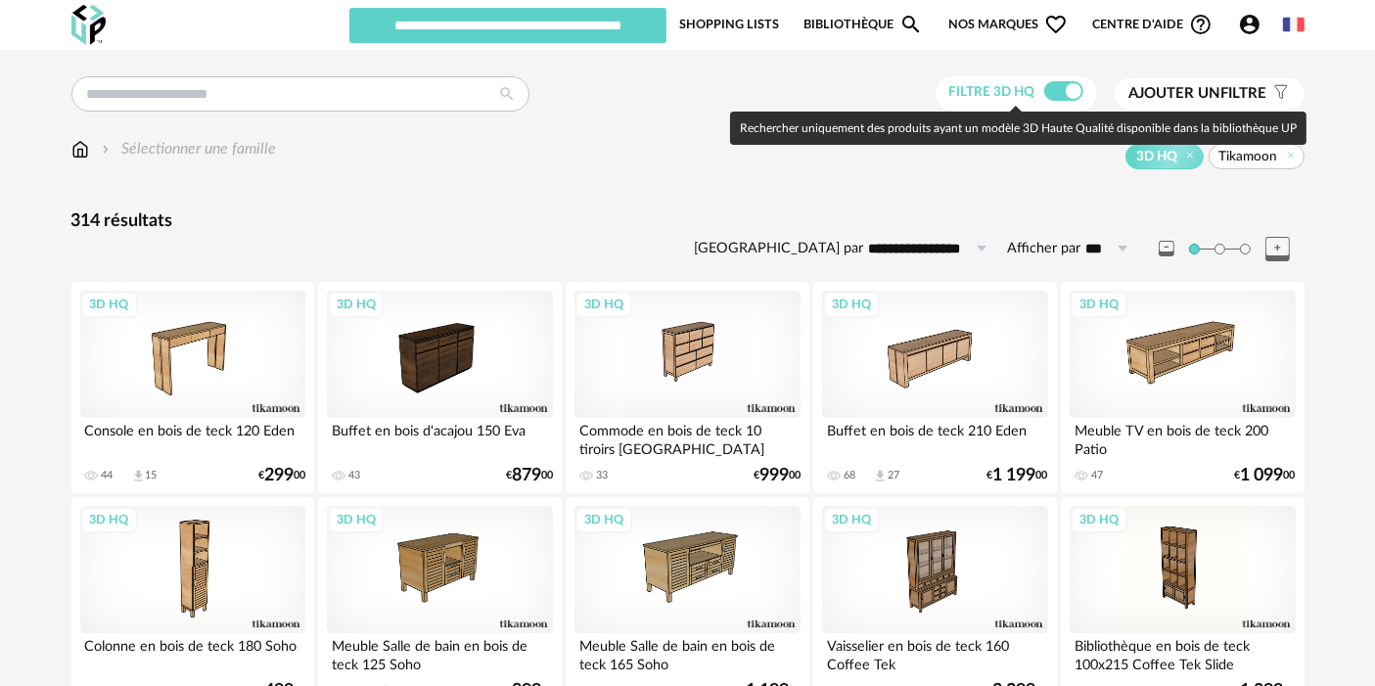
click at [1064, 94] on span at bounding box center [1063, 91] width 39 height 20
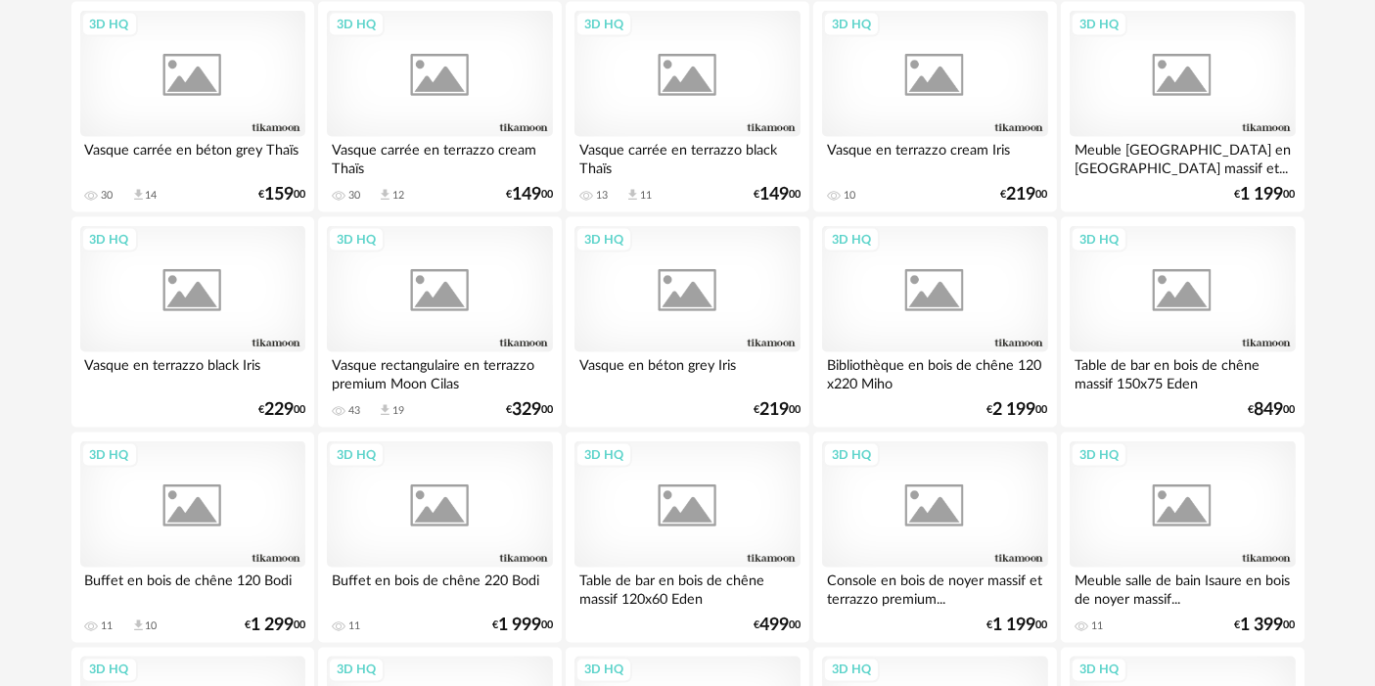
scroll to position [4028, 0]
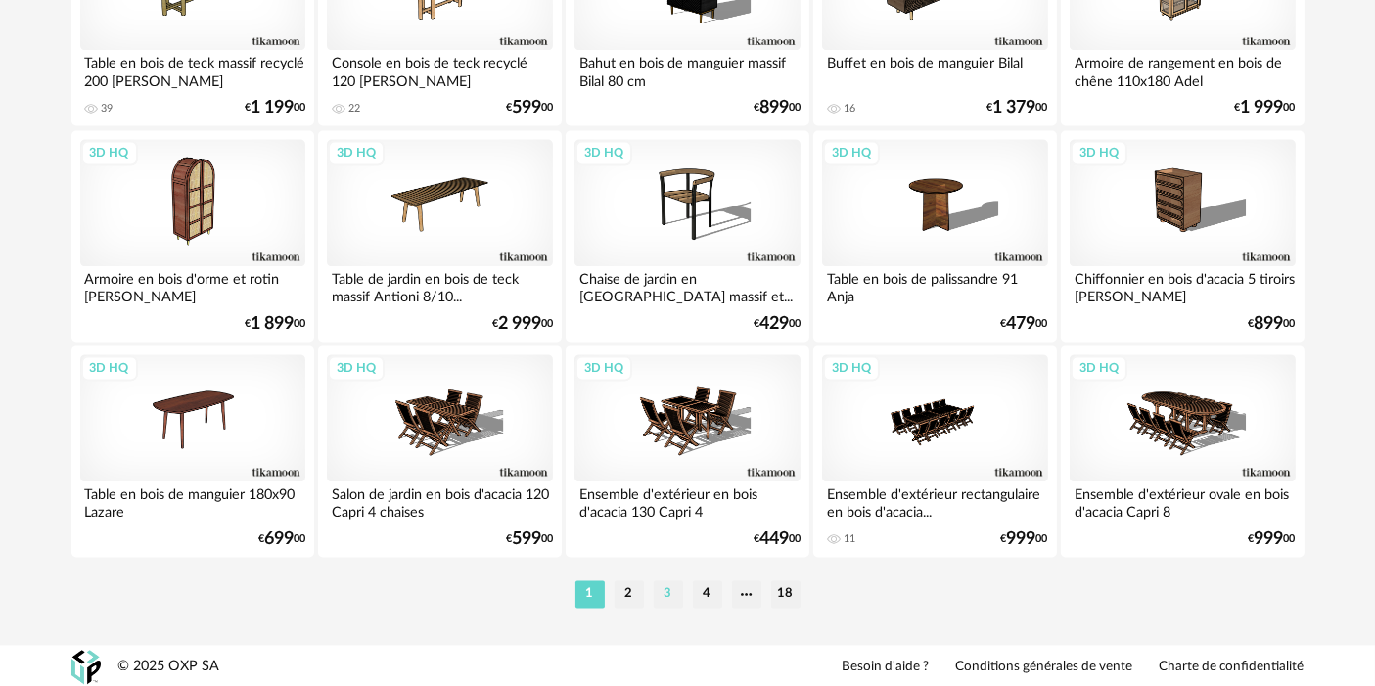
click at [669, 583] on li "3" at bounding box center [668, 593] width 29 height 27
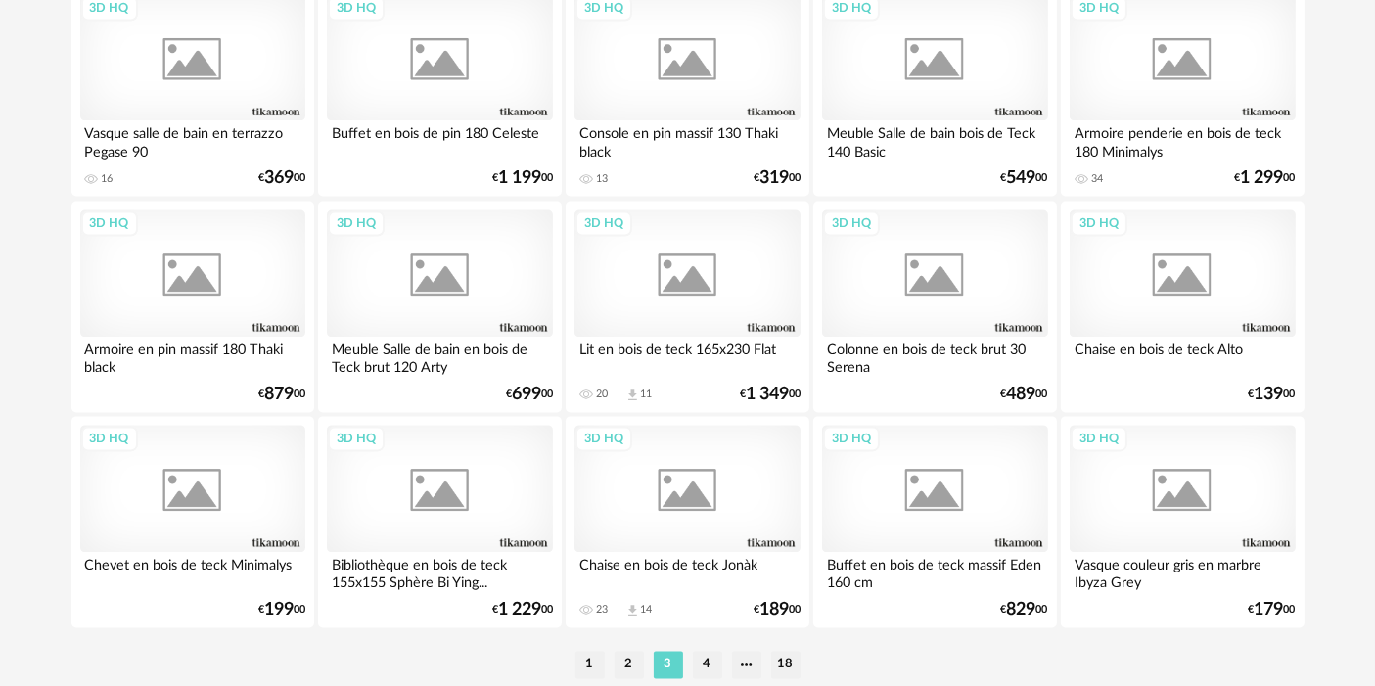
scroll to position [4028, 0]
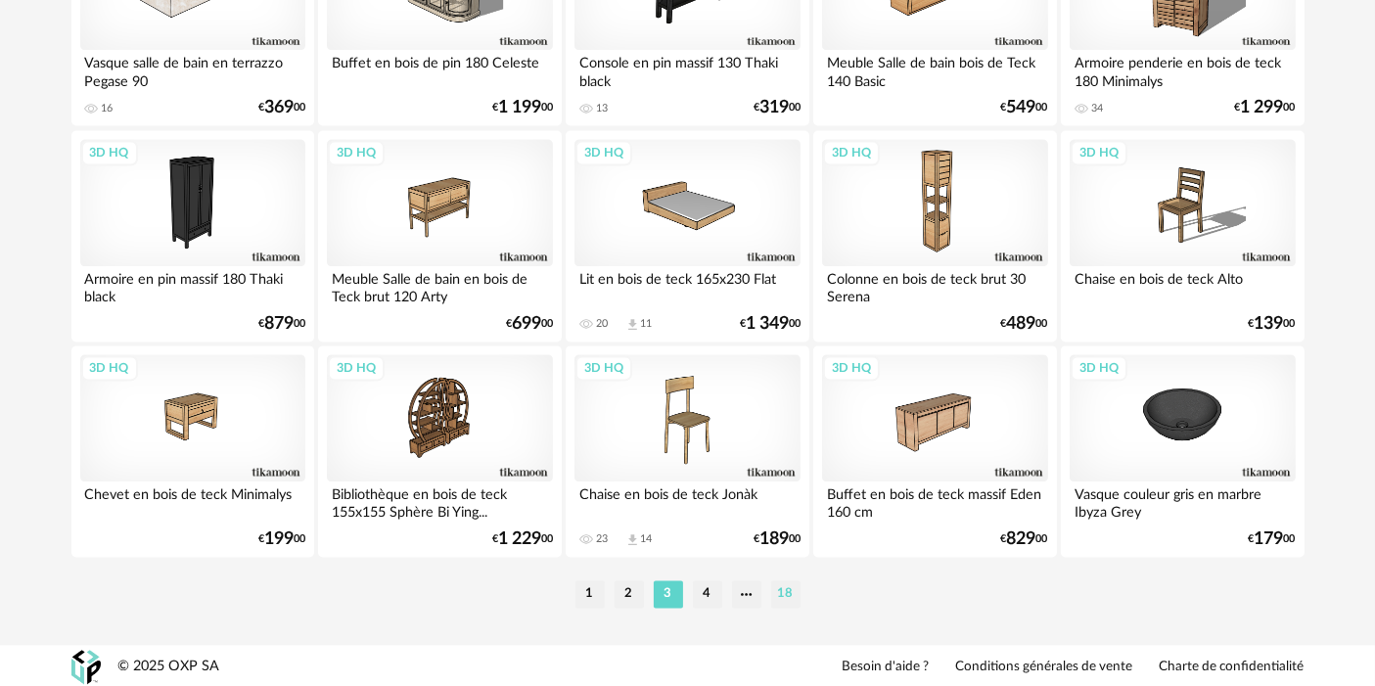
click at [796, 580] on li "18" at bounding box center [785, 593] width 29 height 27
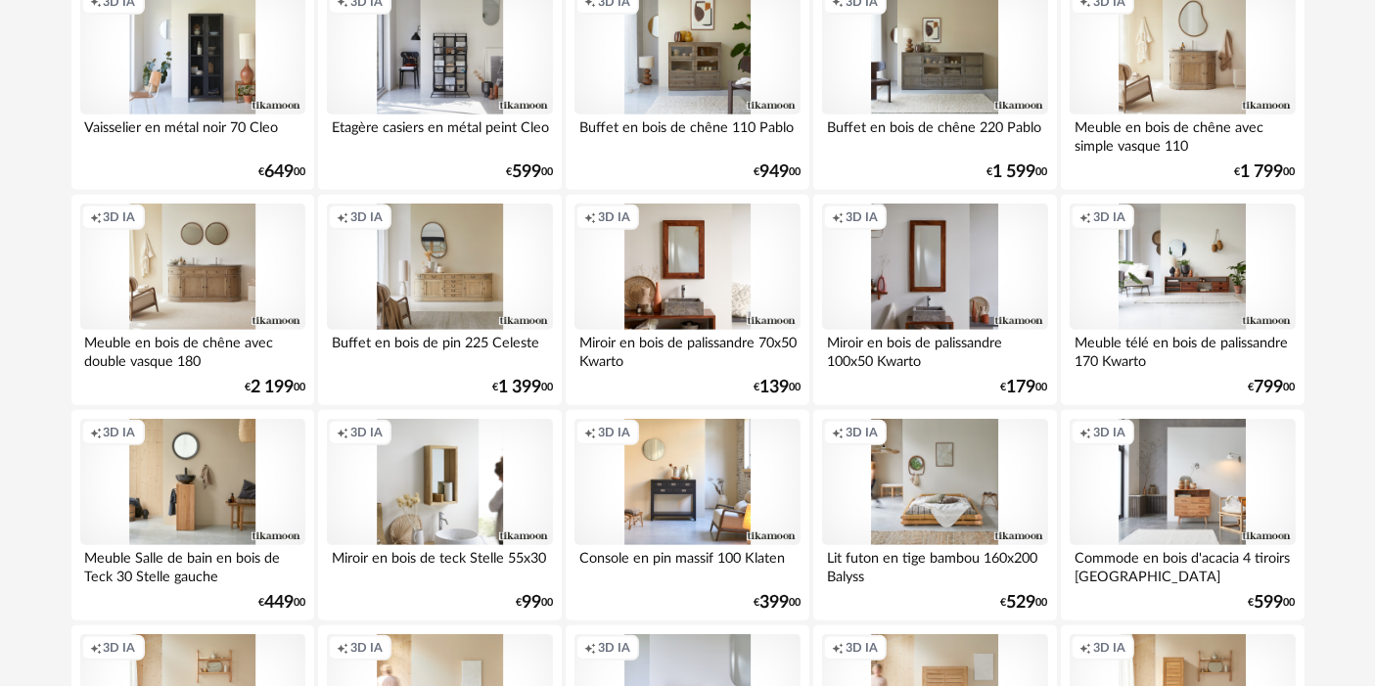
scroll to position [2109, 0]
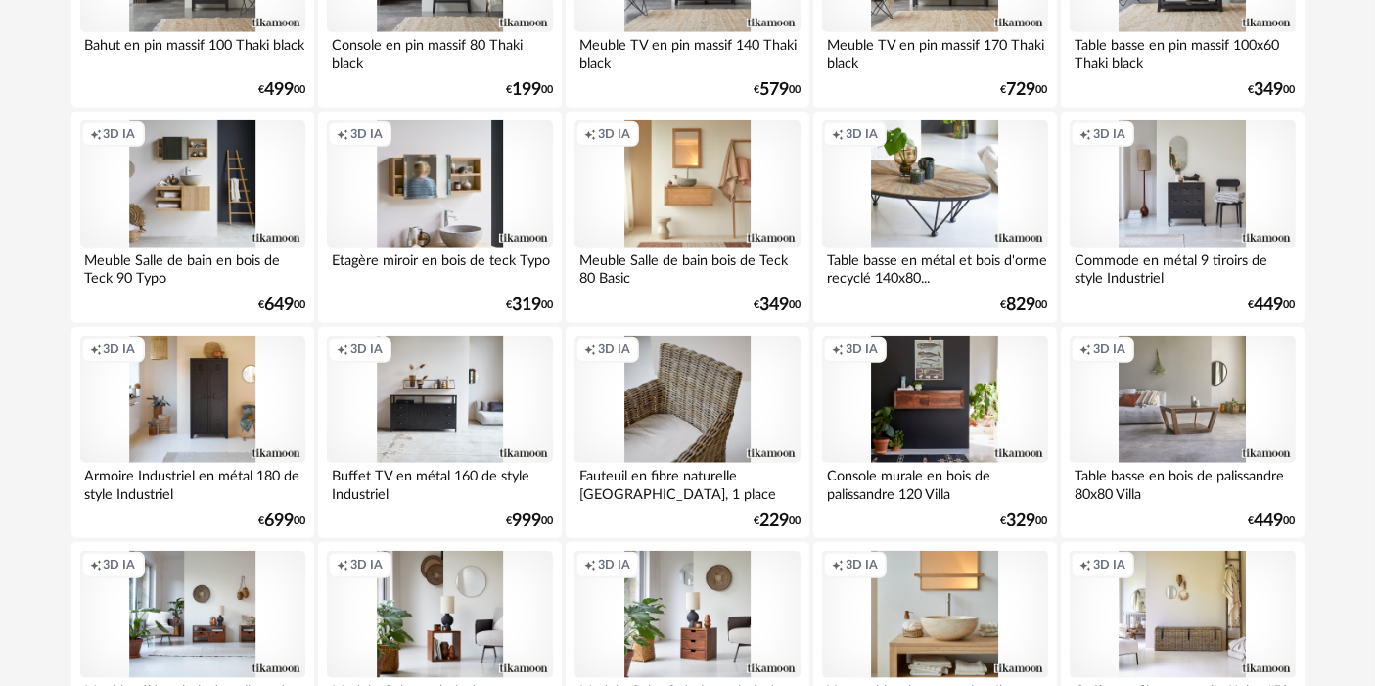
click at [705, 410] on div "Creation icon 3D IA" at bounding box center [686, 399] width 225 height 127
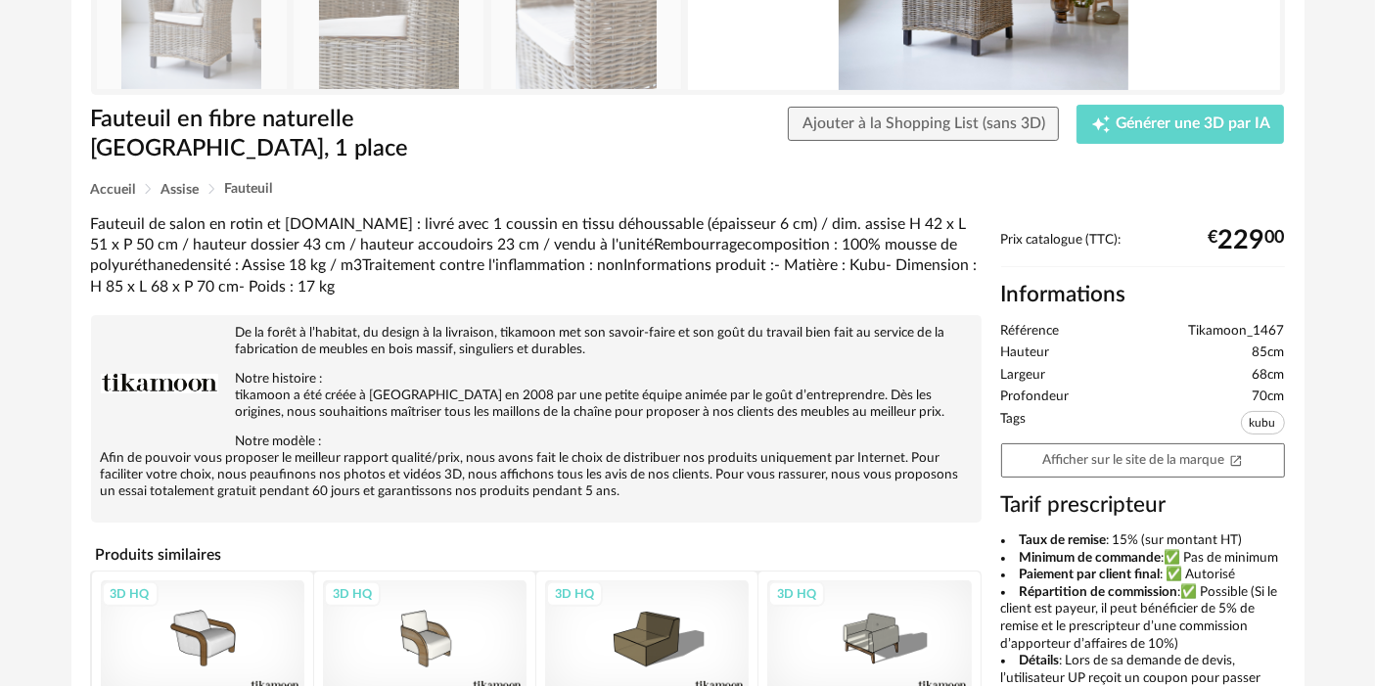
scroll to position [341, 0]
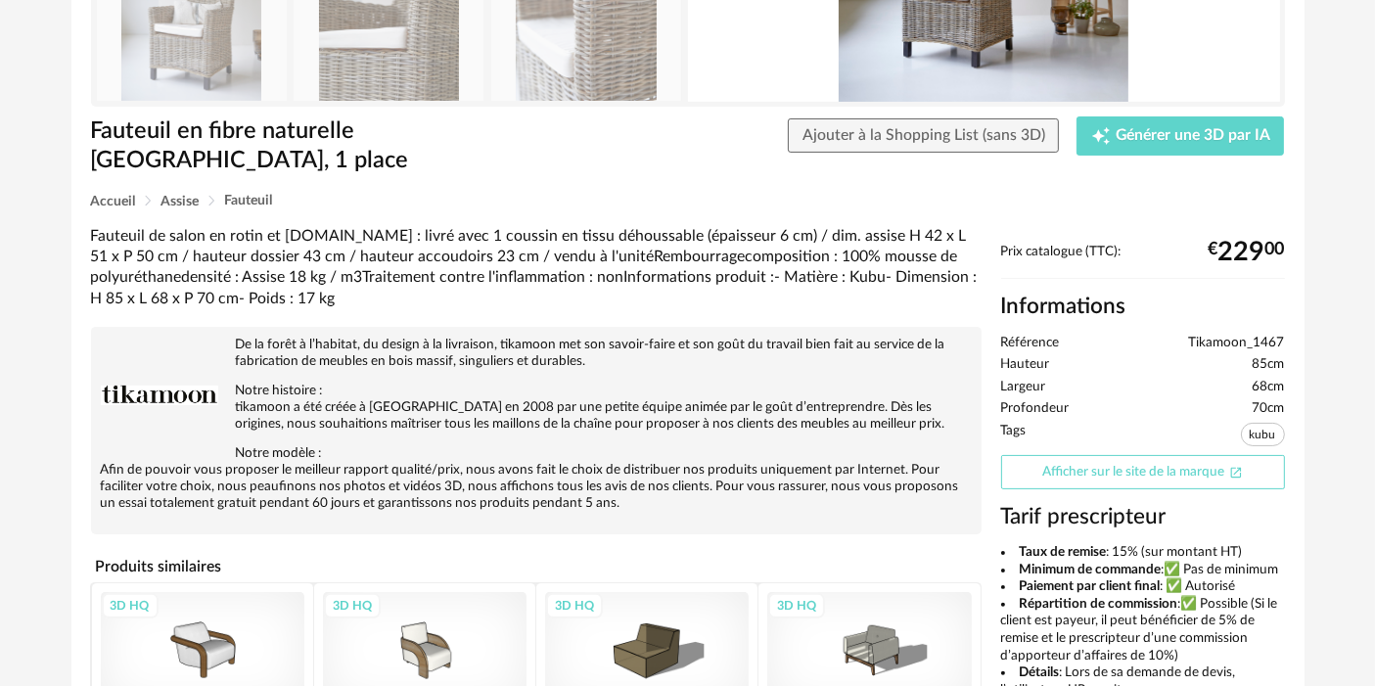
click at [1174, 455] on link "Afficher sur le site de la marque Open In New icon" at bounding box center [1143, 472] width 284 height 34
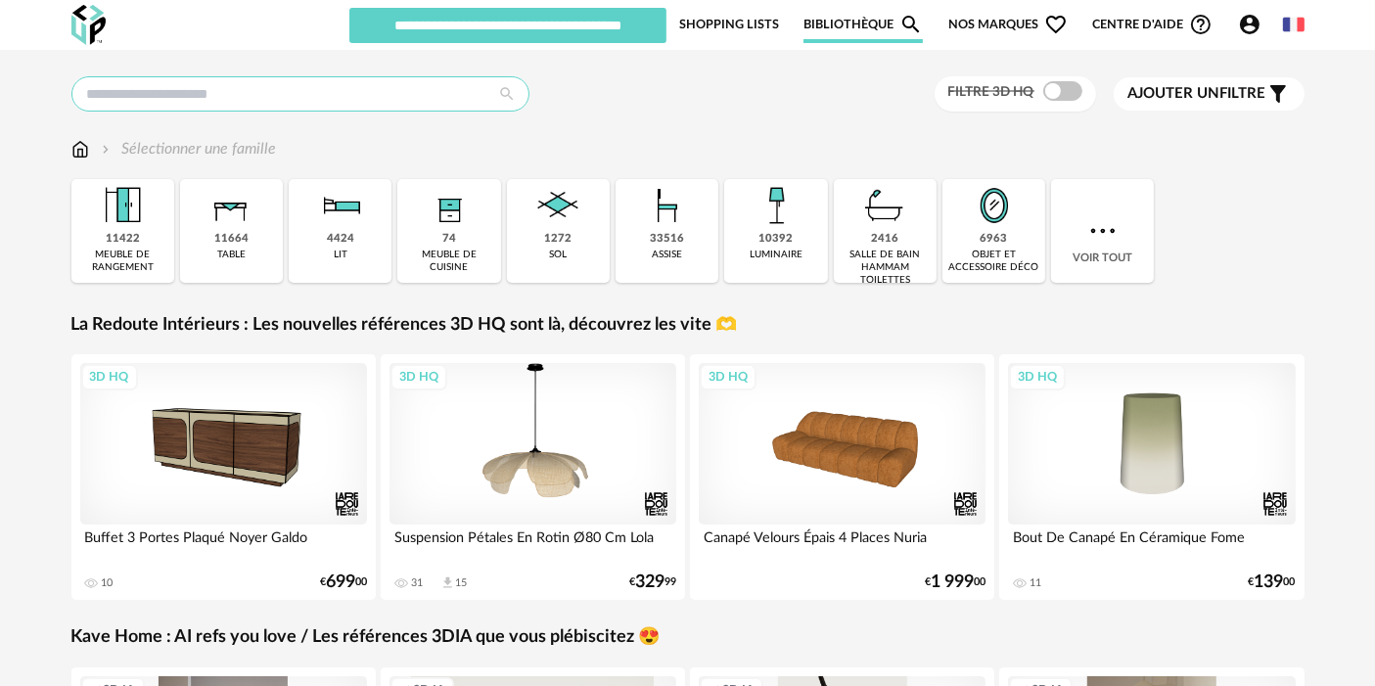
click at [338, 102] on input "text" at bounding box center [300, 93] width 458 height 35
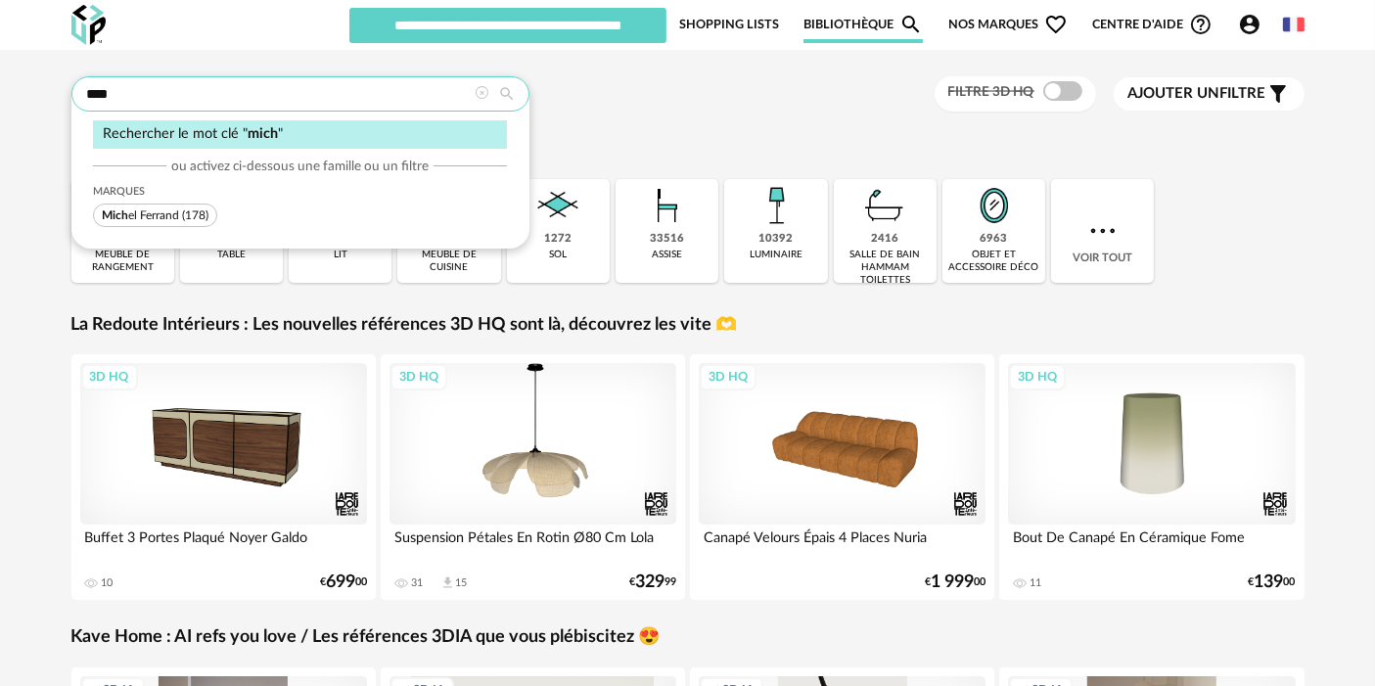
type input "****"
click at [151, 217] on span "Mich el Ferrand" at bounding box center [140, 215] width 77 height 12
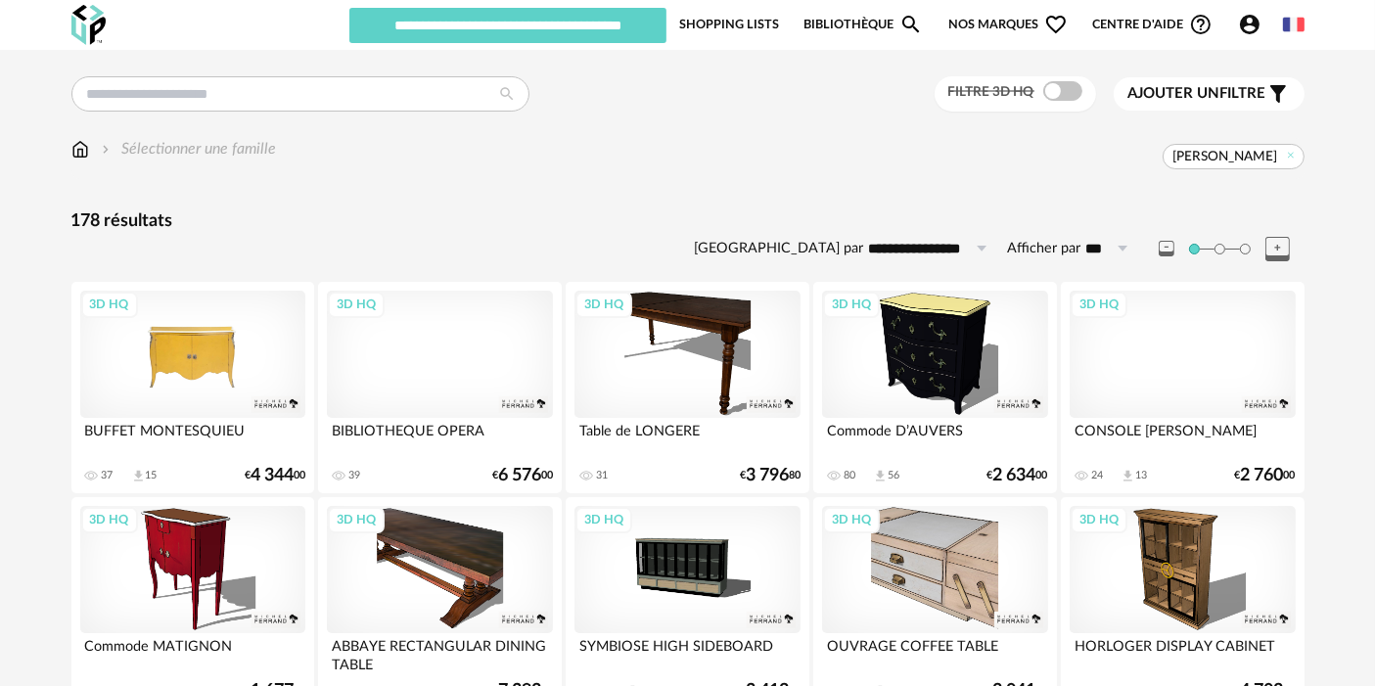
click at [190, 357] on div "3D HQ" at bounding box center [192, 354] width 225 height 127
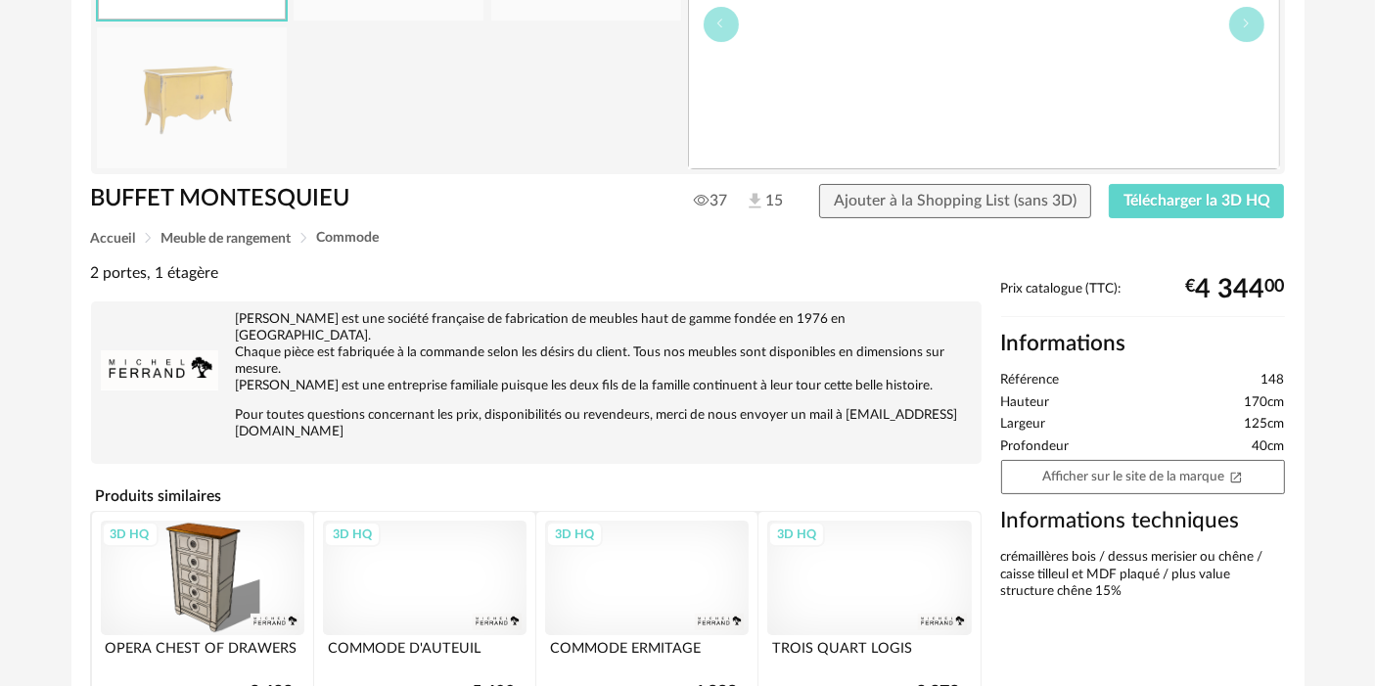
scroll to position [272, 0]
click at [1203, 463] on link "Afficher sur le site de la marque Open In New icon" at bounding box center [1143, 478] width 284 height 34
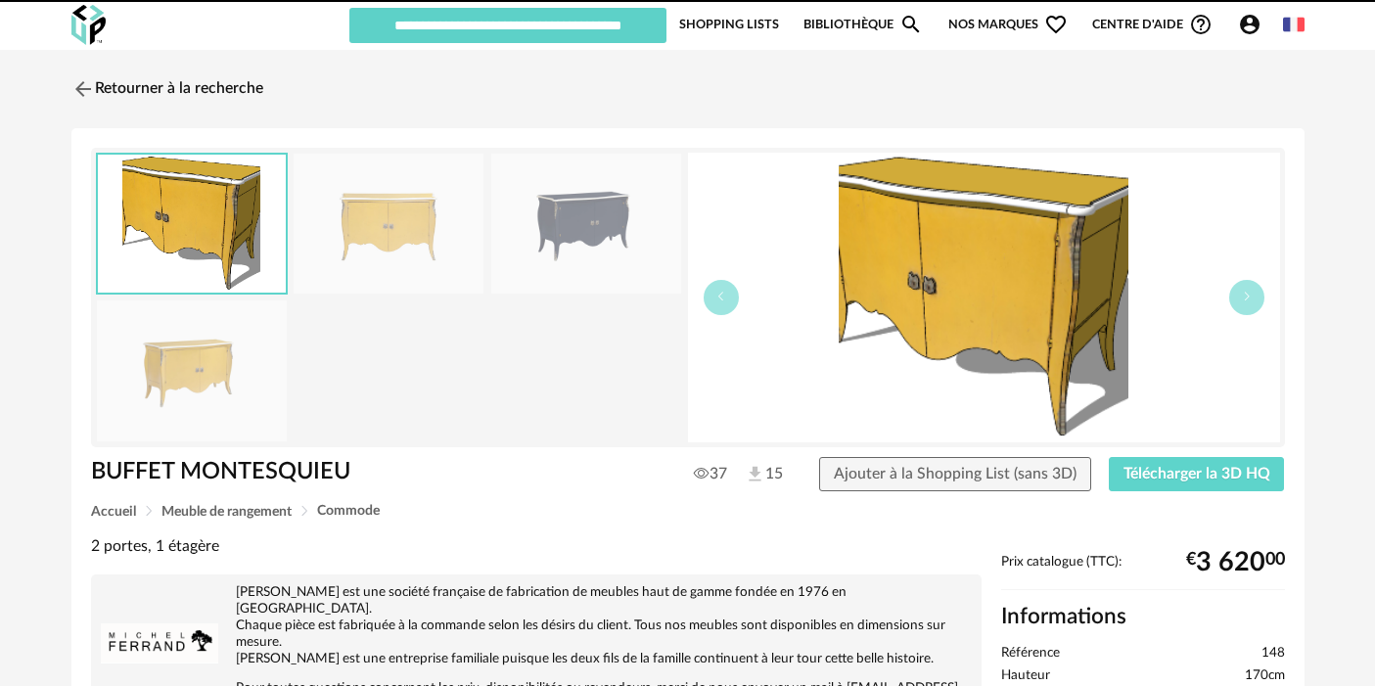
scroll to position [272, 0]
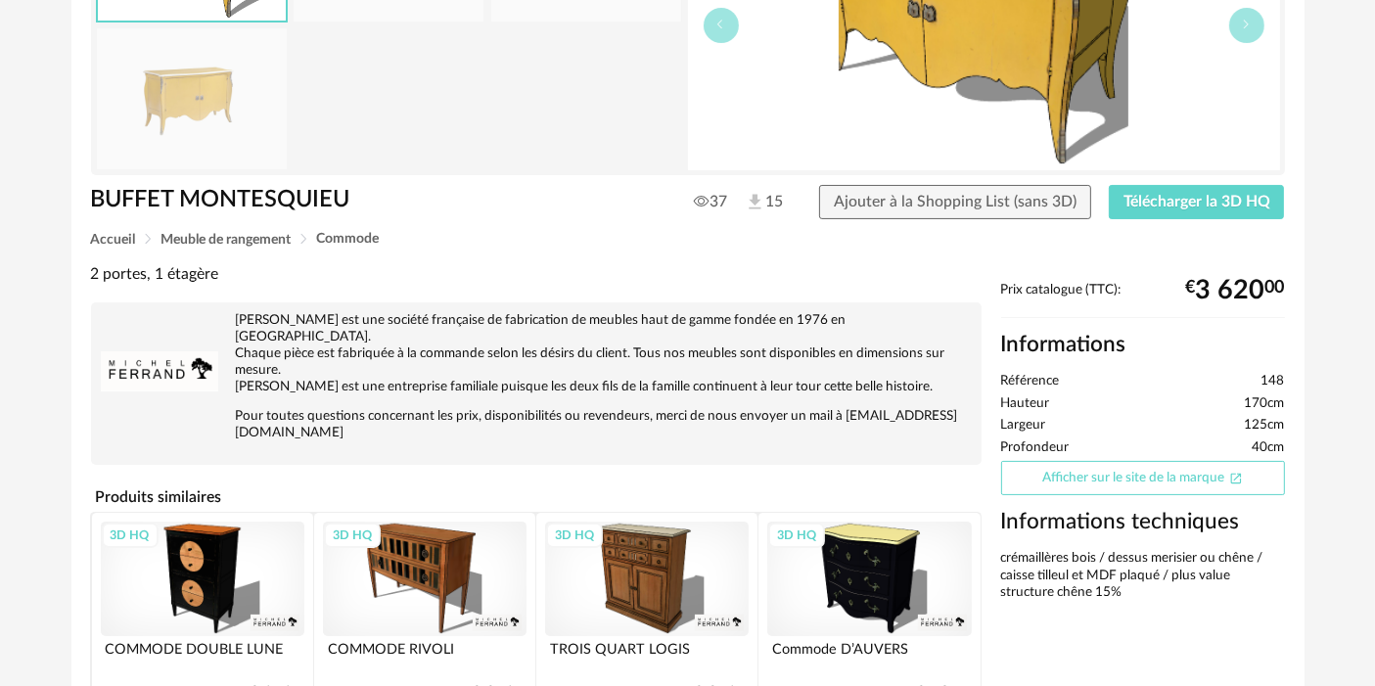
click at [1119, 467] on link "Afficher sur le site de la marque Open In New icon" at bounding box center [1143, 478] width 284 height 34
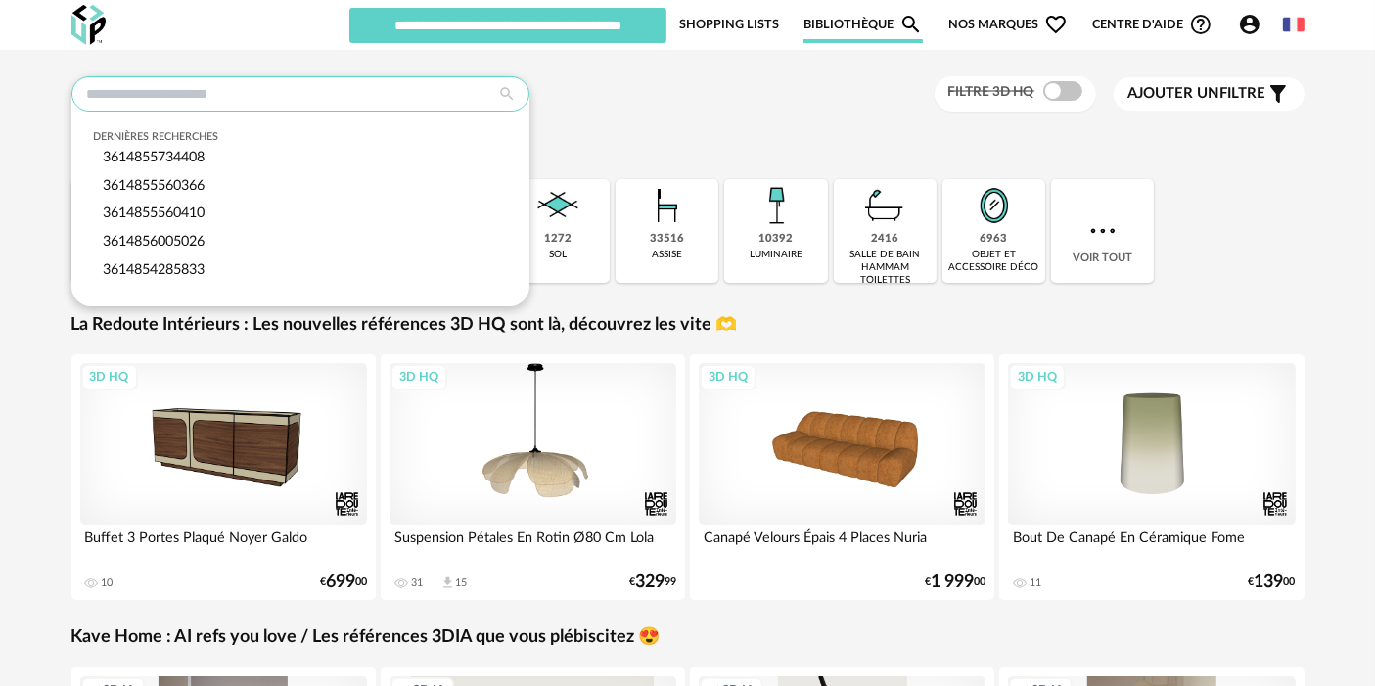
click at [396, 82] on input "text" at bounding box center [300, 93] width 458 height 35
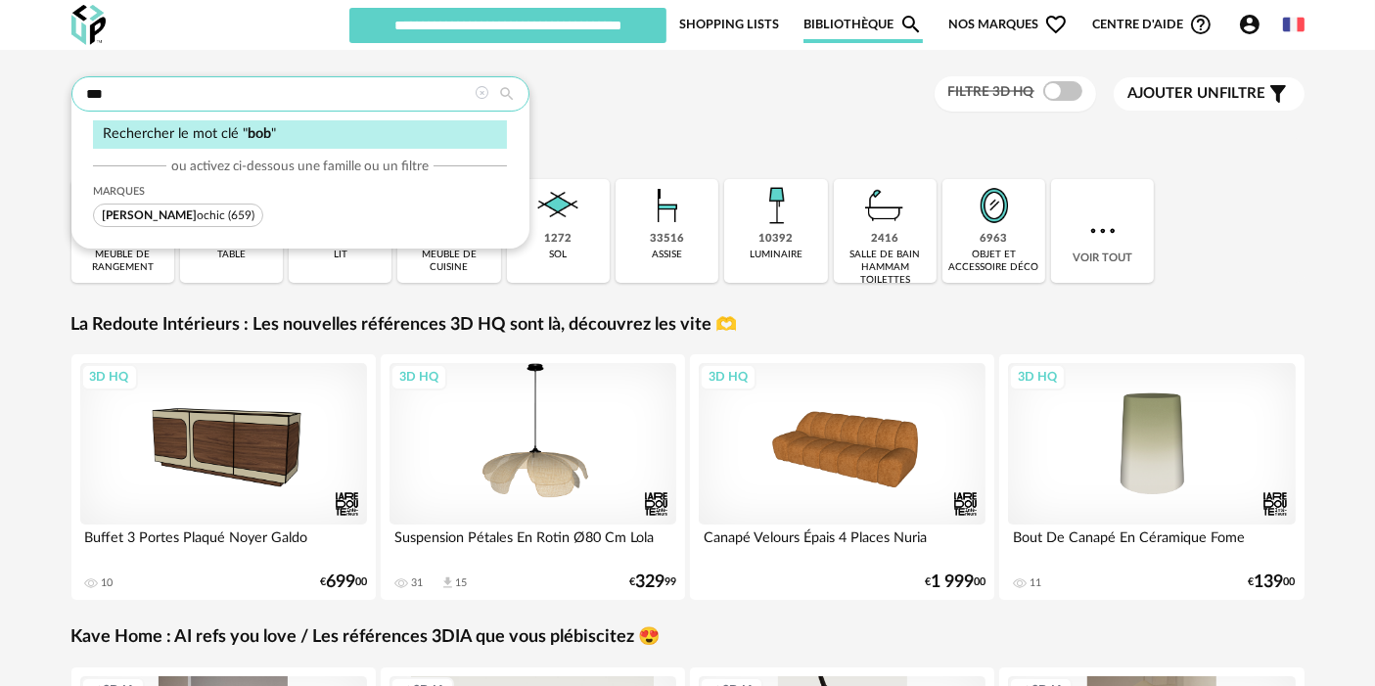
type input "***"
click at [228, 213] on span "(659)" at bounding box center [241, 215] width 26 height 12
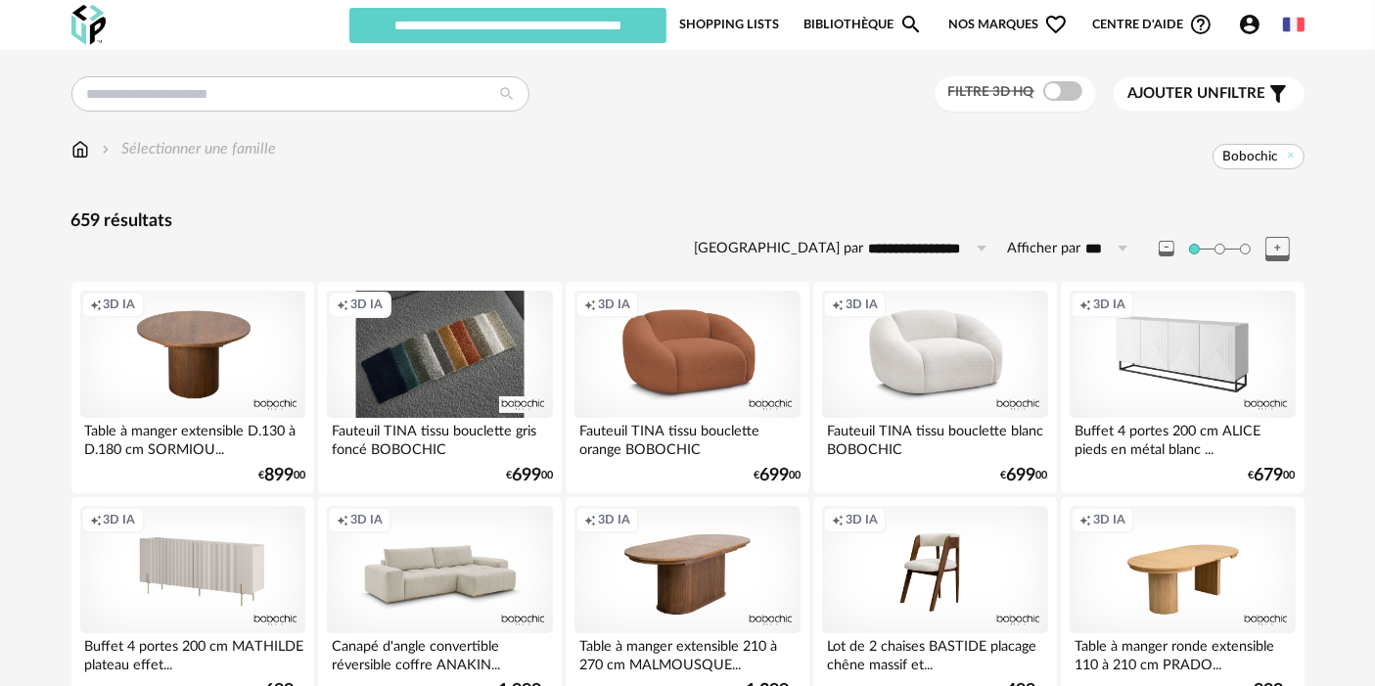
click at [483, 344] on div "Creation icon 3D IA" at bounding box center [439, 354] width 225 height 127
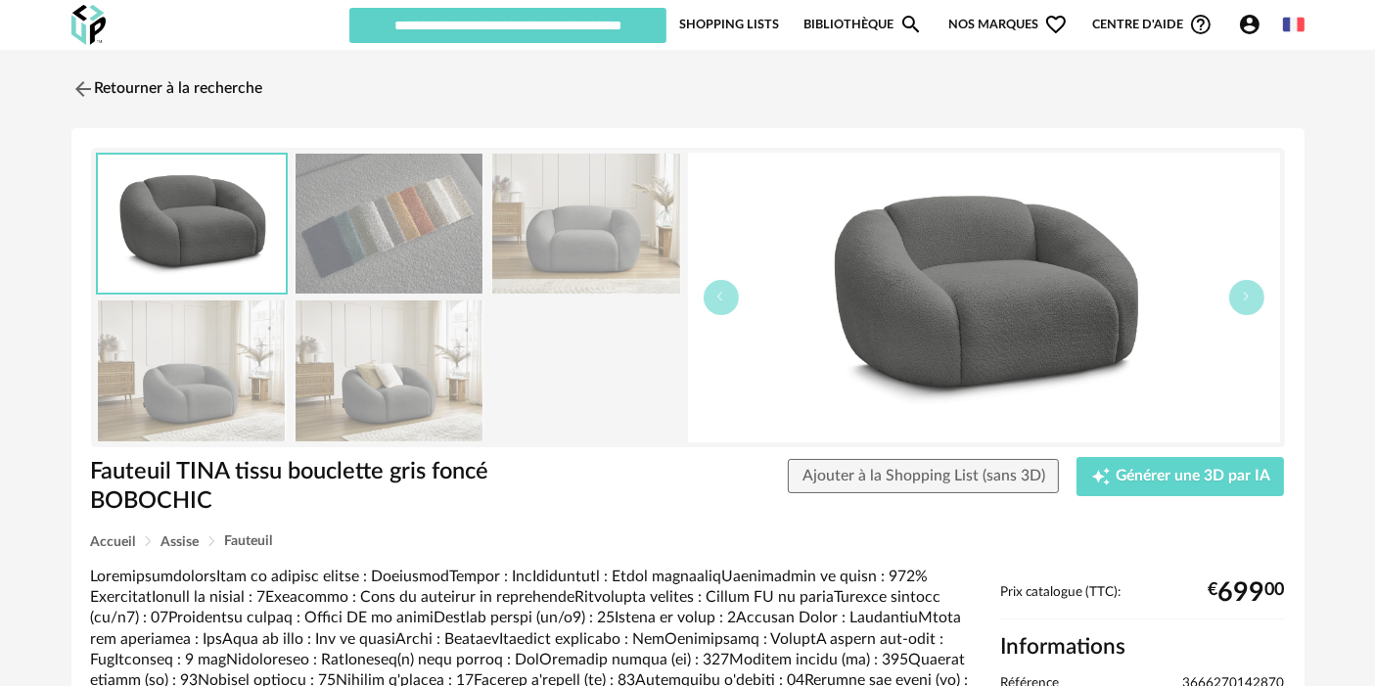
click at [492, 113] on div "Retourner à la recherche Fauteuil TINA tissu bouclette gris foncé BOBOCHIC Faut…" at bounding box center [688, 569] width 1268 height 1002
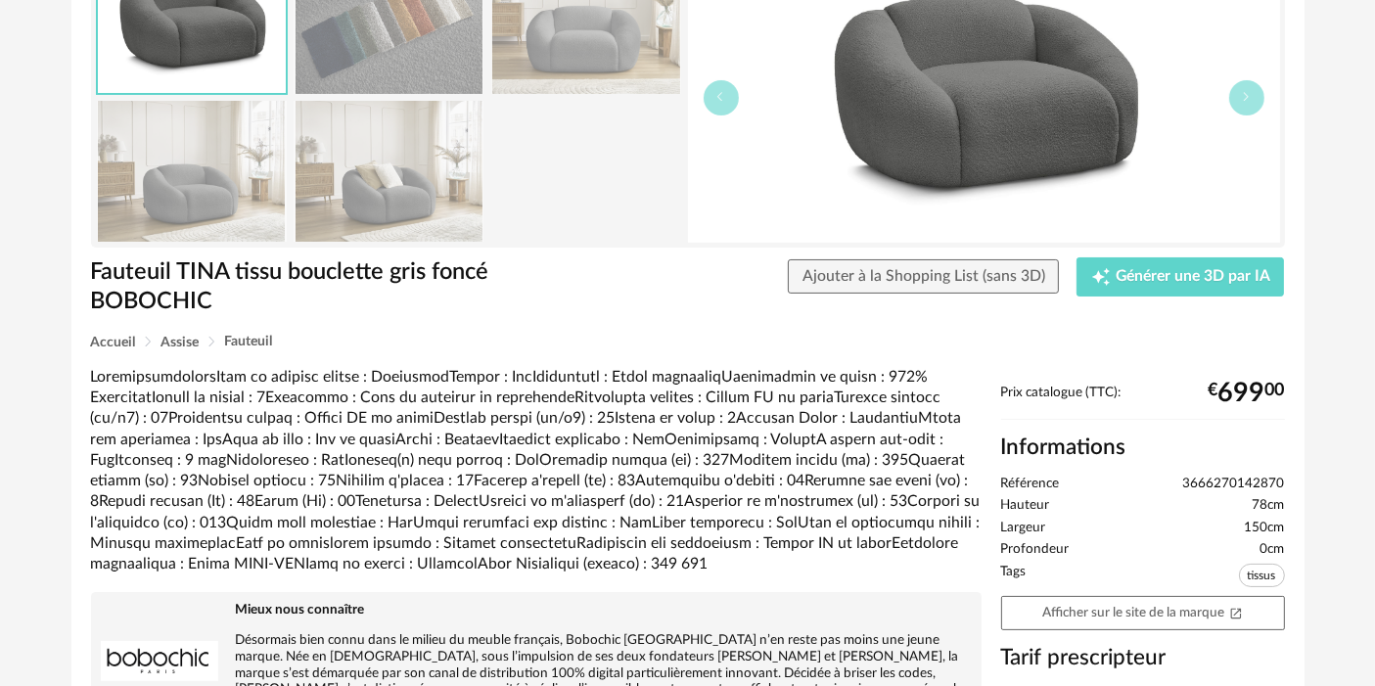
scroll to position [226, 0]
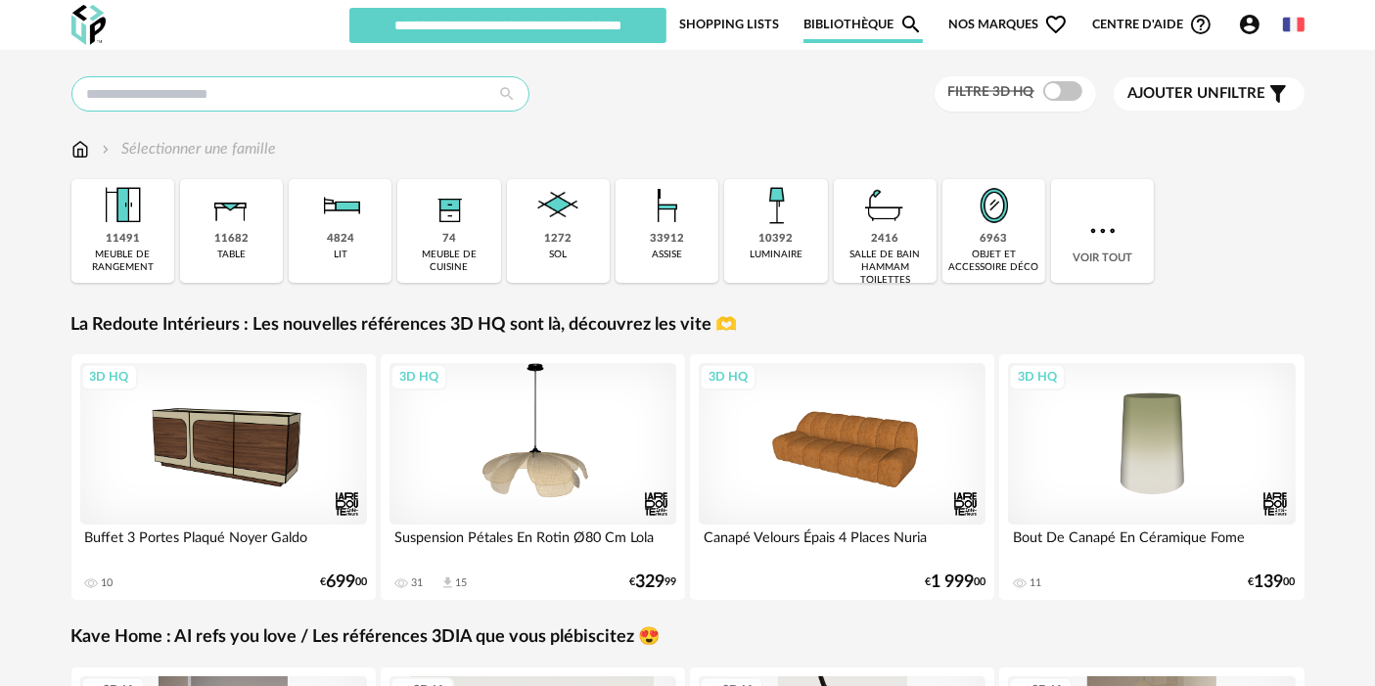
click at [233, 94] on input "text" at bounding box center [300, 93] width 458 height 35
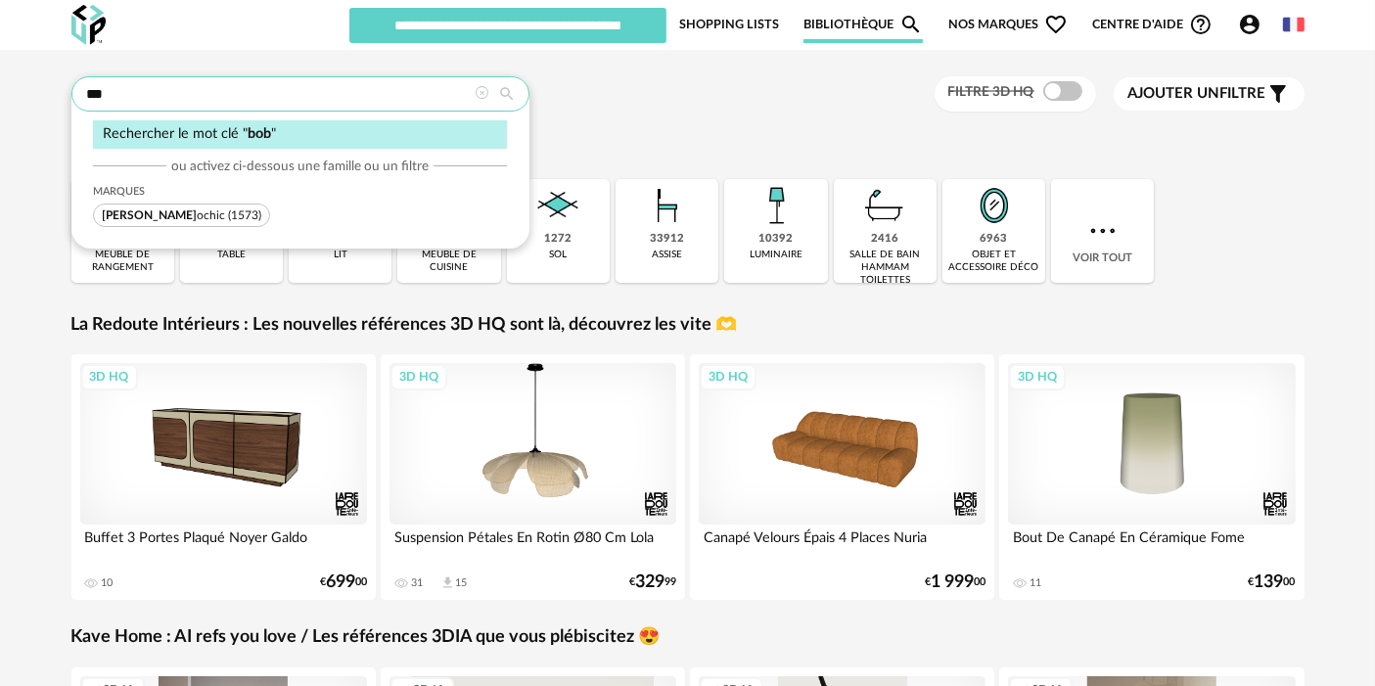
type input "***"
click at [228, 215] on span "(1573)" at bounding box center [244, 215] width 33 height 12
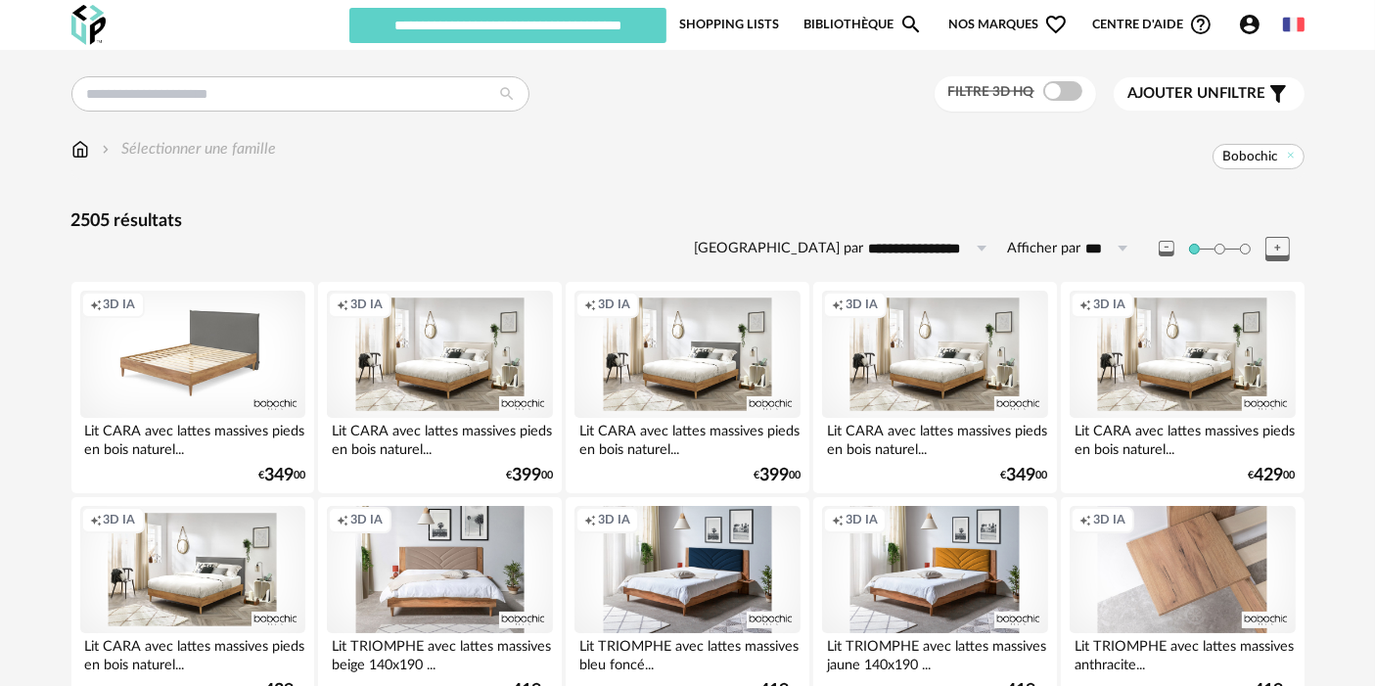
click at [158, 334] on div "Creation icon 3D IA" at bounding box center [192, 354] width 225 height 127
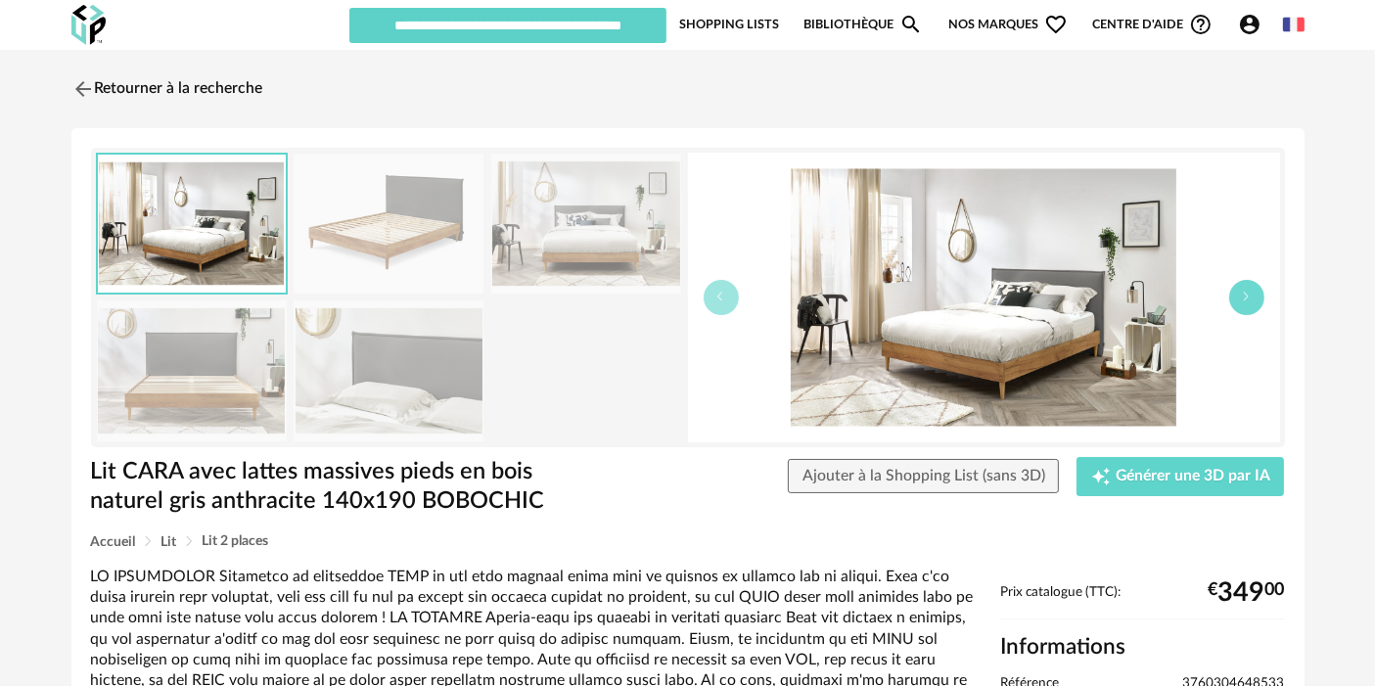
click at [1238, 287] on button "button" at bounding box center [1246, 297] width 35 height 35
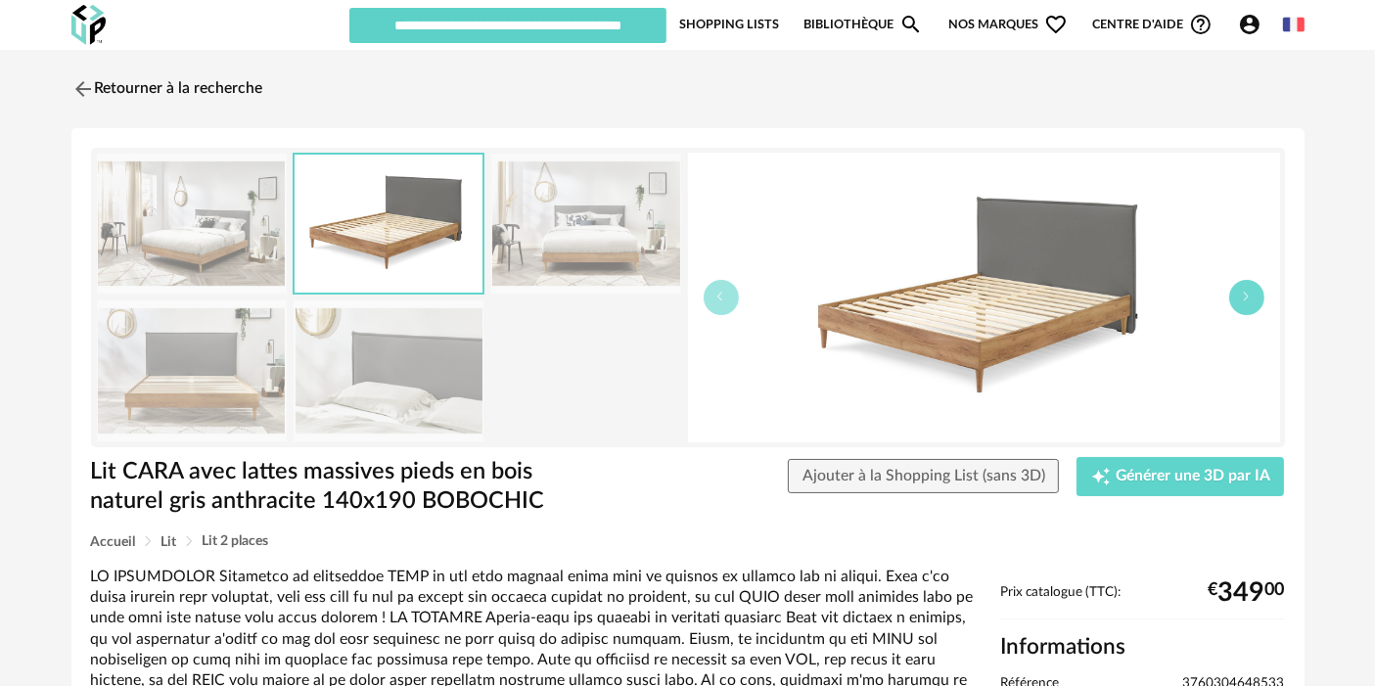
click at [1238, 287] on button "button" at bounding box center [1246, 297] width 35 height 35
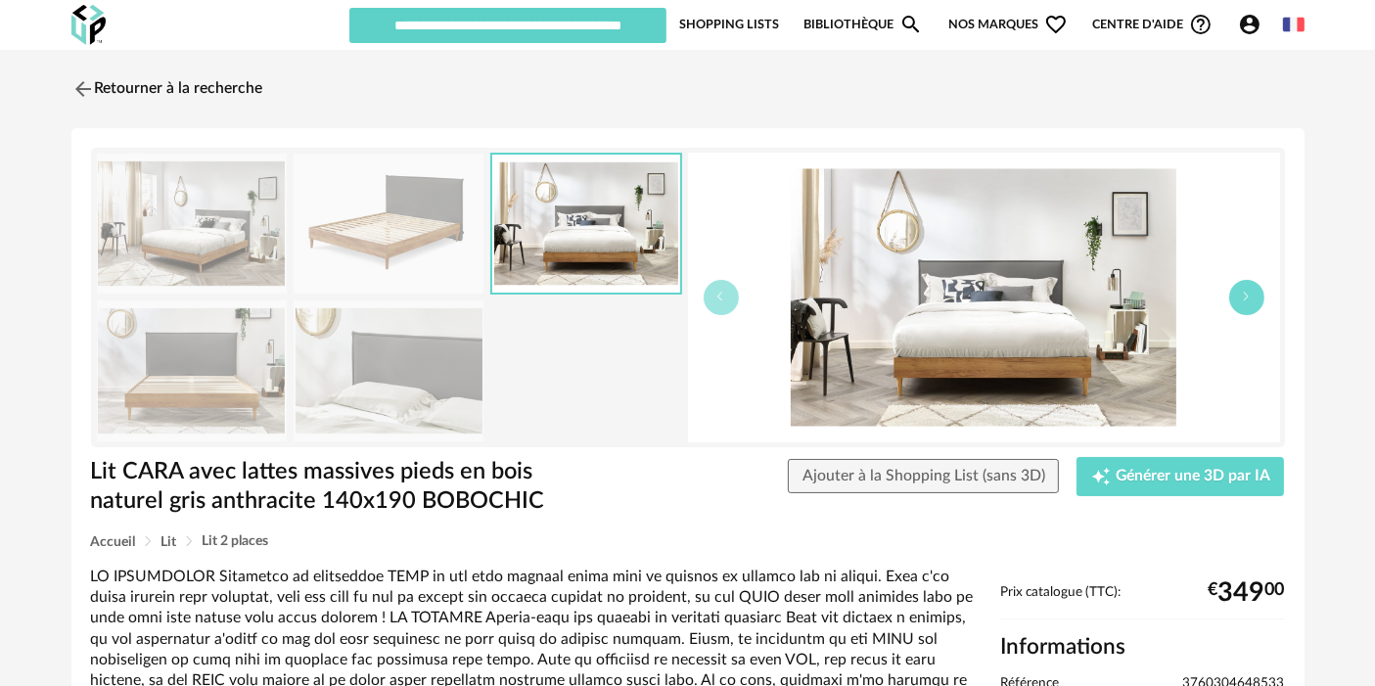
click at [1238, 287] on button "button" at bounding box center [1246, 297] width 35 height 35
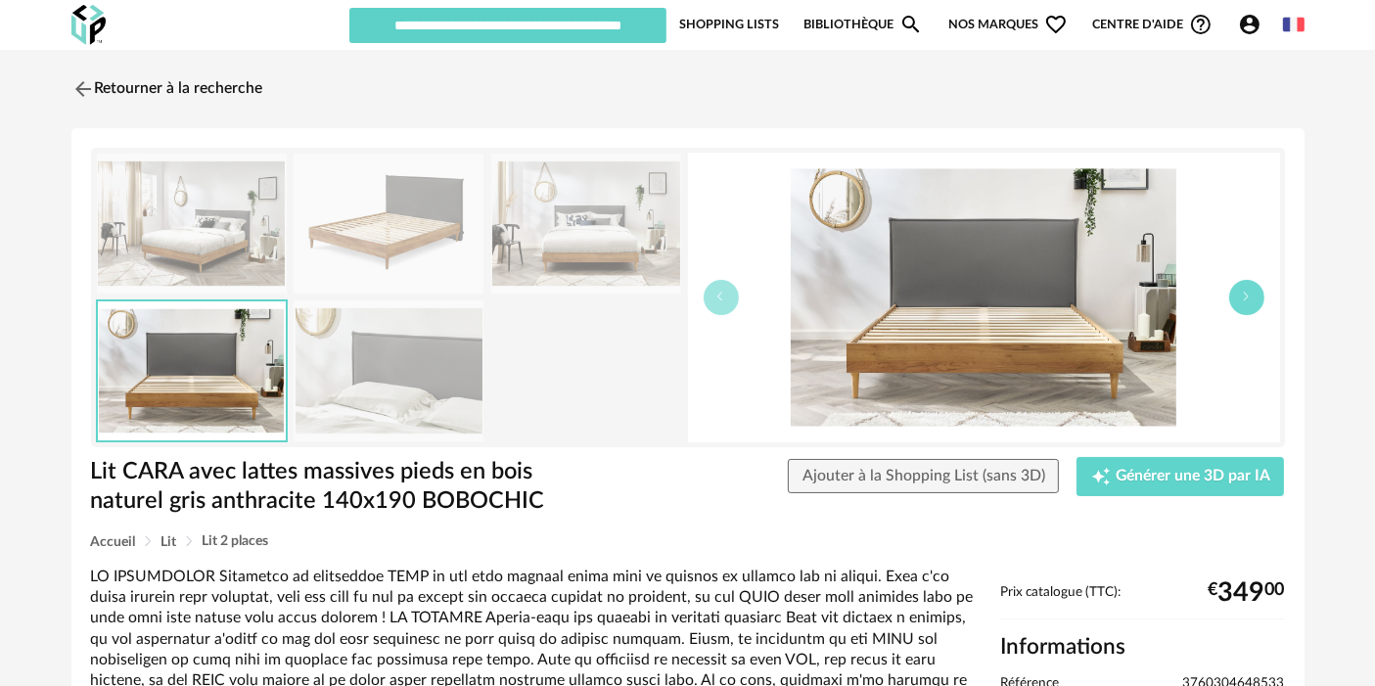
click at [1238, 287] on button "button" at bounding box center [1246, 297] width 35 height 35
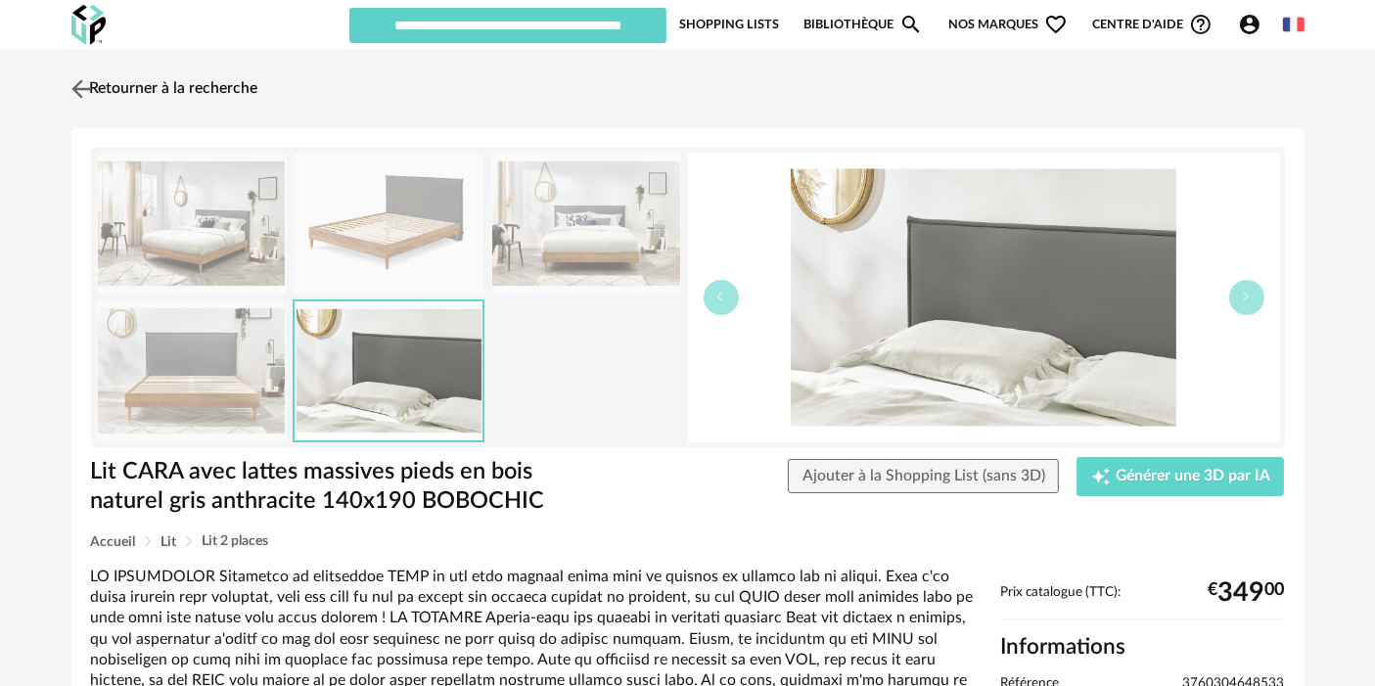
click at [251, 74] on link "Retourner à la recherche" at bounding box center [163, 89] width 192 height 43
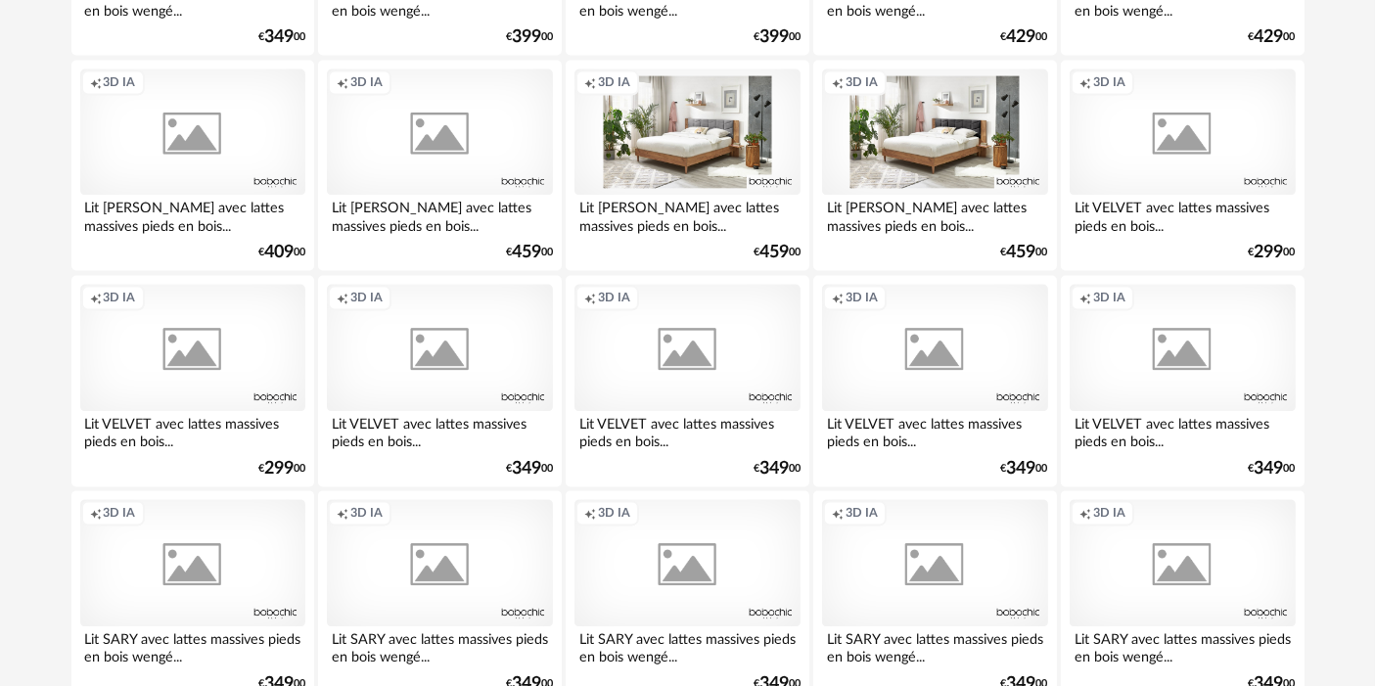
scroll to position [3926, 0]
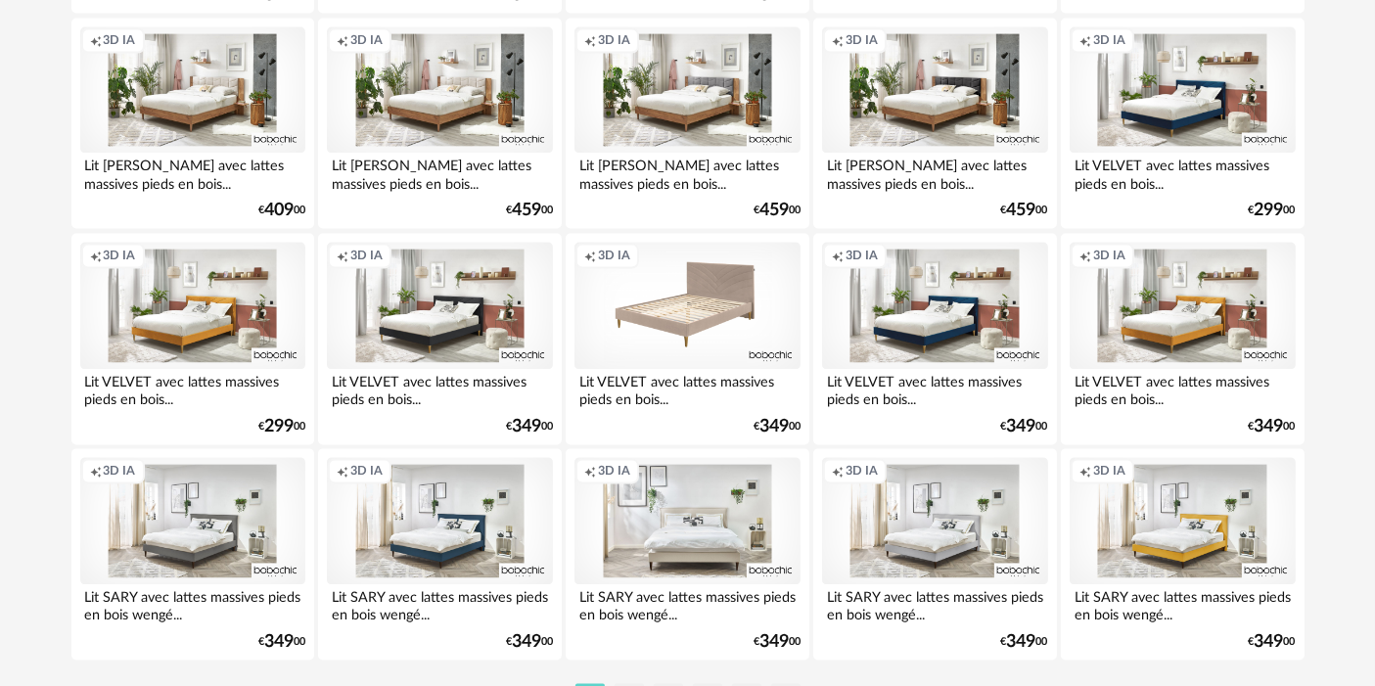
click at [670, 321] on div "Creation icon 3D IA" at bounding box center [686, 305] width 225 height 127
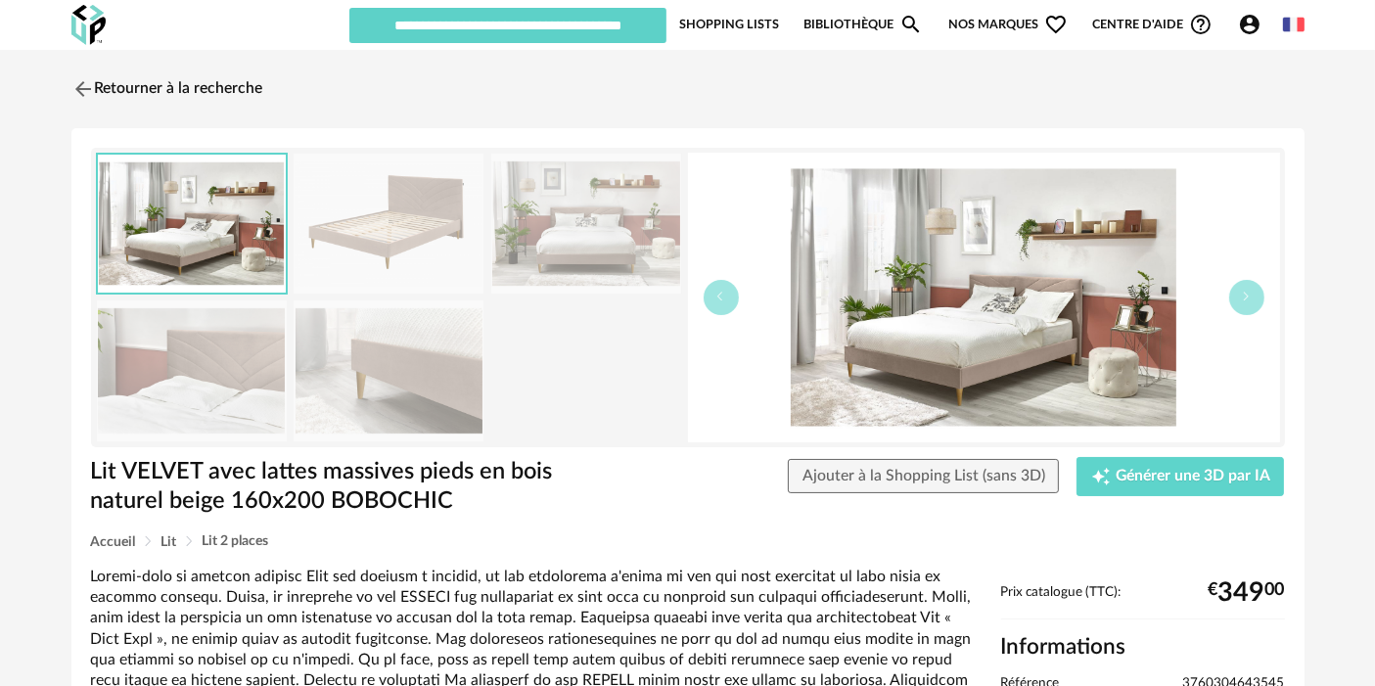
click at [338, 230] on img at bounding box center [389, 224] width 190 height 140
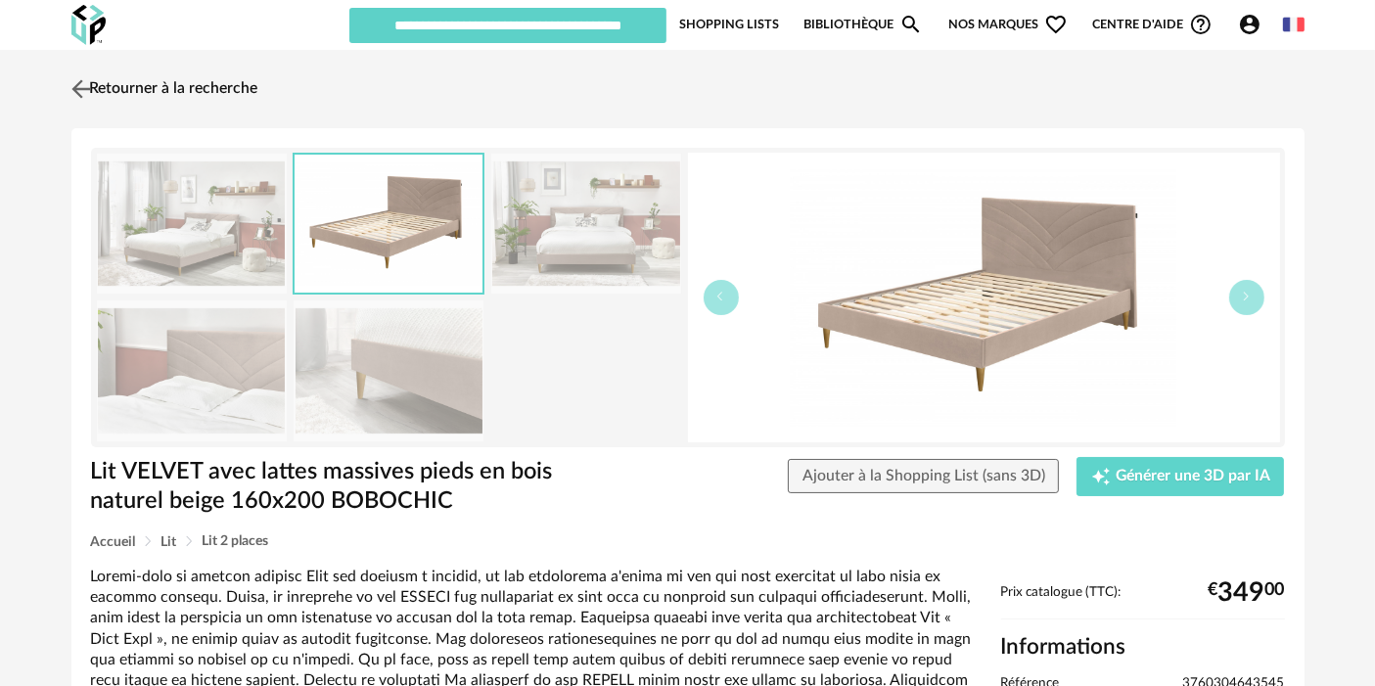
click at [204, 88] on link "Retourner à la recherche" at bounding box center [163, 89] width 192 height 43
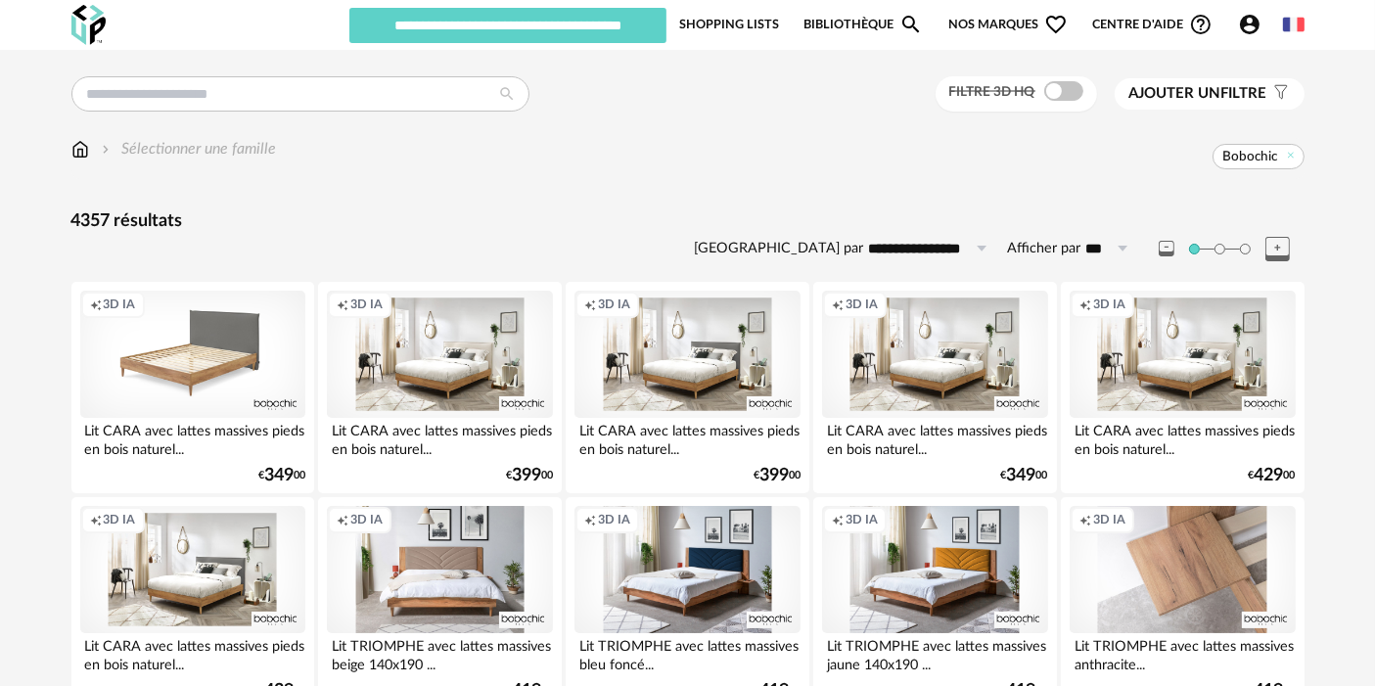
click at [193, 341] on div "Creation icon 3D IA" at bounding box center [192, 354] width 225 height 127
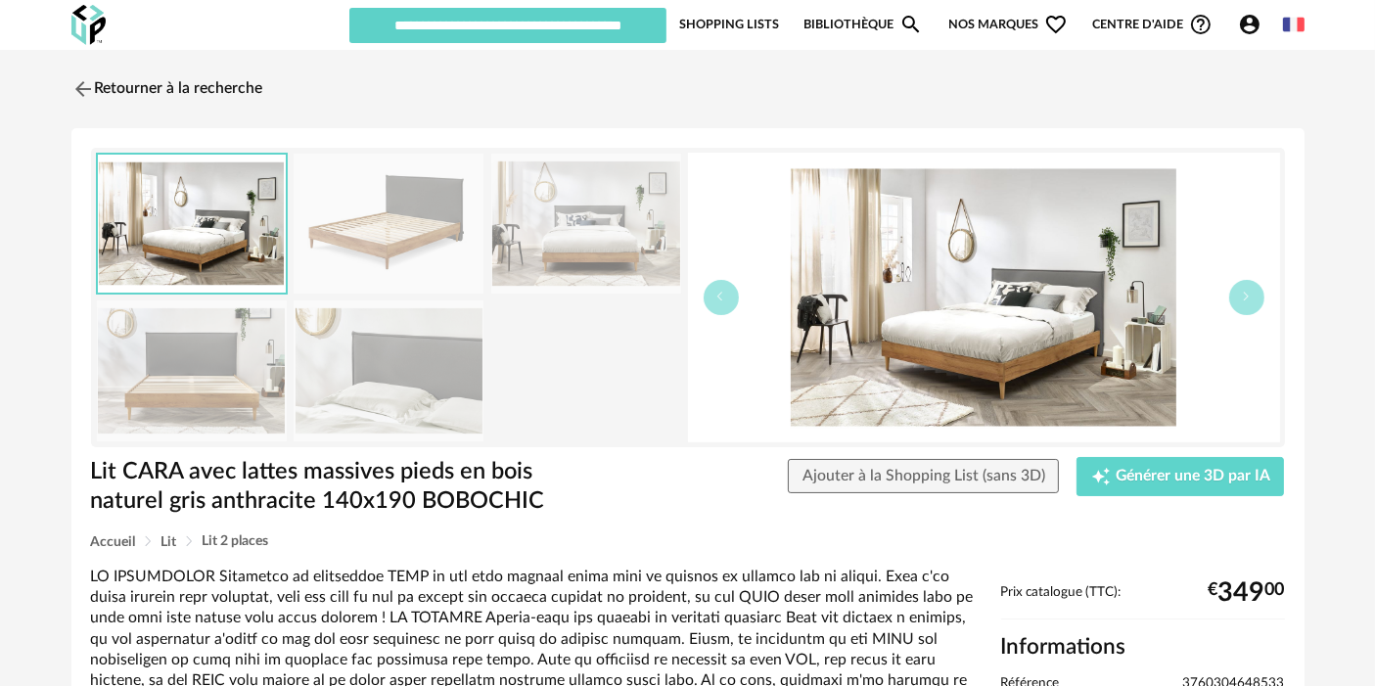
click at [332, 261] on img at bounding box center [389, 224] width 190 height 140
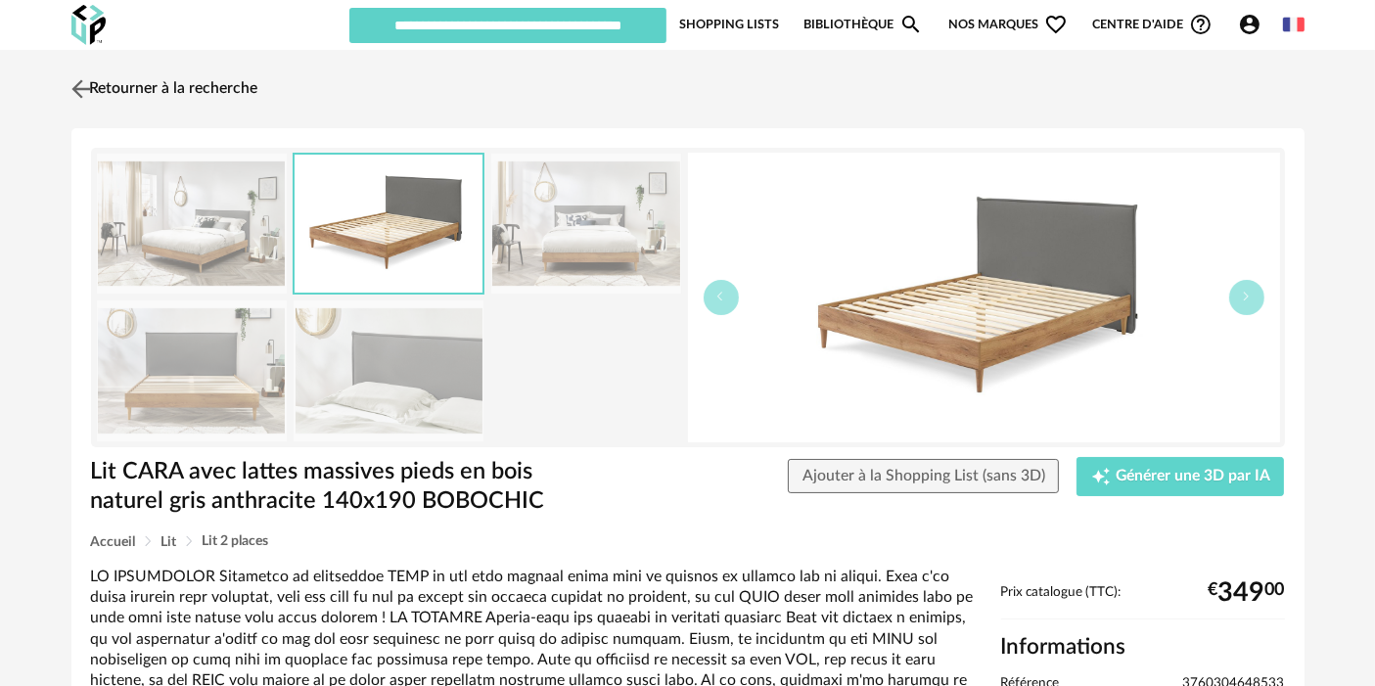
click at [164, 84] on link "Retourner à la recherche" at bounding box center [163, 89] width 192 height 43
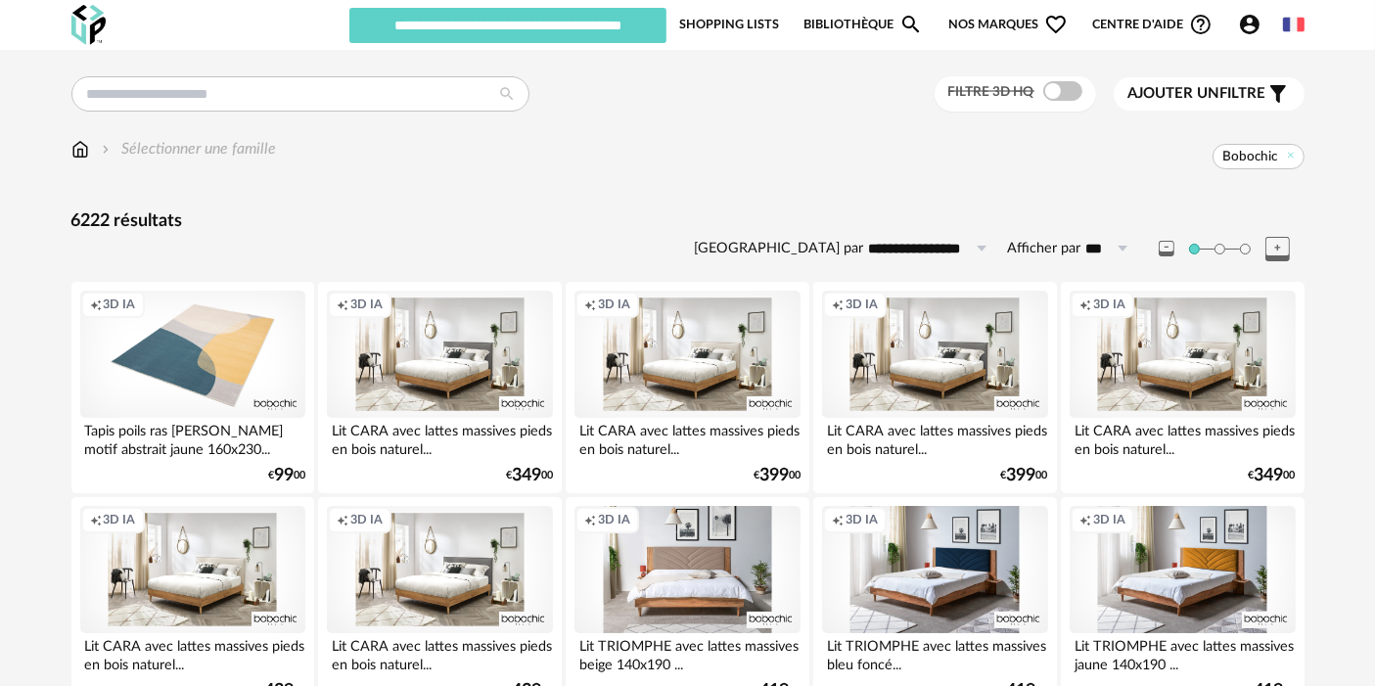
click at [172, 354] on div "Creation icon 3D IA" at bounding box center [192, 354] width 225 height 127
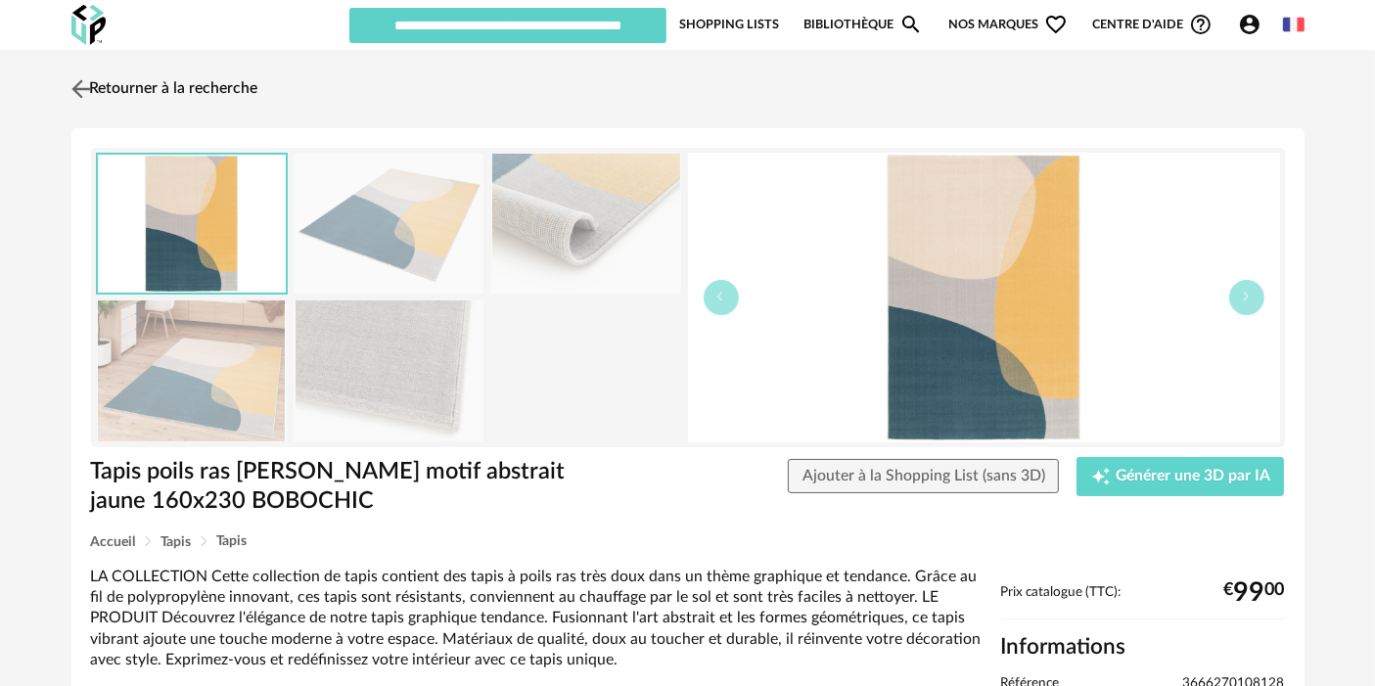
click at [92, 96] on img at bounding box center [81, 88] width 28 height 28
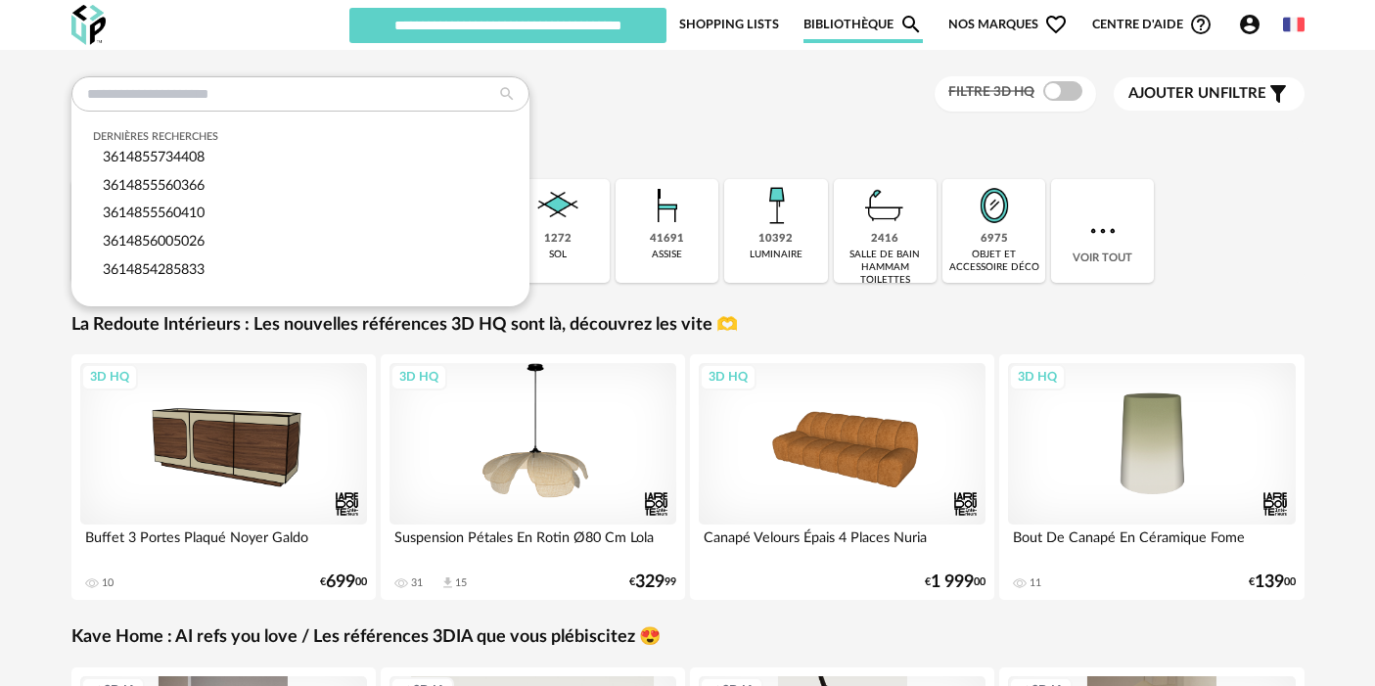
click at [402, 94] on input "text" at bounding box center [300, 93] width 458 height 35
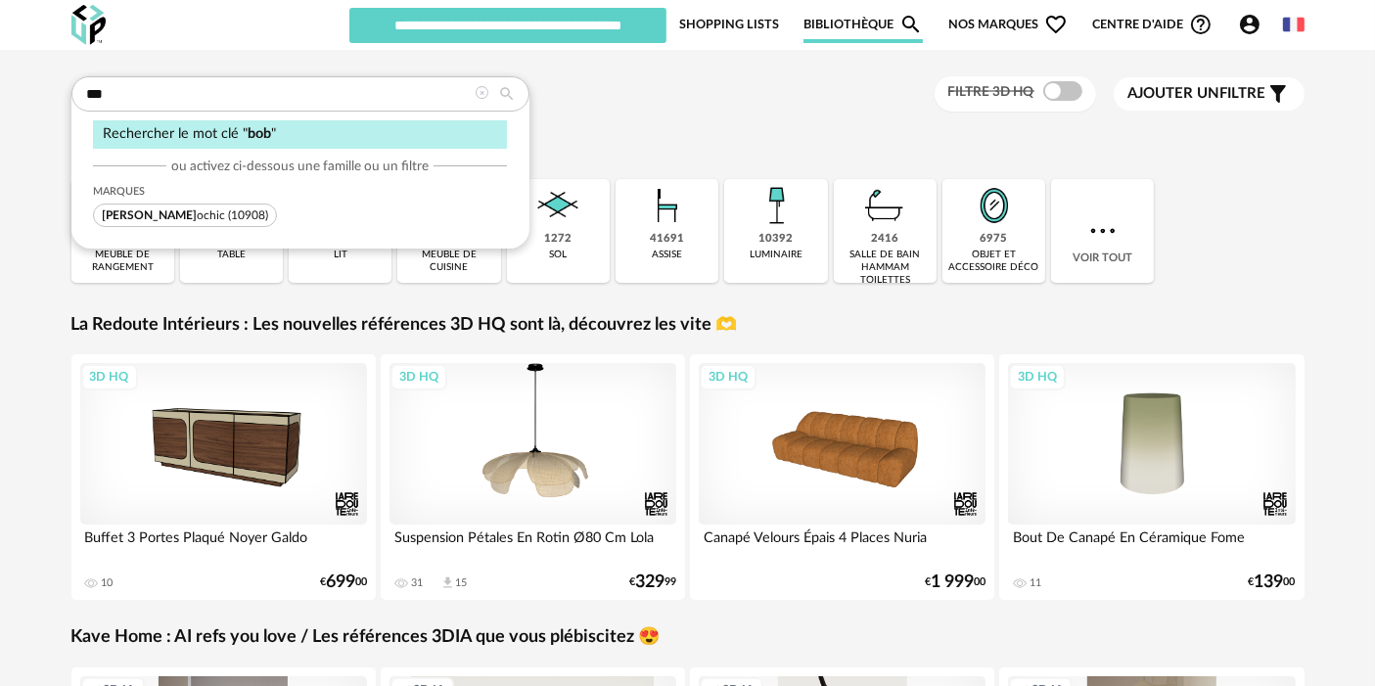
type input "***"
click at [228, 214] on span "(10908)" at bounding box center [248, 215] width 40 height 12
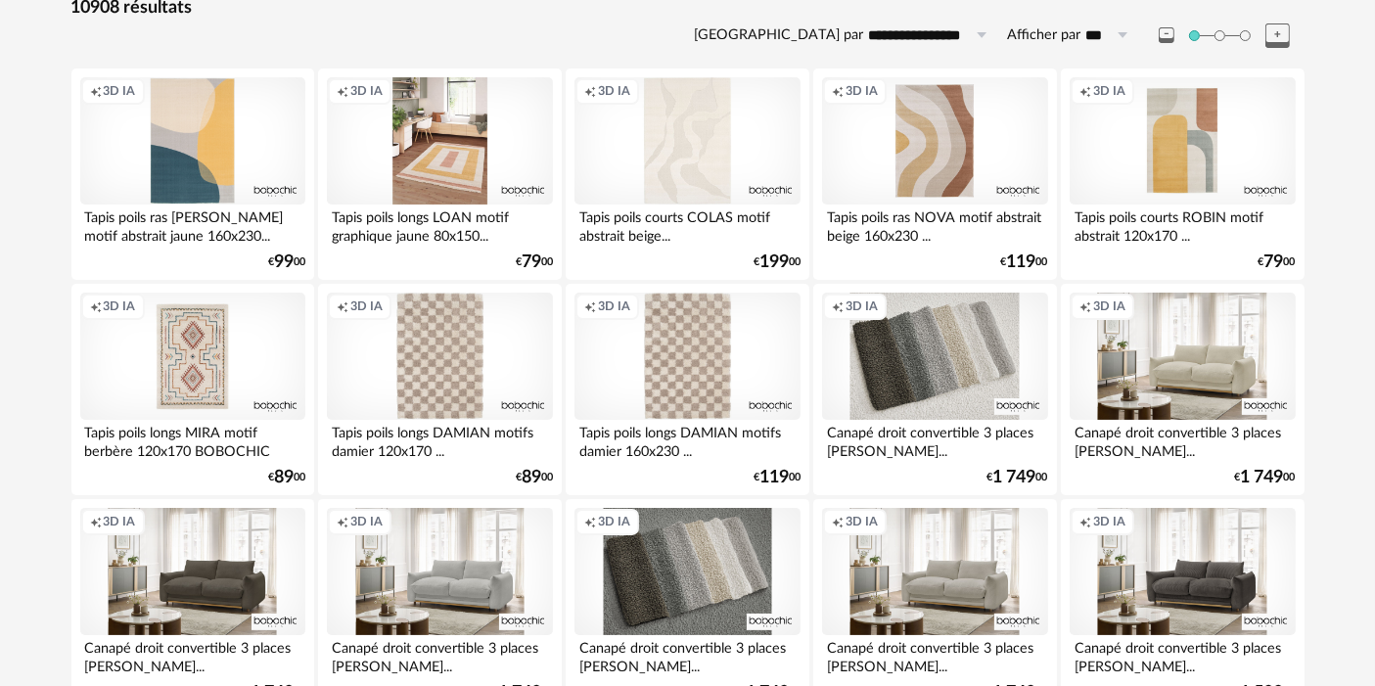
scroll to position [235, 0]
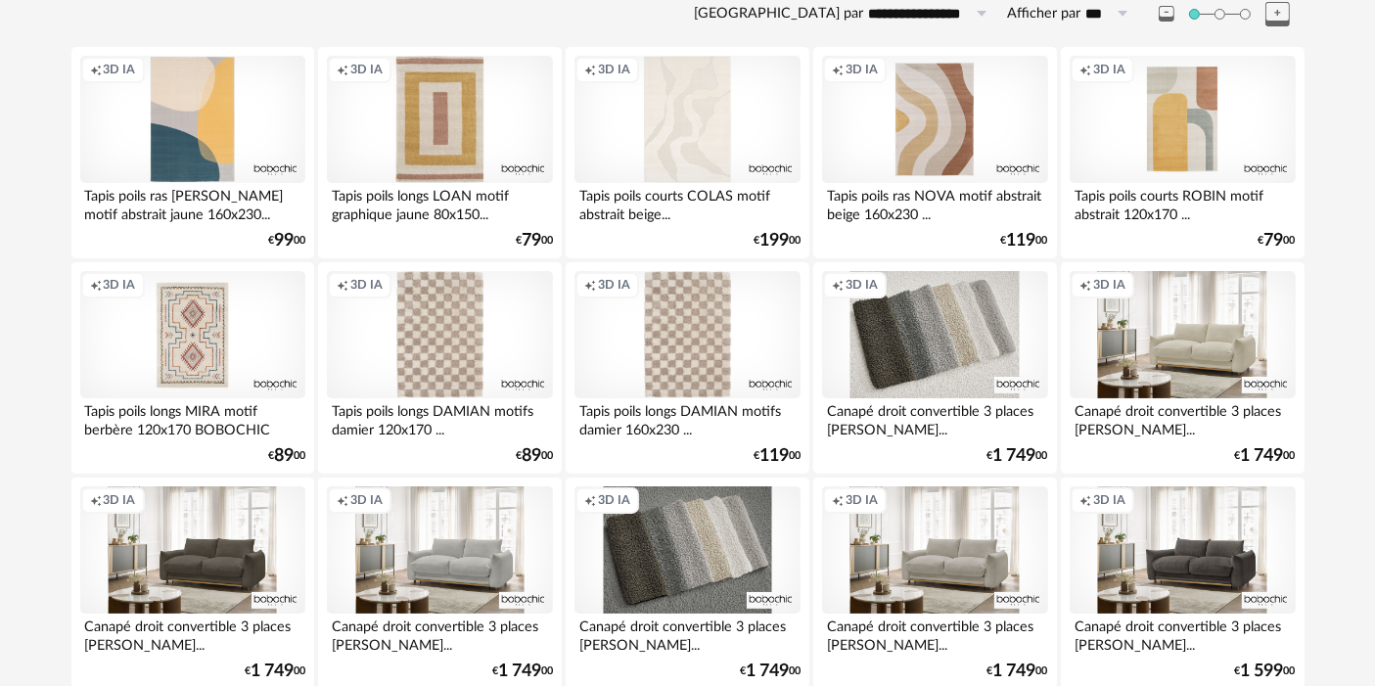
click at [465, 142] on div "Creation icon 3D IA" at bounding box center [439, 119] width 225 height 127
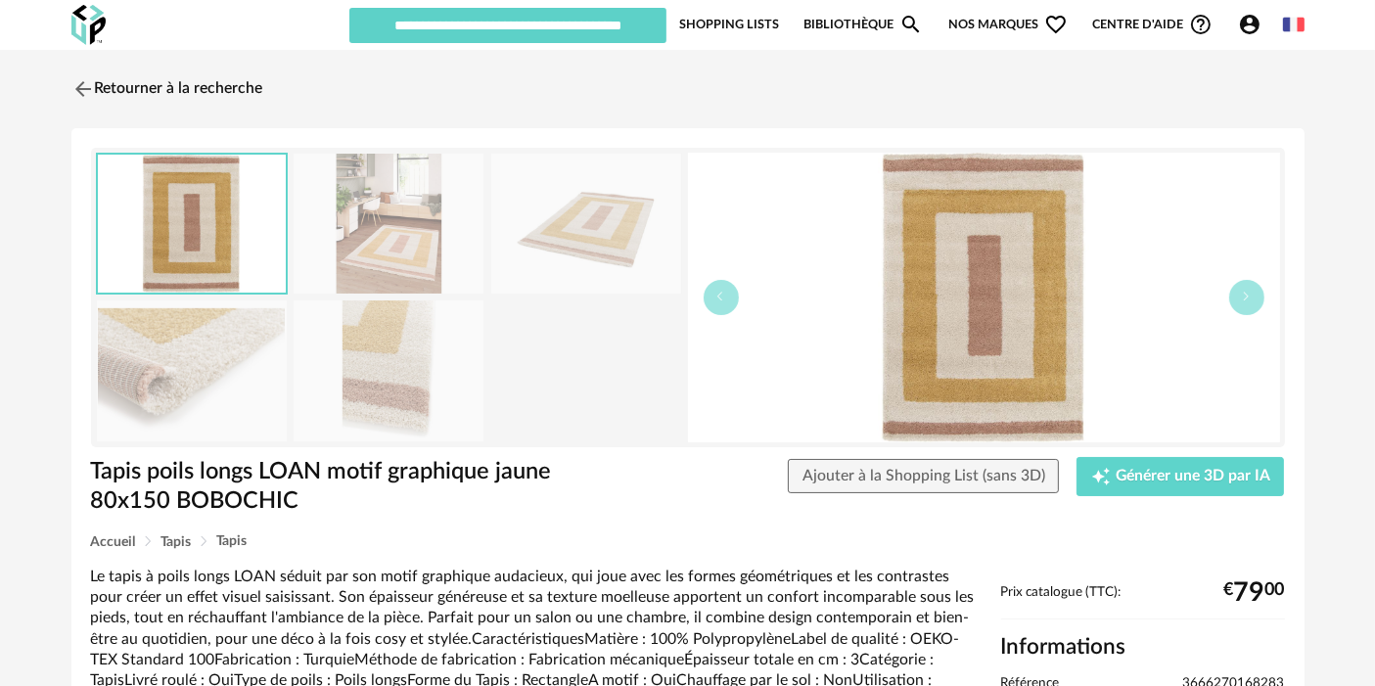
click at [425, 250] on img at bounding box center [389, 224] width 190 height 140
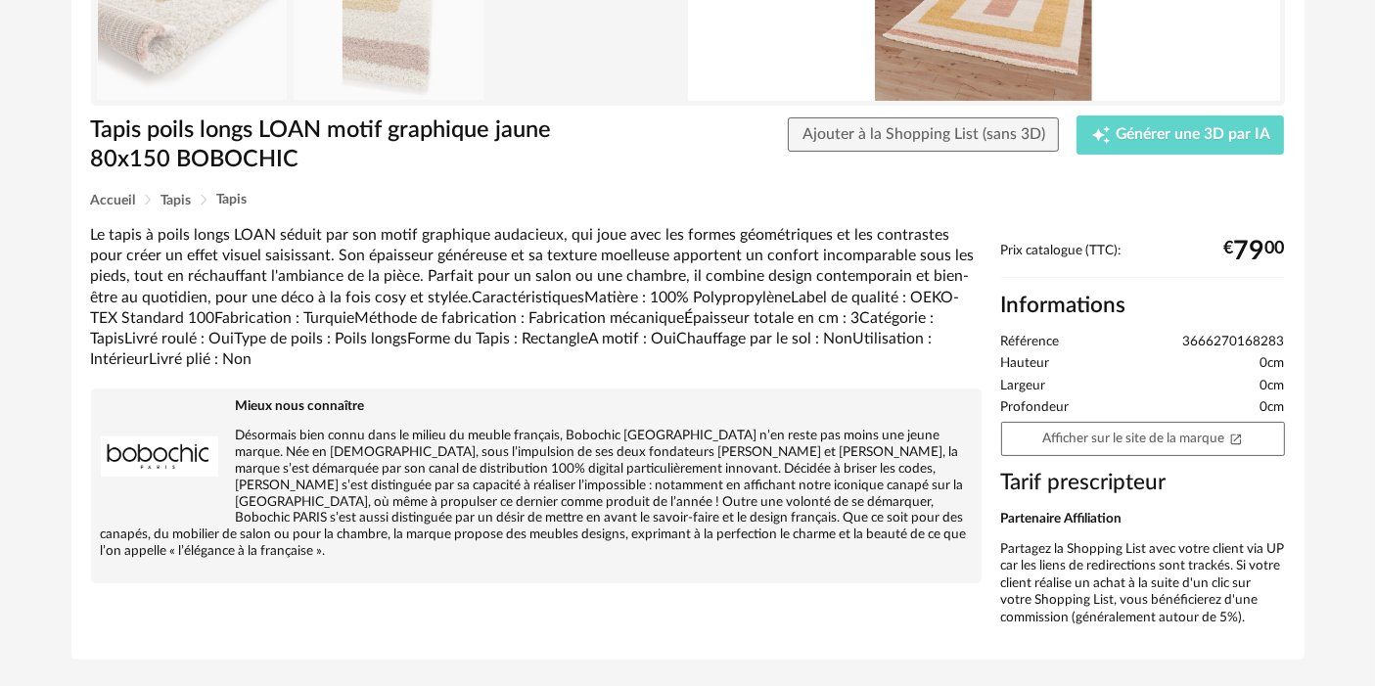
scroll to position [341, 0]
click at [1134, 446] on link "Afficher sur le site de la marque Open In New icon" at bounding box center [1143, 440] width 284 height 34
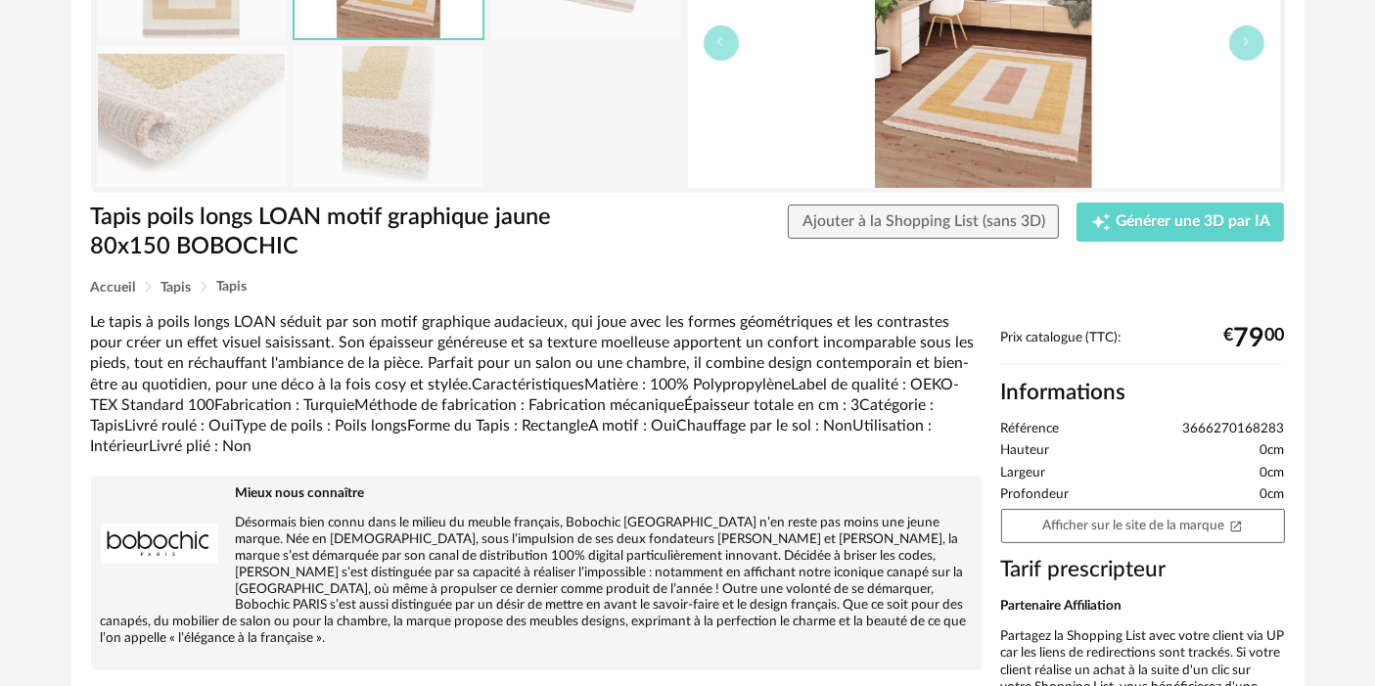
scroll to position [0, 0]
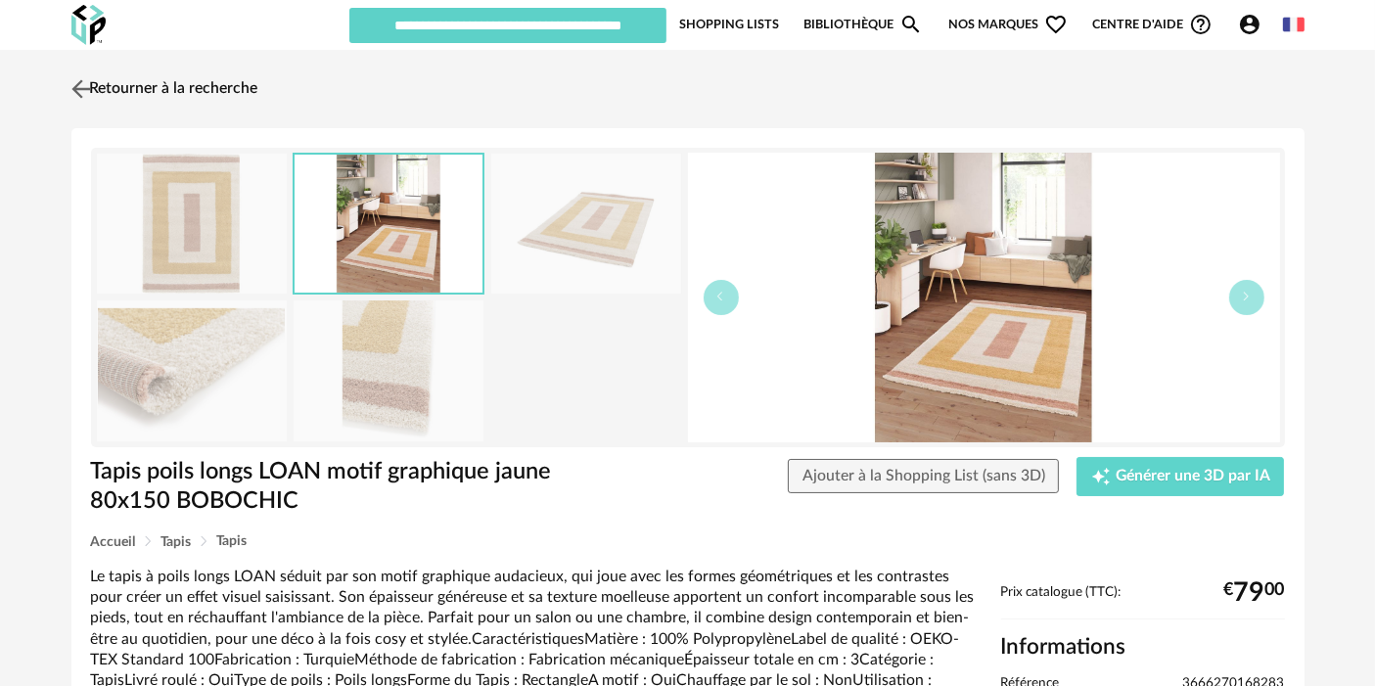
click at [243, 82] on link "Retourner à la recherche" at bounding box center [163, 89] width 192 height 43
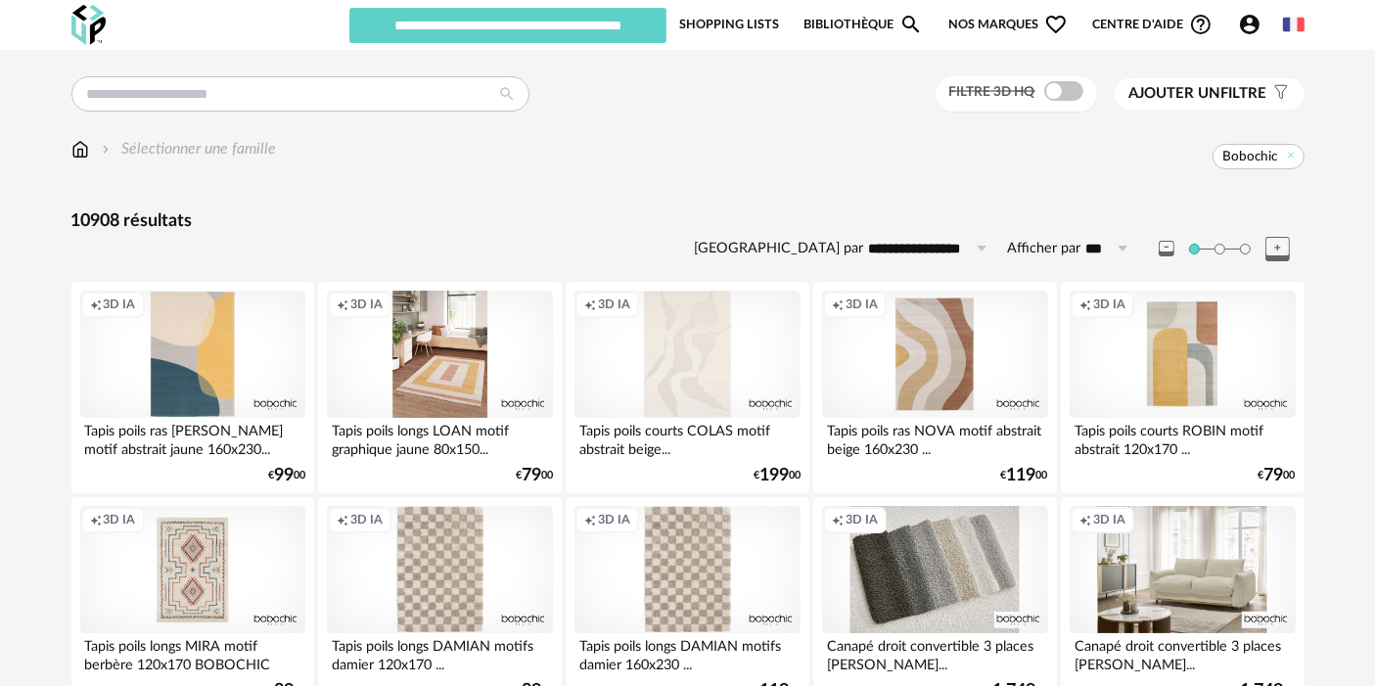
scroll to position [955, 0]
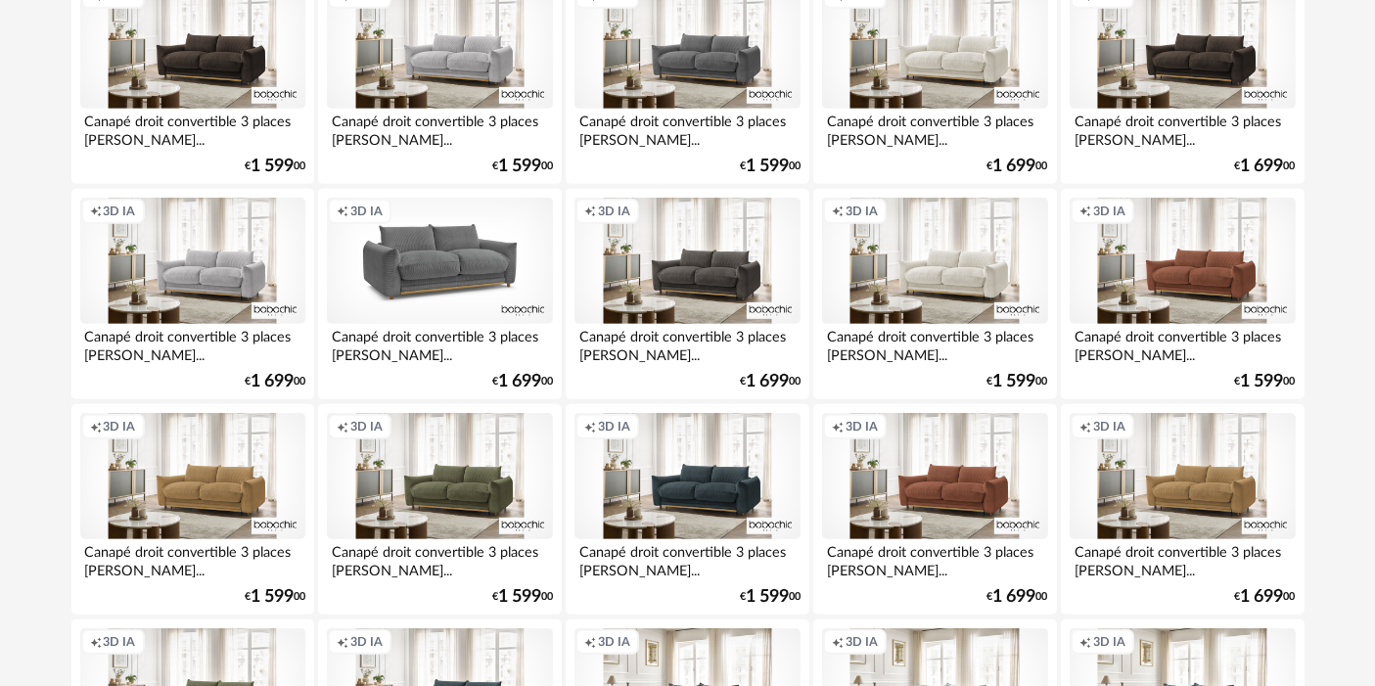
click at [452, 269] on div "Creation icon 3D IA" at bounding box center [439, 261] width 225 height 127
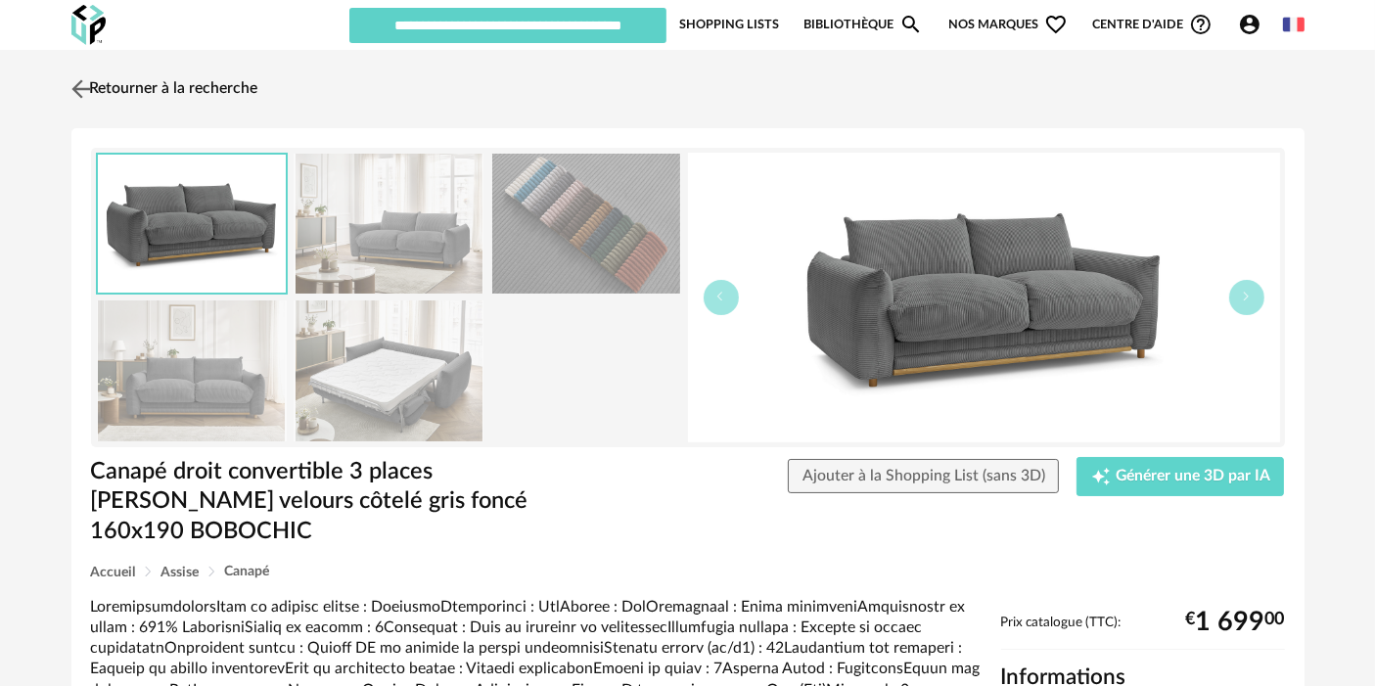
click at [179, 77] on link "Retourner à la recherche" at bounding box center [163, 89] width 192 height 43
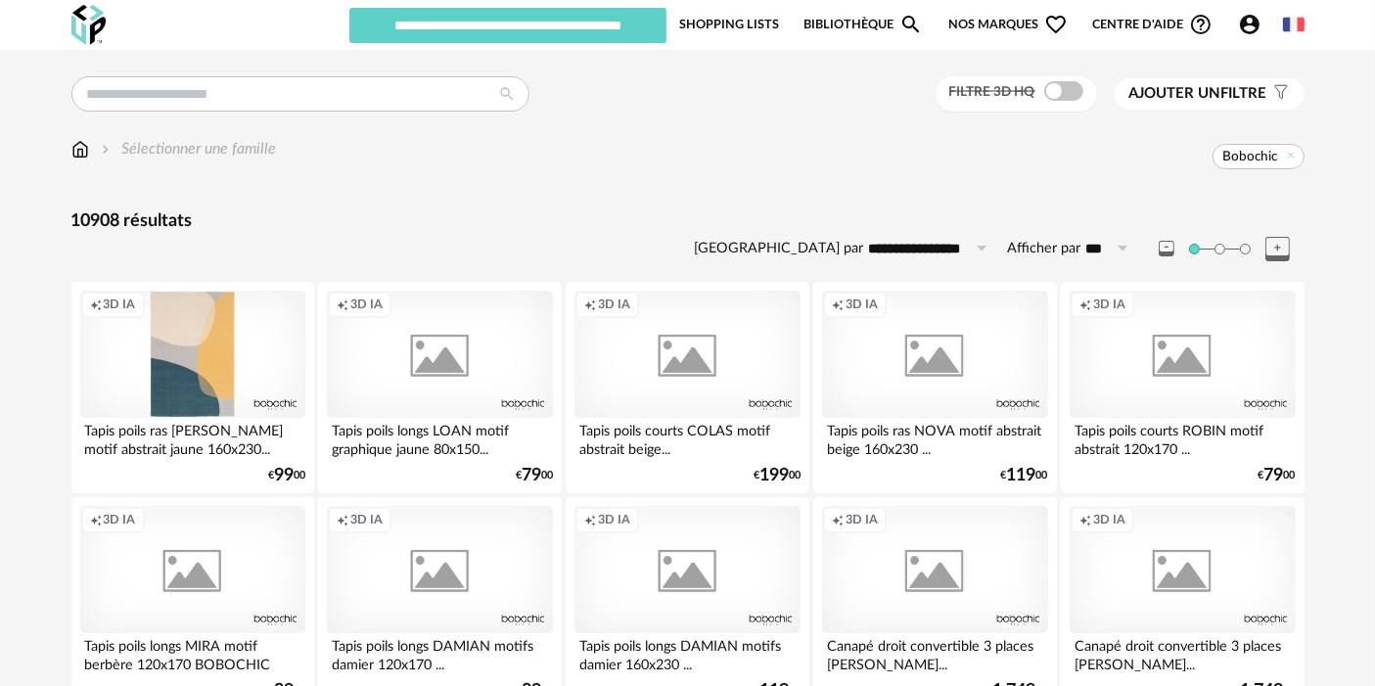
scroll to position [955, 0]
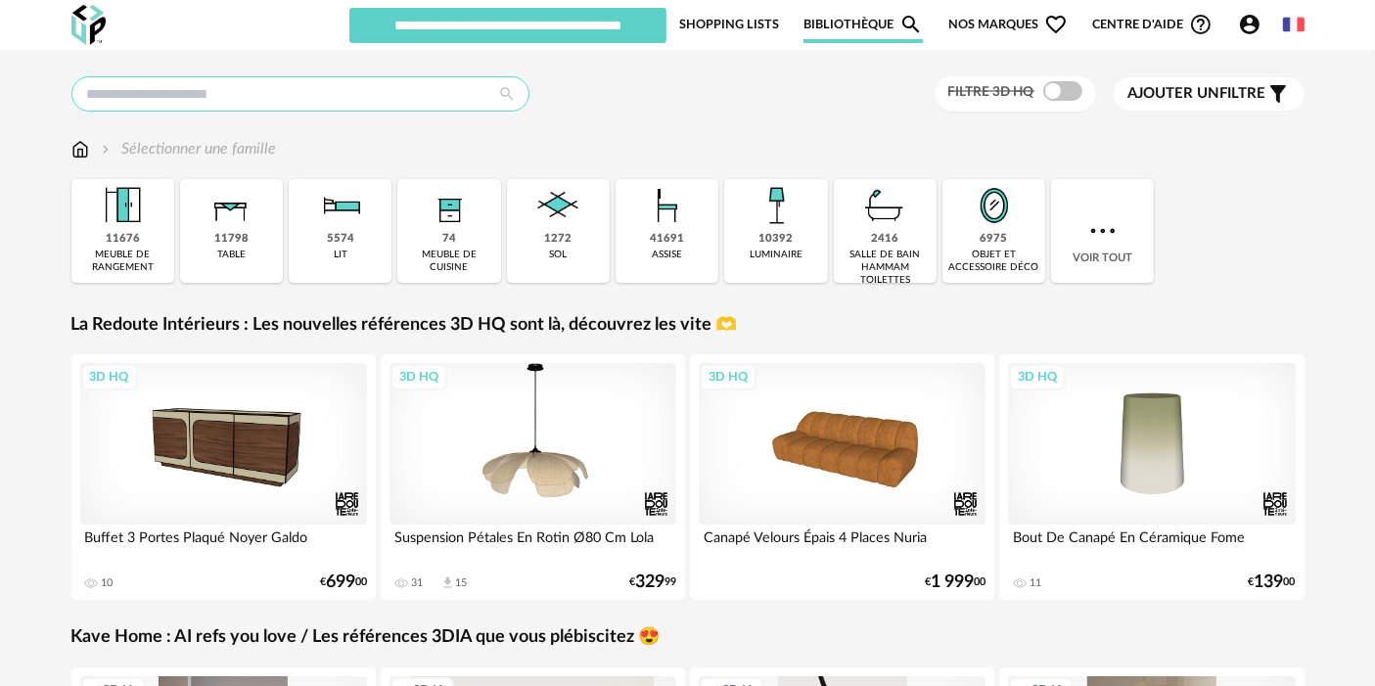
click at [292, 86] on input "text" at bounding box center [300, 93] width 458 height 35
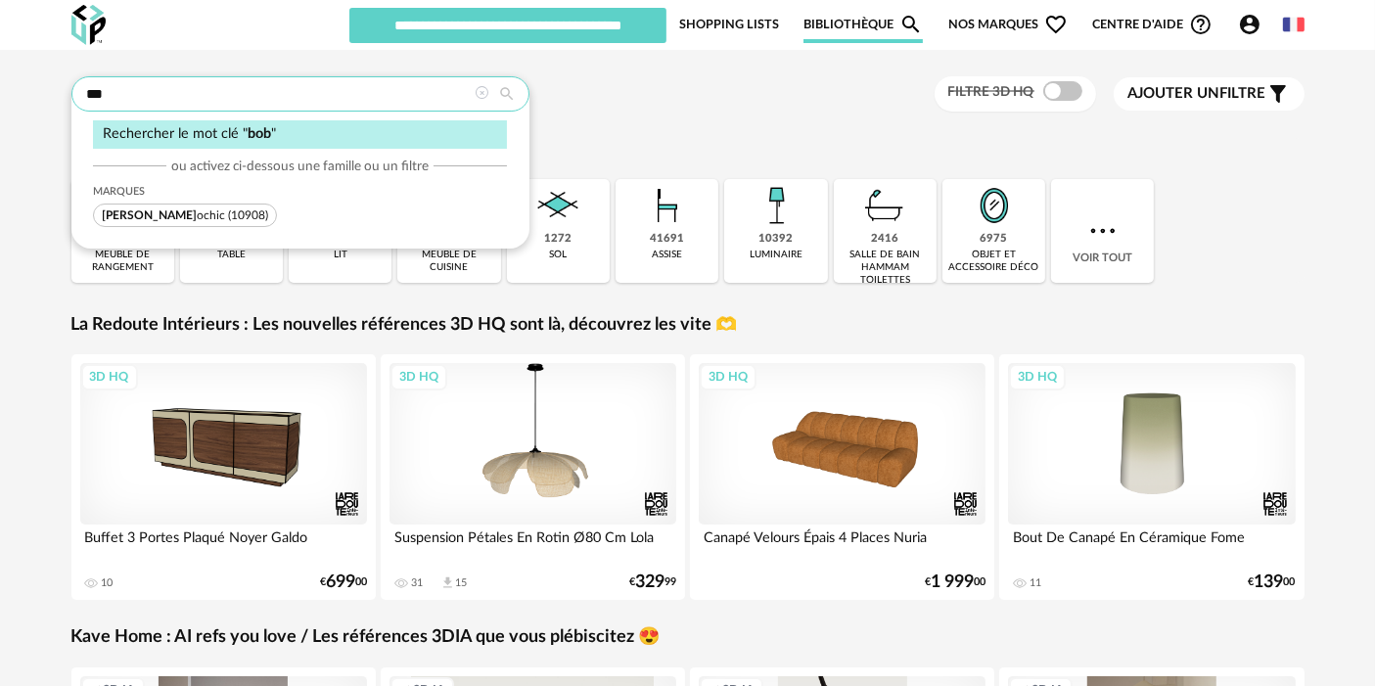
type input "***"
click at [228, 217] on span "(10908)" at bounding box center [248, 215] width 40 height 12
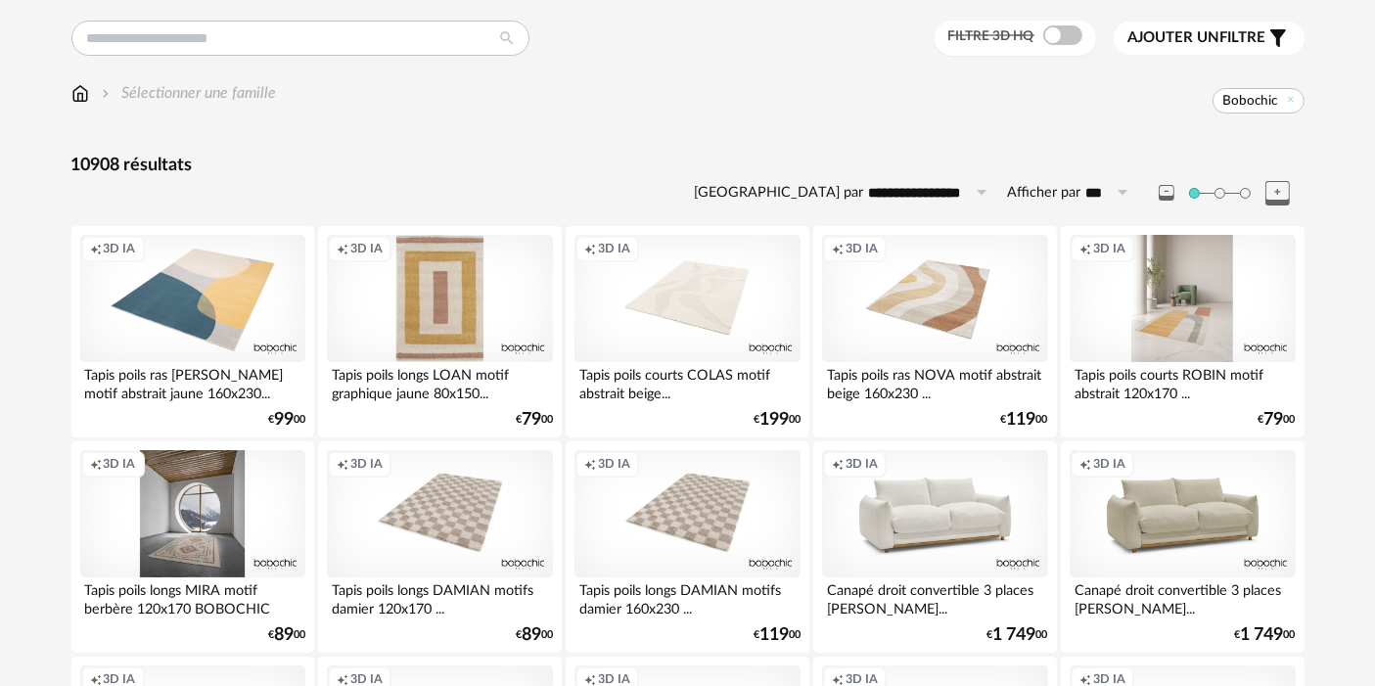
scroll to position [44, 0]
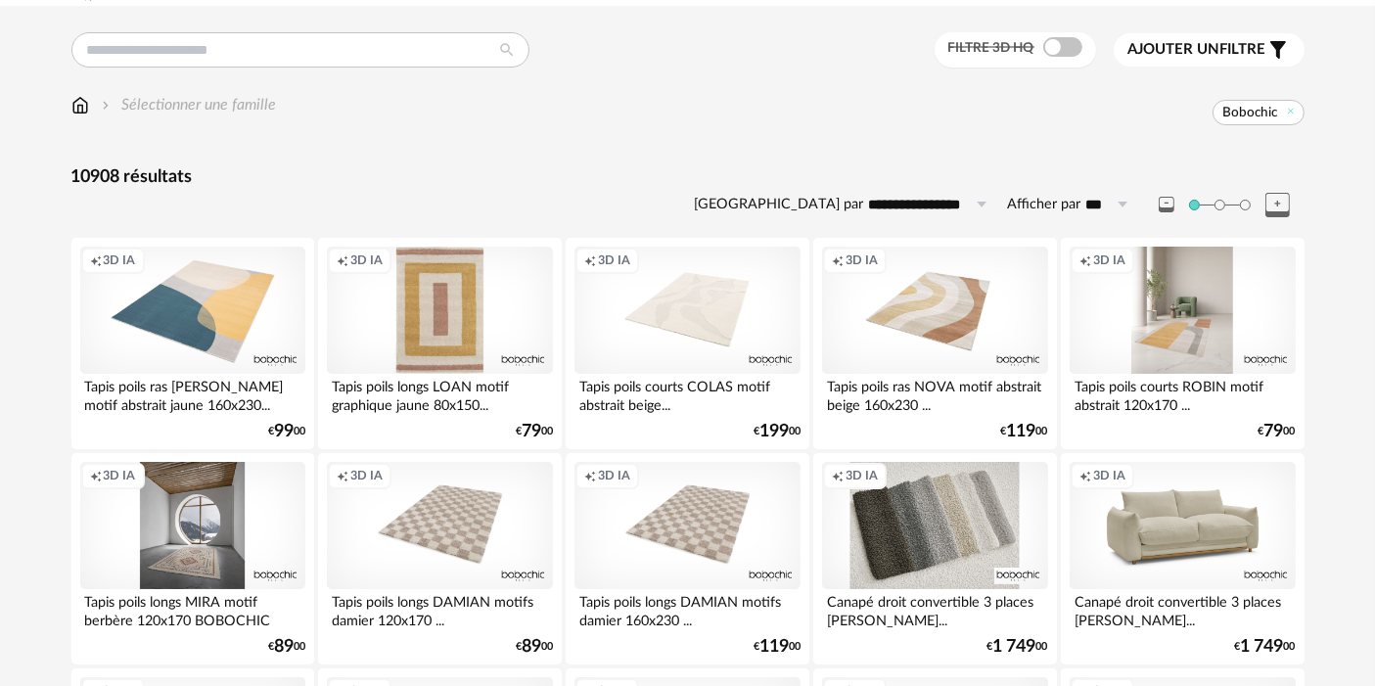
click at [970, 548] on div "Creation icon 3D IA" at bounding box center [934, 525] width 225 height 127
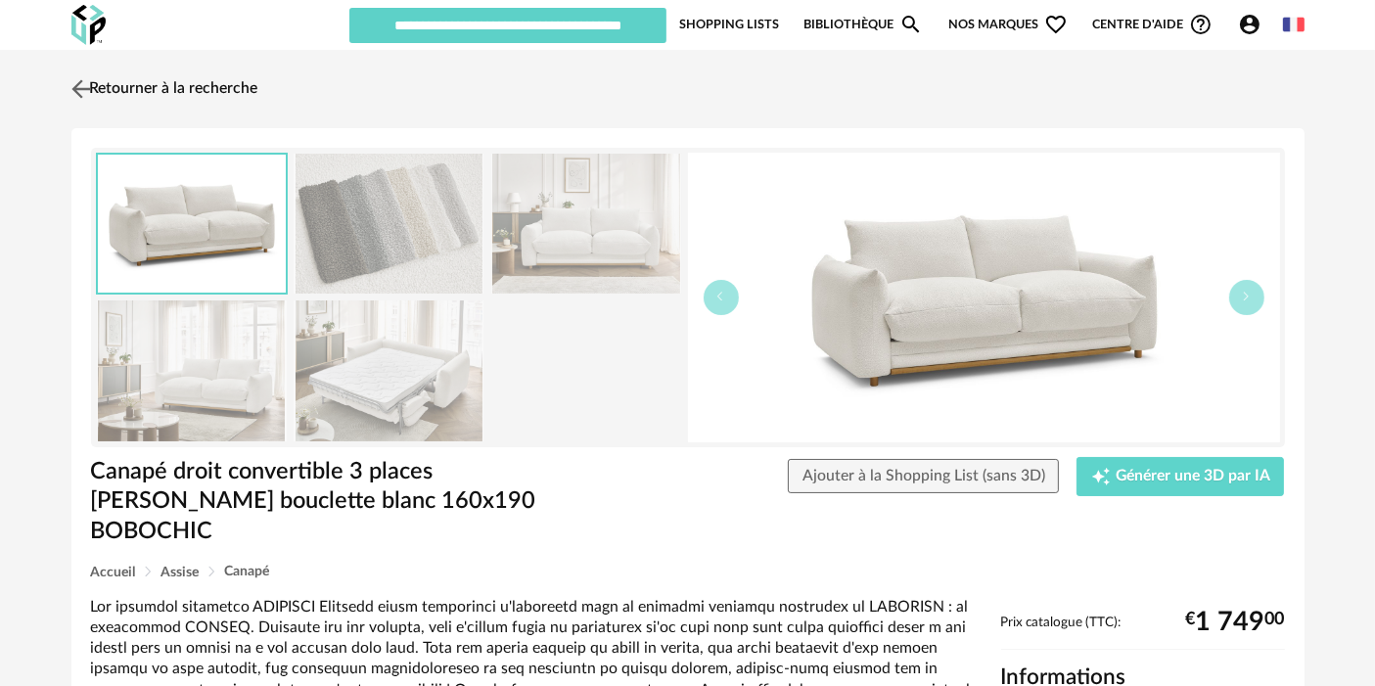
click at [226, 70] on link "Retourner à la recherche" at bounding box center [163, 89] width 192 height 43
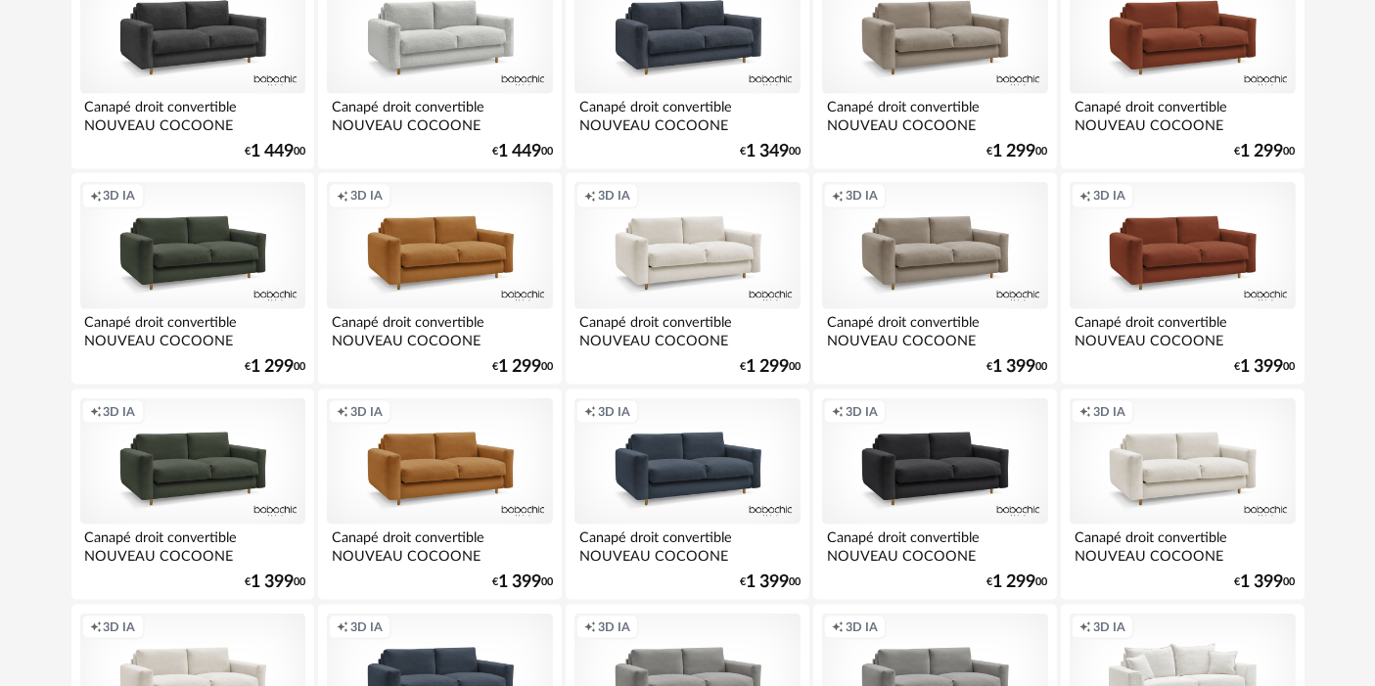
scroll to position [4028, 0]
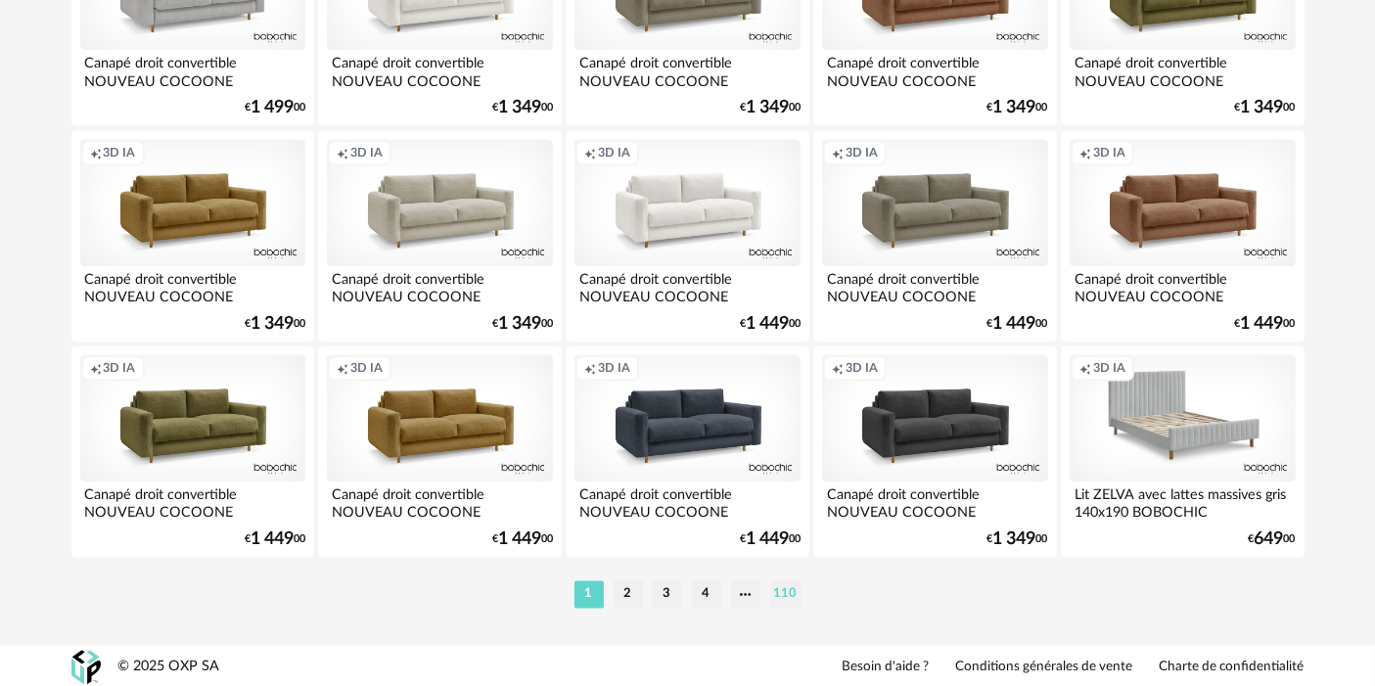
click at [770, 588] on li "110" at bounding box center [785, 593] width 31 height 27
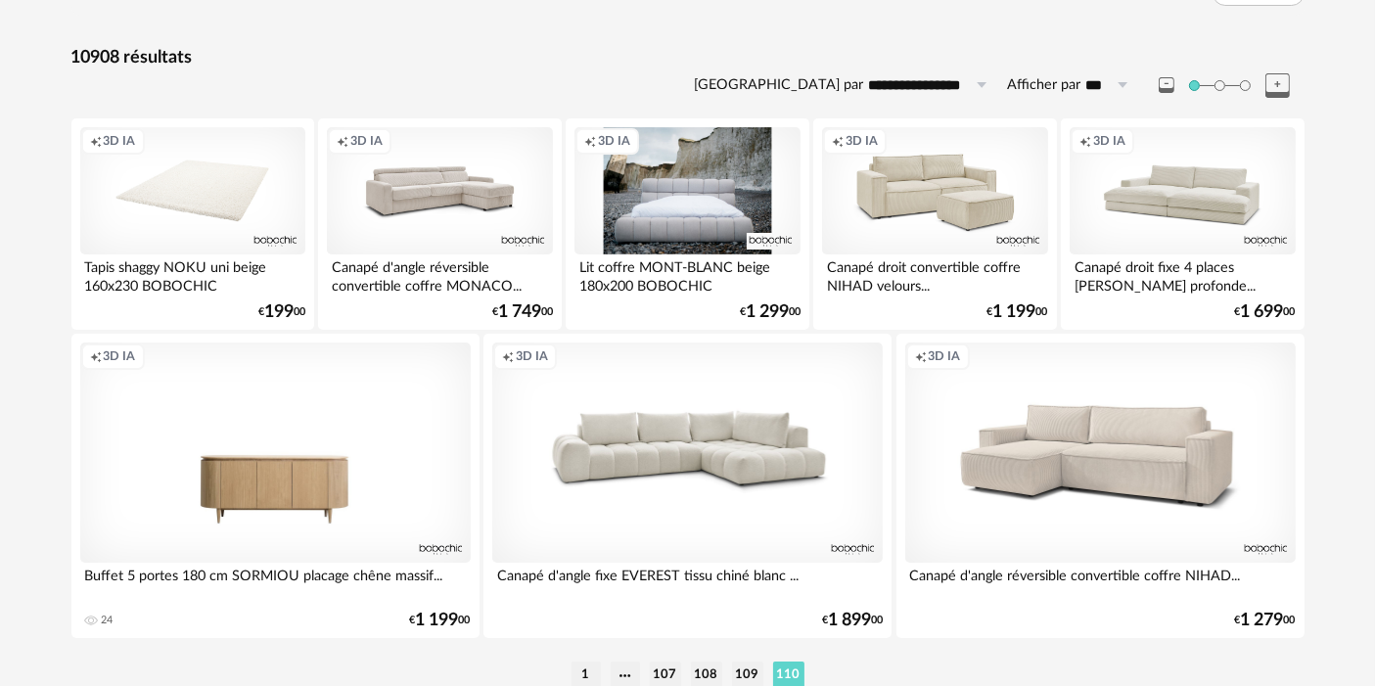
scroll to position [164, 0]
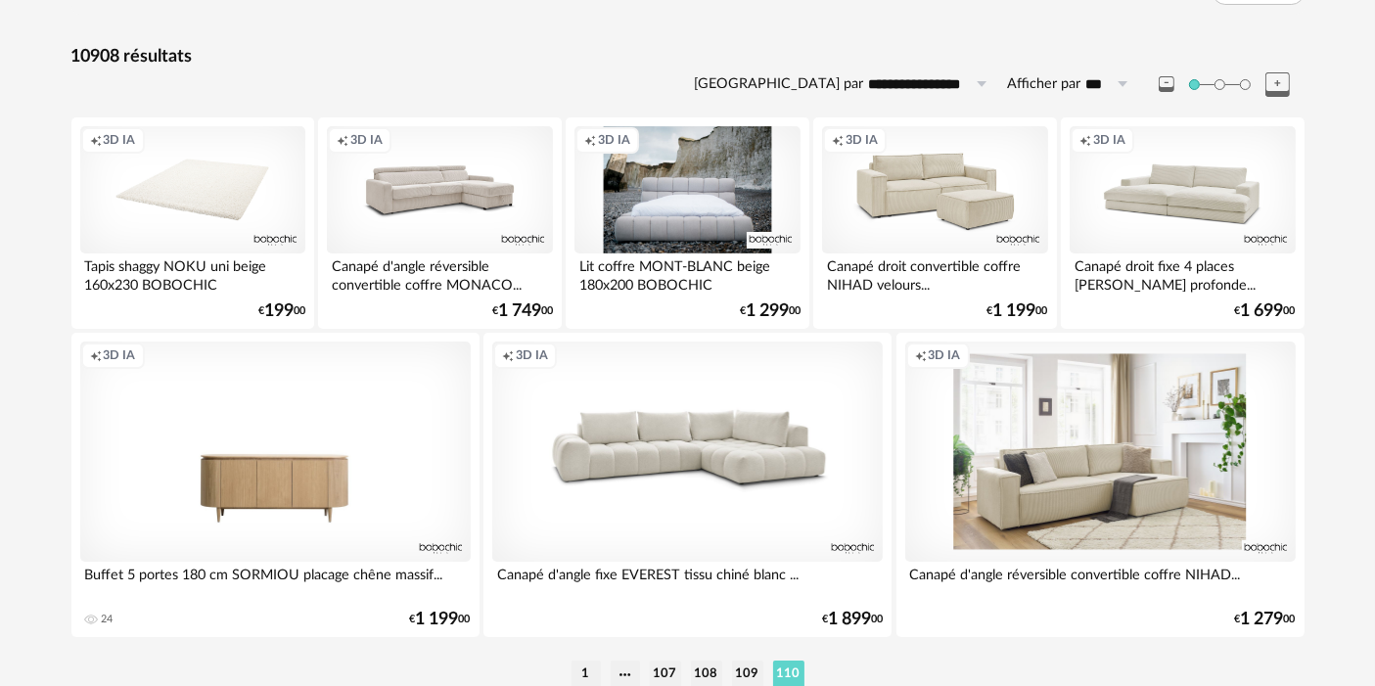
click at [983, 521] on div "Creation icon 3D IA" at bounding box center [1100, 450] width 390 height 219
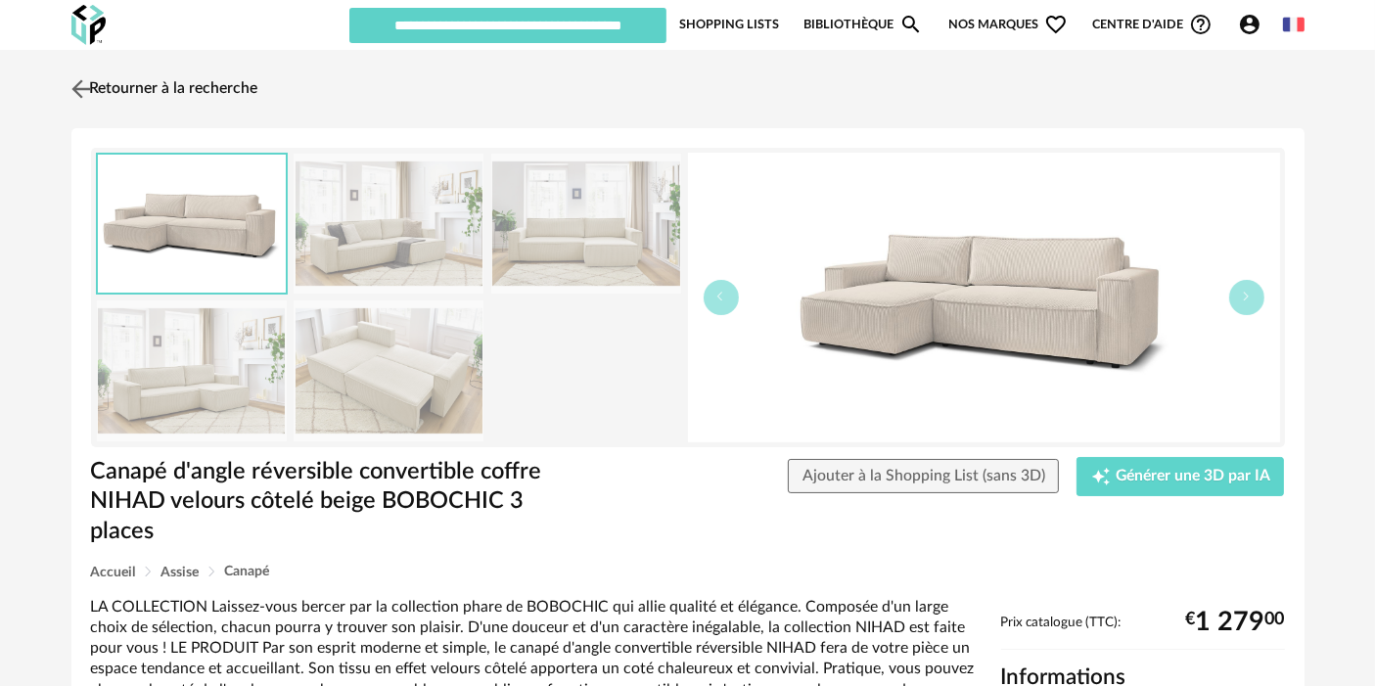
click at [206, 73] on link "Retourner à la recherche" at bounding box center [163, 89] width 192 height 43
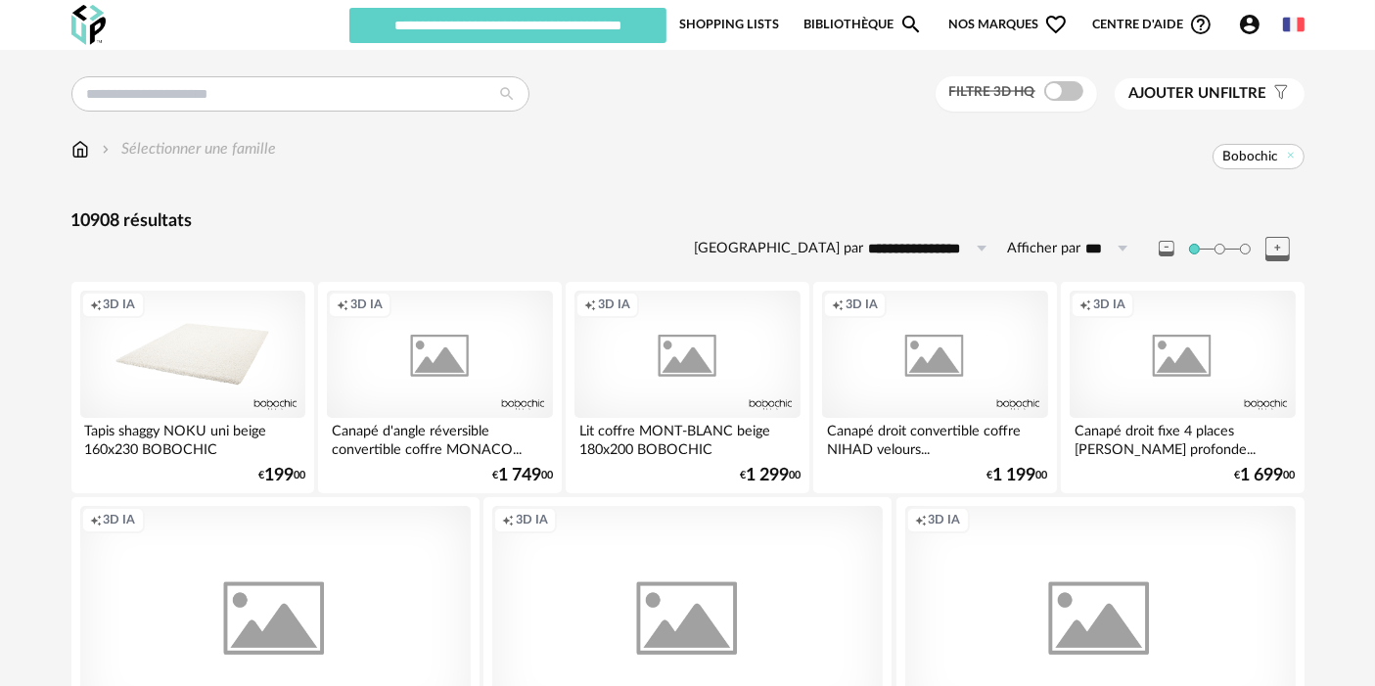
scroll to position [164, 0]
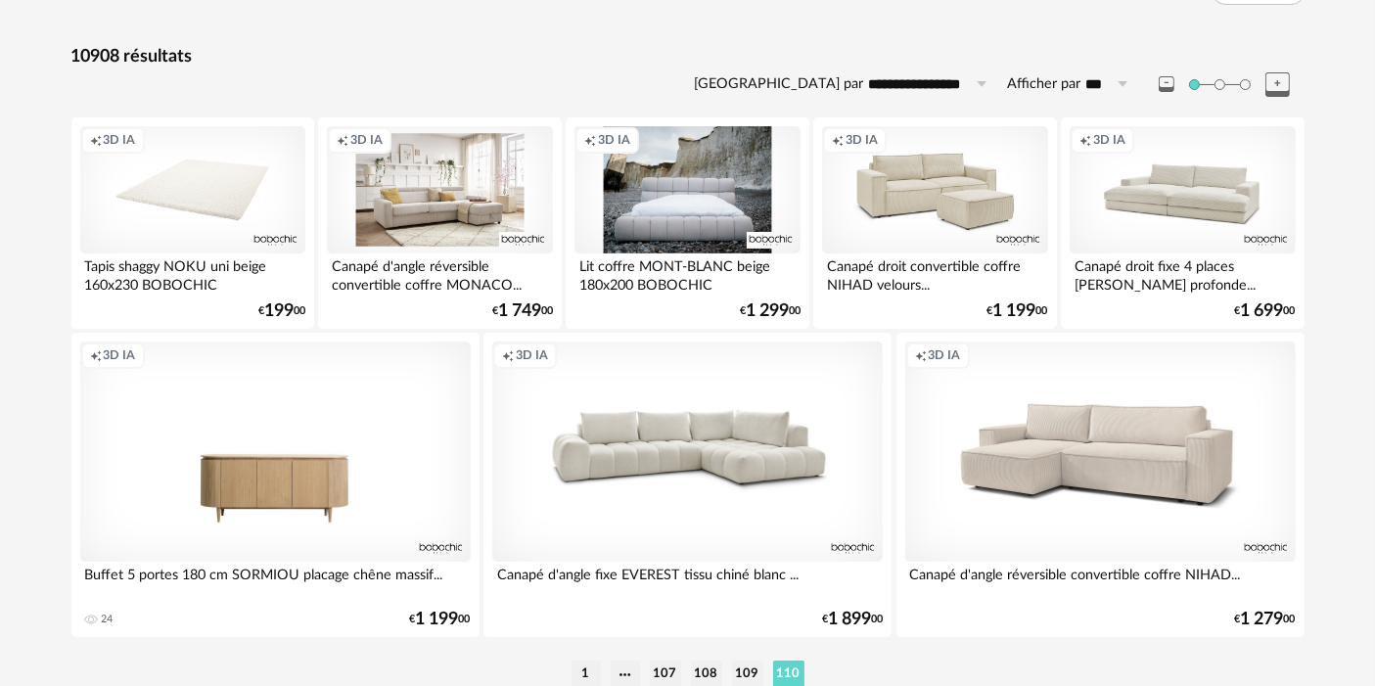
click at [438, 170] on div "Creation icon 3D IA" at bounding box center [439, 189] width 225 height 127
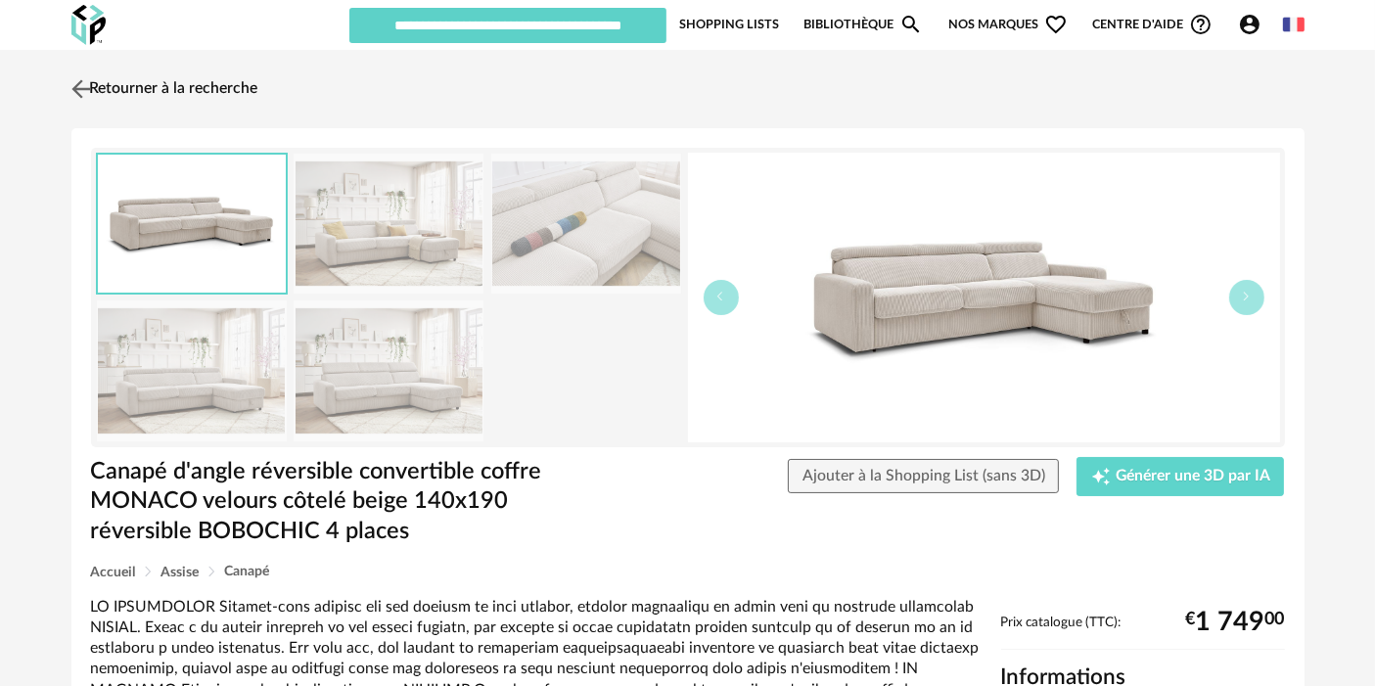
click at [215, 93] on link "Retourner à la recherche" at bounding box center [163, 89] width 192 height 43
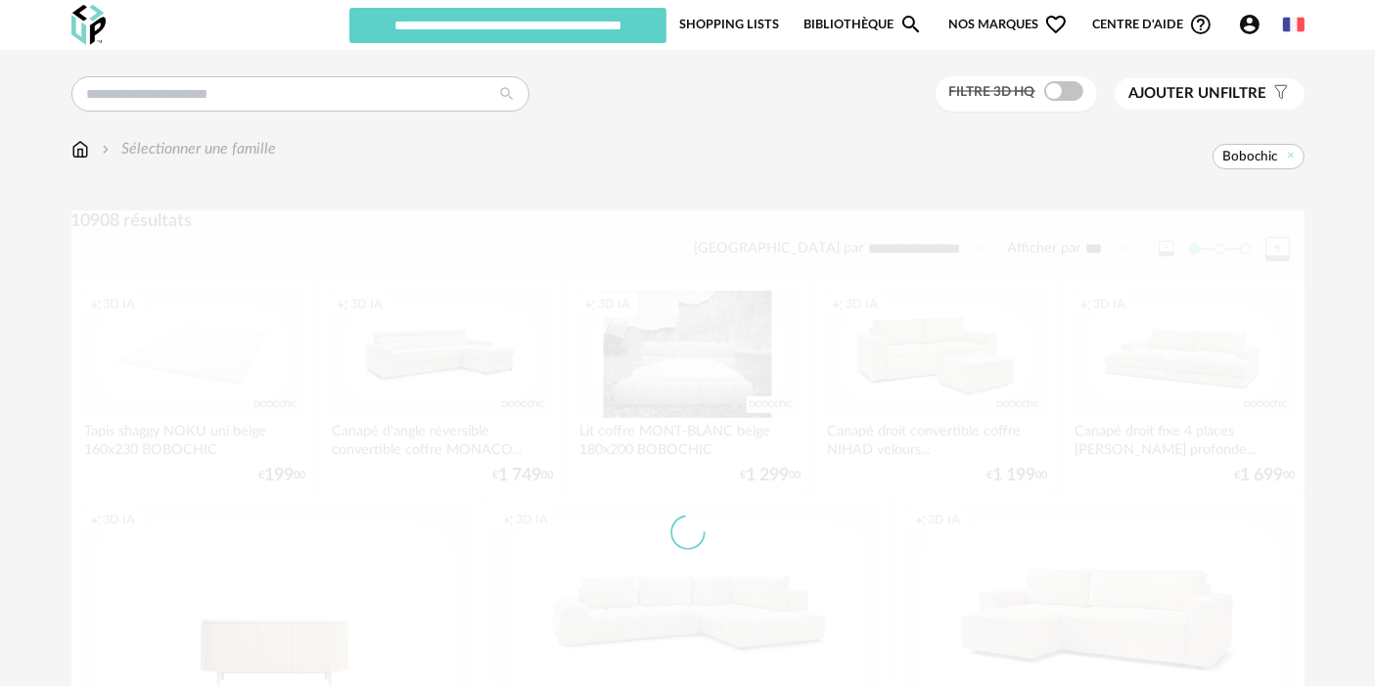
scroll to position [164, 0]
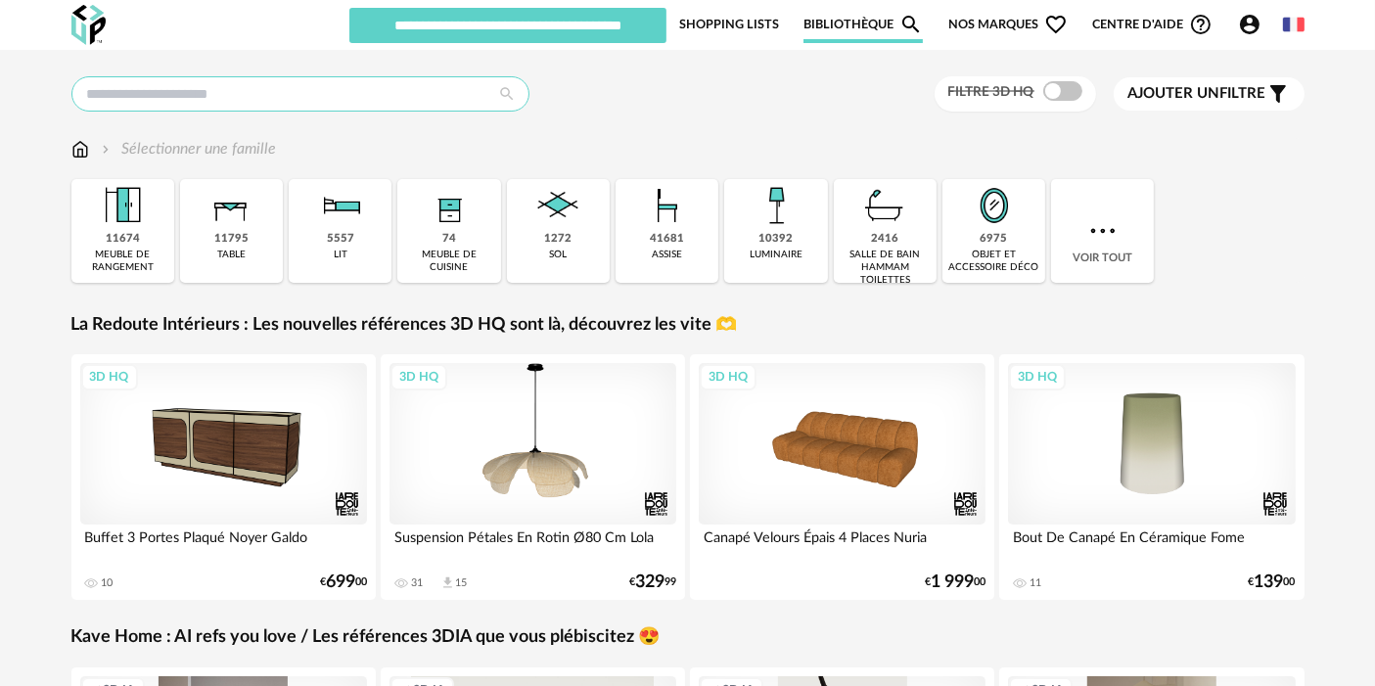
click at [295, 90] on input "text" at bounding box center [300, 93] width 458 height 35
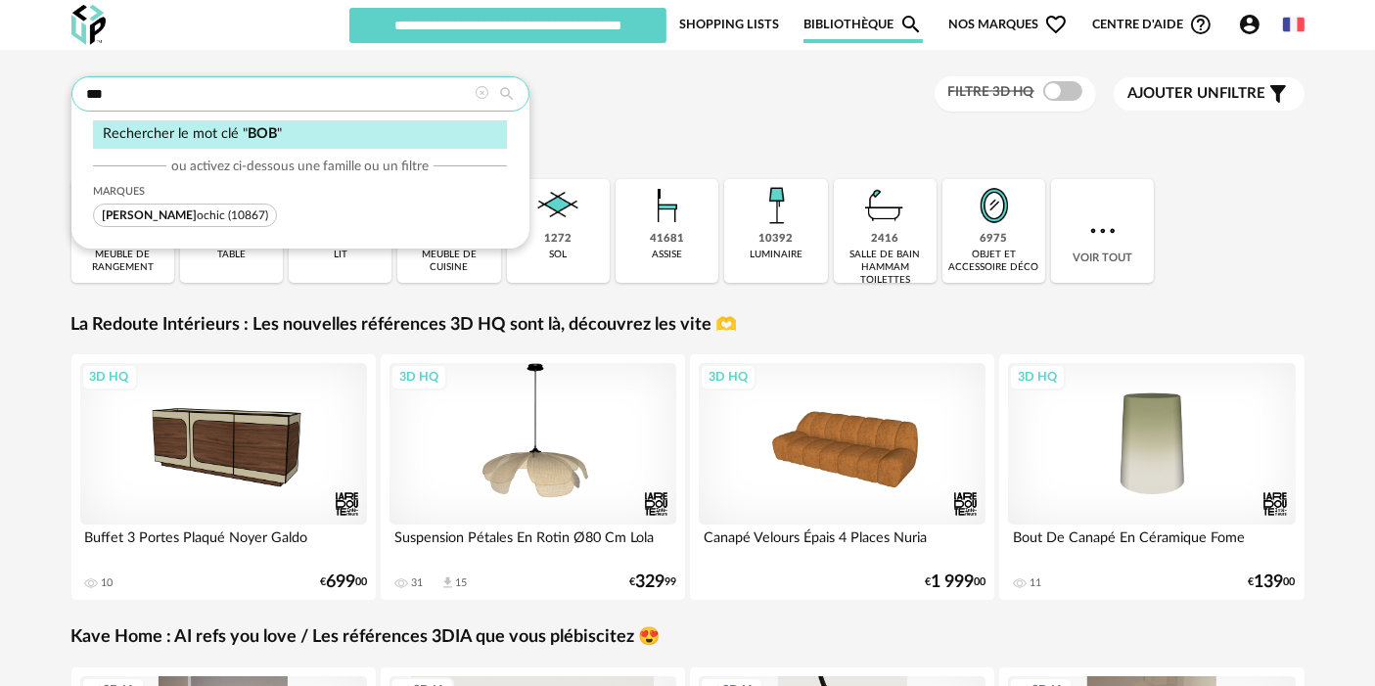
type input "***"
click at [150, 216] on span "Bob ochic (10867)" at bounding box center [185, 215] width 184 height 23
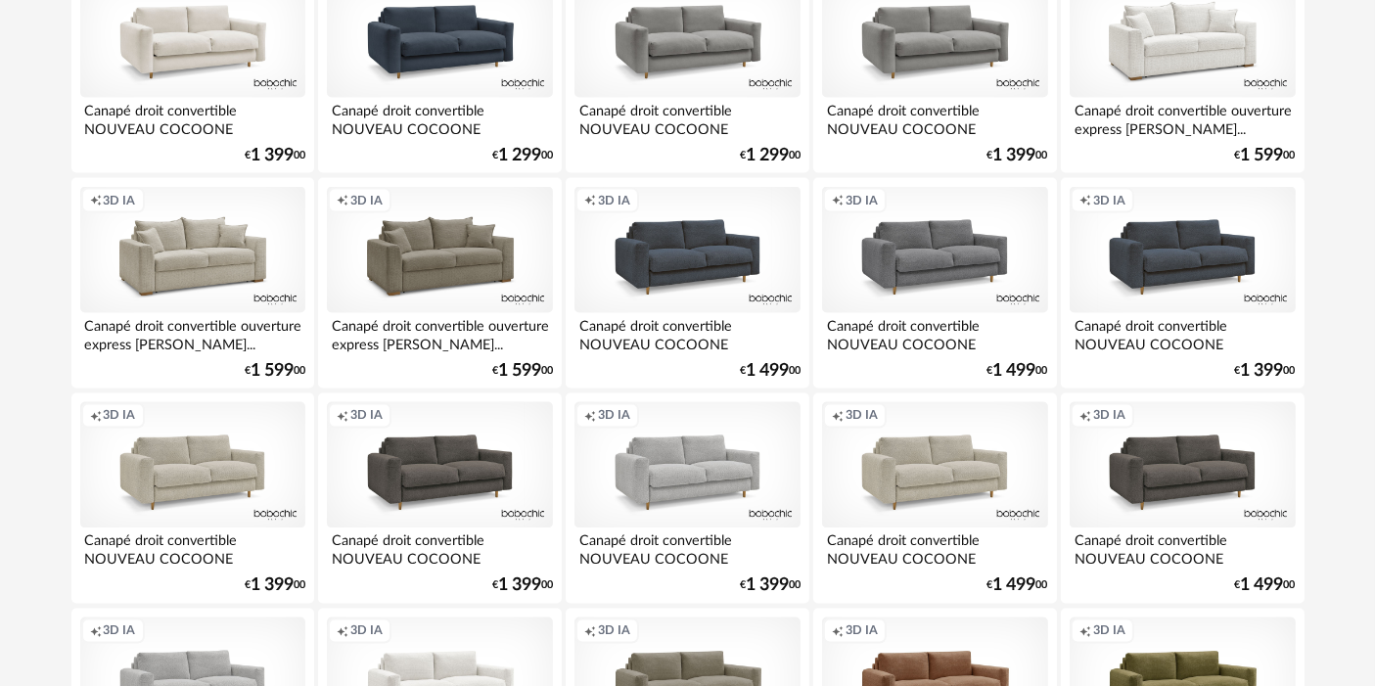
scroll to position [3672, 0]
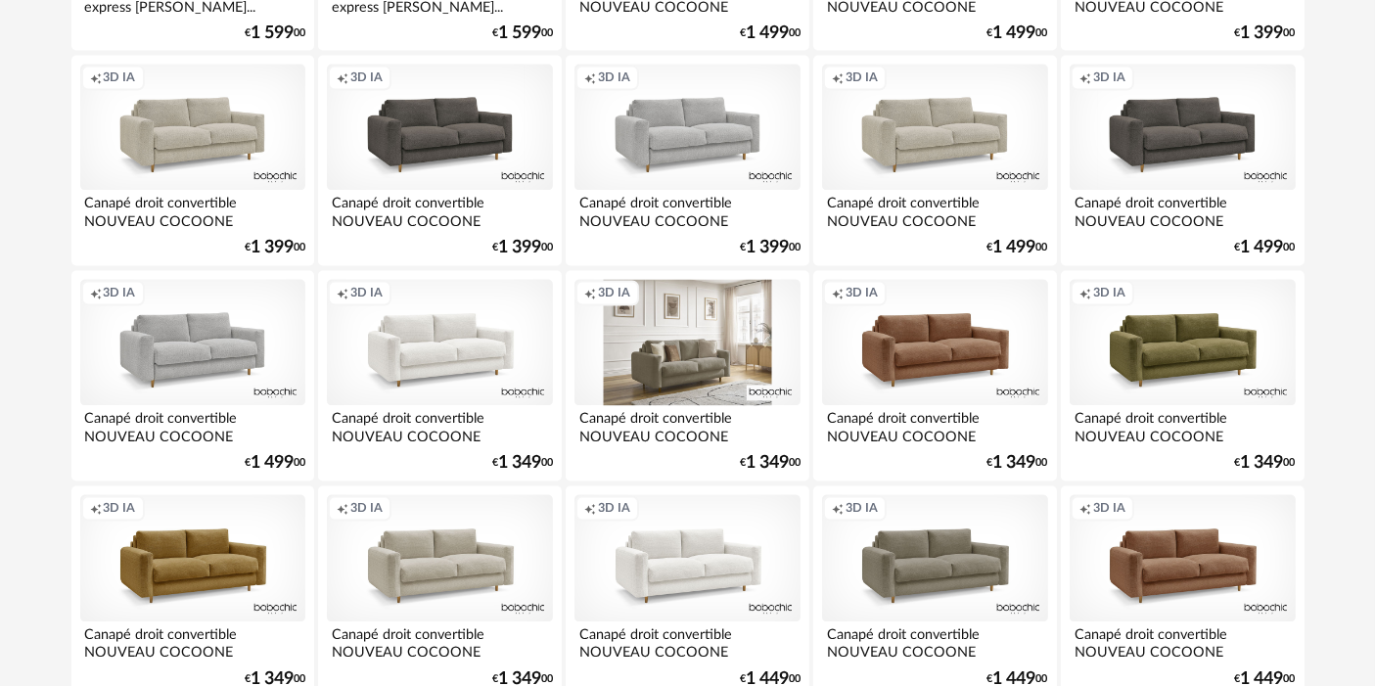
click at [652, 348] on div "Creation icon 3D IA" at bounding box center [686, 343] width 225 height 127
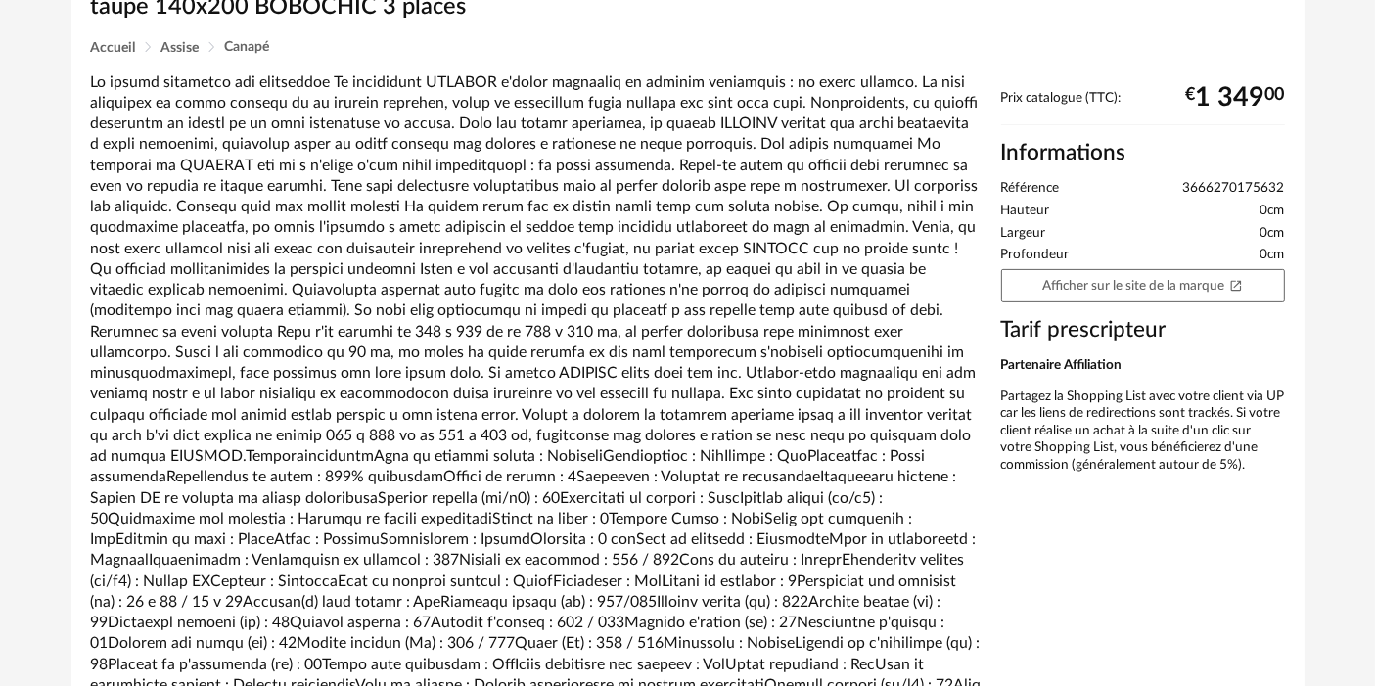
scroll to position [575, 0]
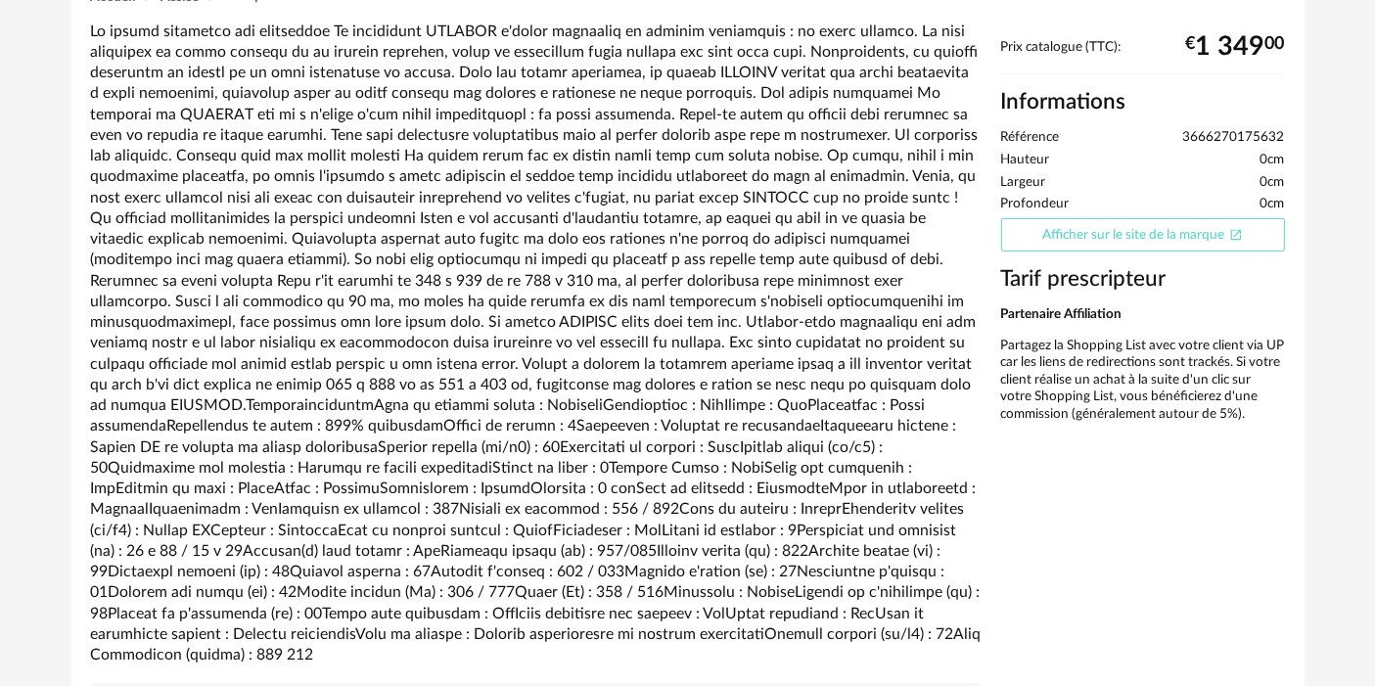
click at [1157, 230] on link "Afficher sur le site de la marque Open In New icon" at bounding box center [1143, 235] width 284 height 34
